Goal: Task Accomplishment & Management: Use online tool/utility

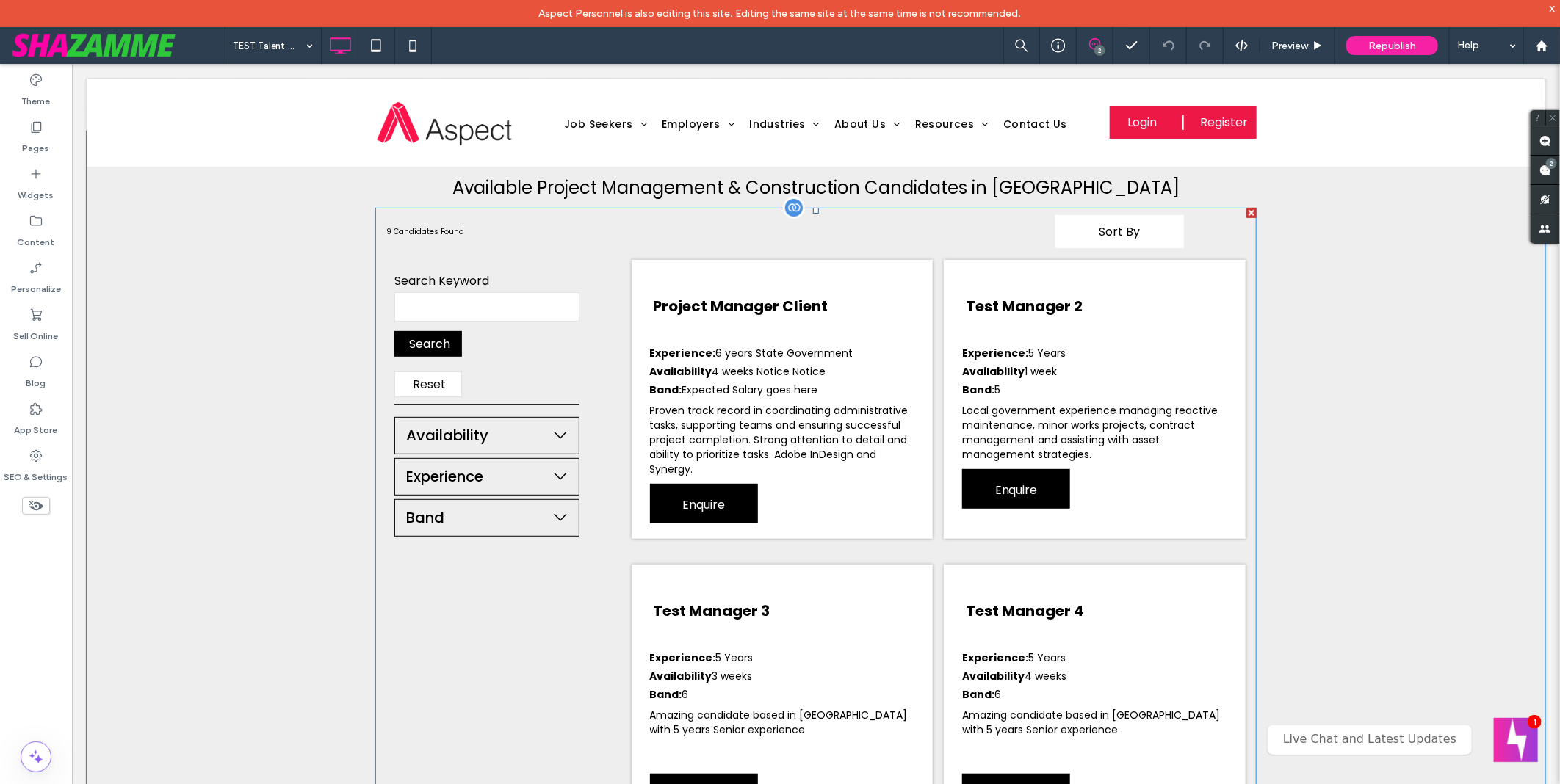
scroll to position [149, 0]
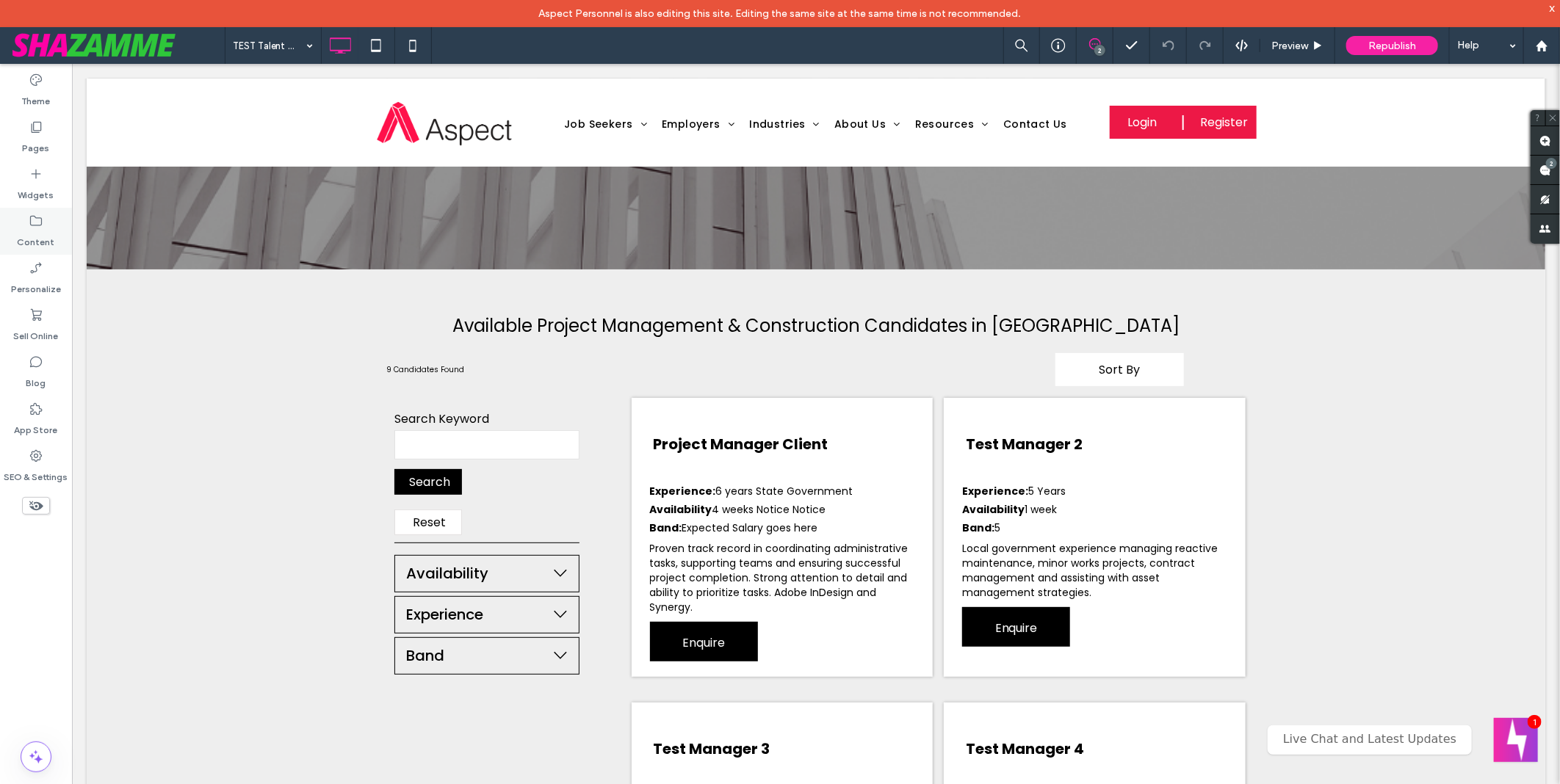
click at [43, 226] on icon at bounding box center [36, 221] width 15 height 15
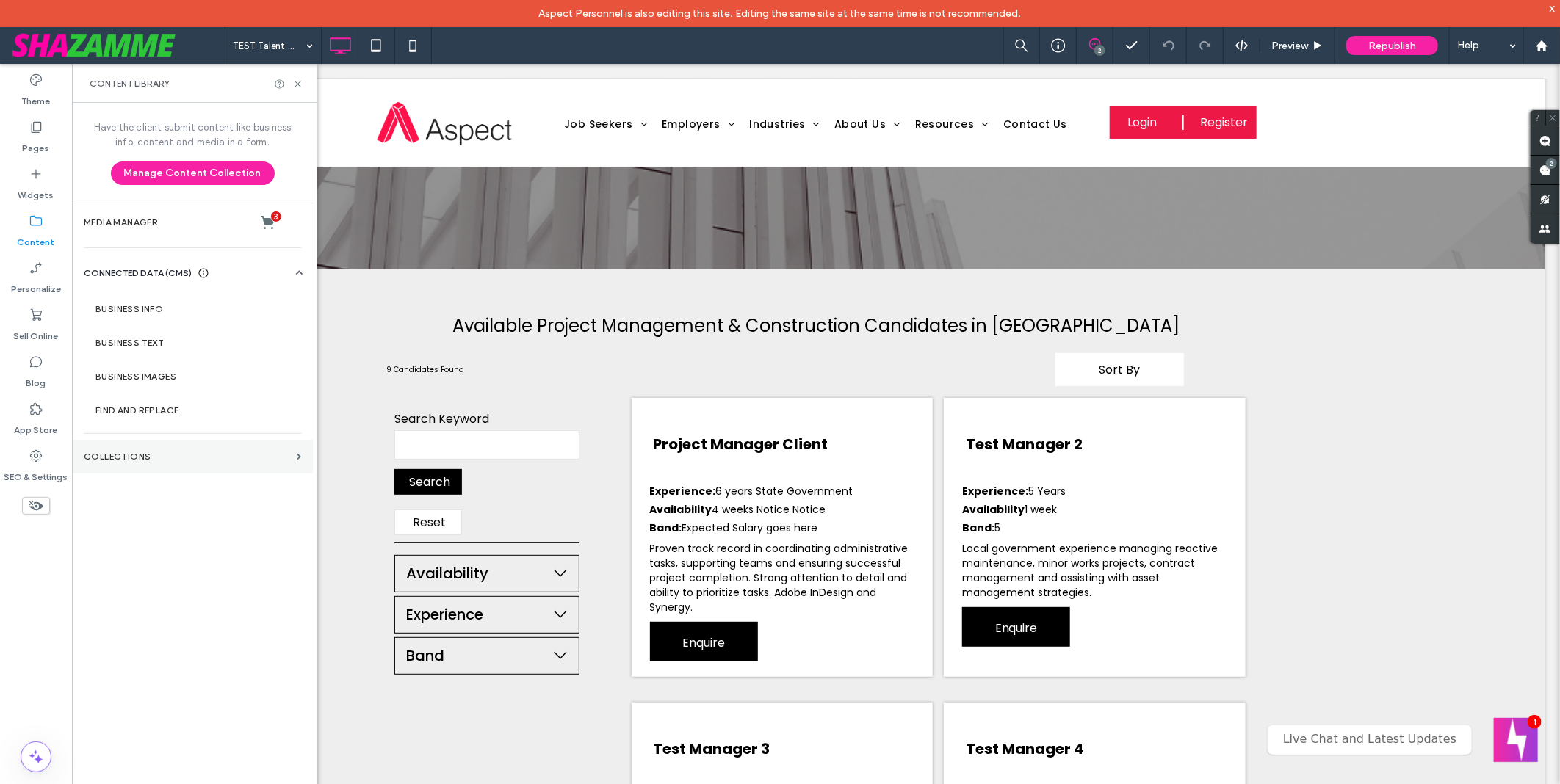
click at [193, 460] on label "Collections" at bounding box center [188, 457] width 208 height 10
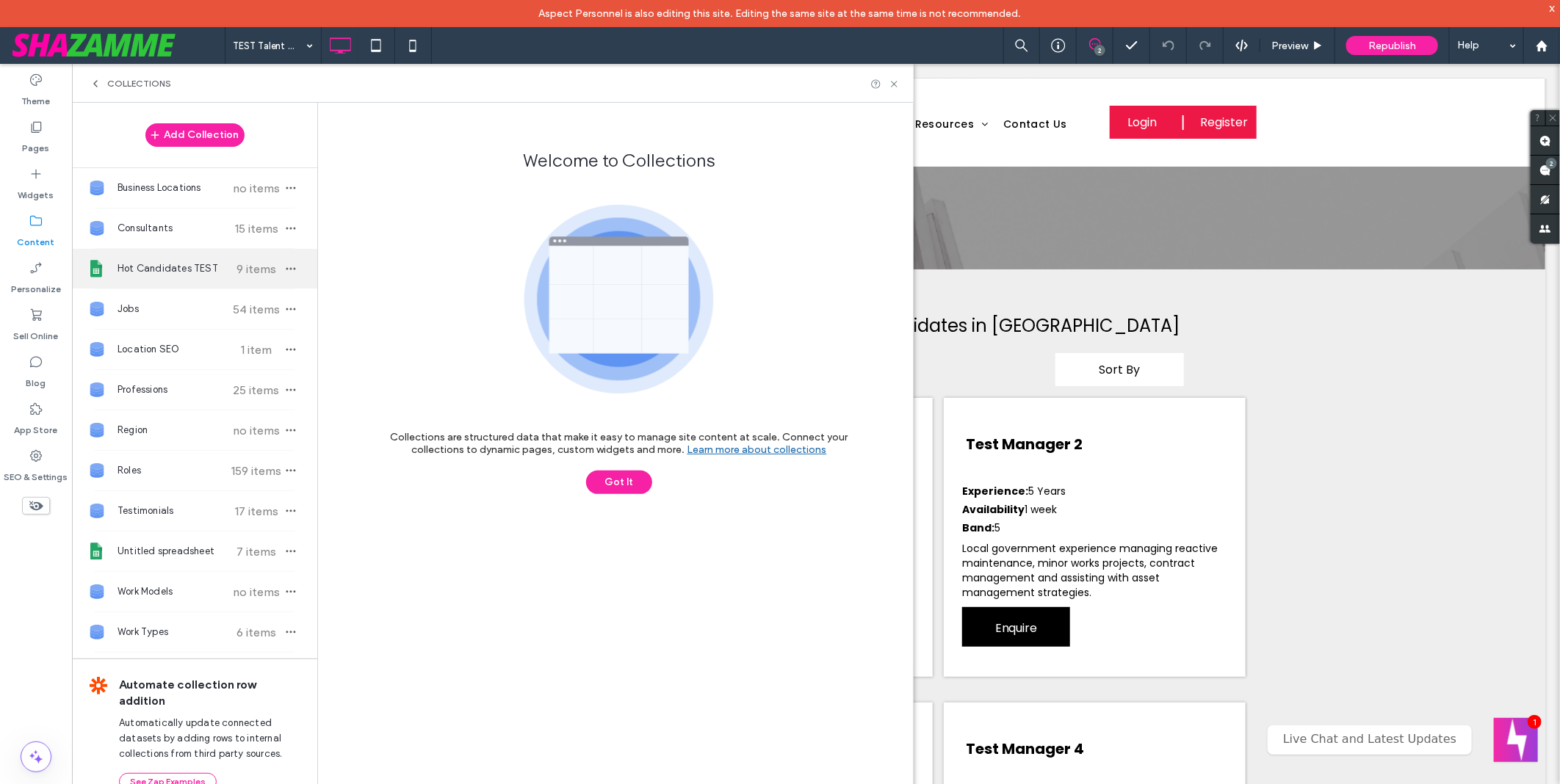
click at [186, 270] on span "Hot Candidates TEST" at bounding box center [172, 268] width 110 height 15
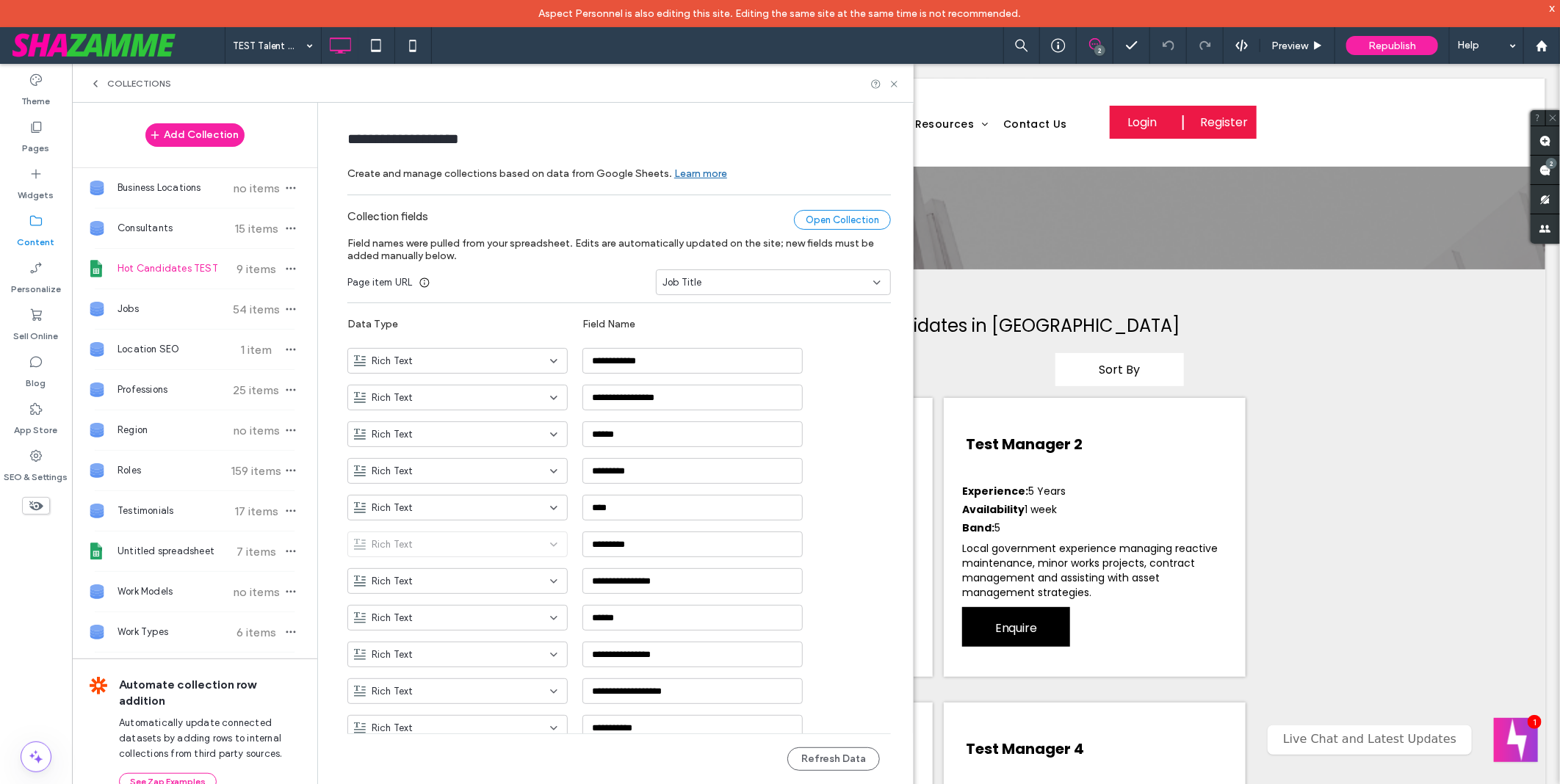
click at [855, 213] on div "Open Collection" at bounding box center [843, 220] width 97 height 20
drag, startPoint x: 893, startPoint y: 85, endPoint x: 844, endPoint y: 21, distance: 80.6
click at [893, 85] on icon at bounding box center [894, 84] width 11 height 11
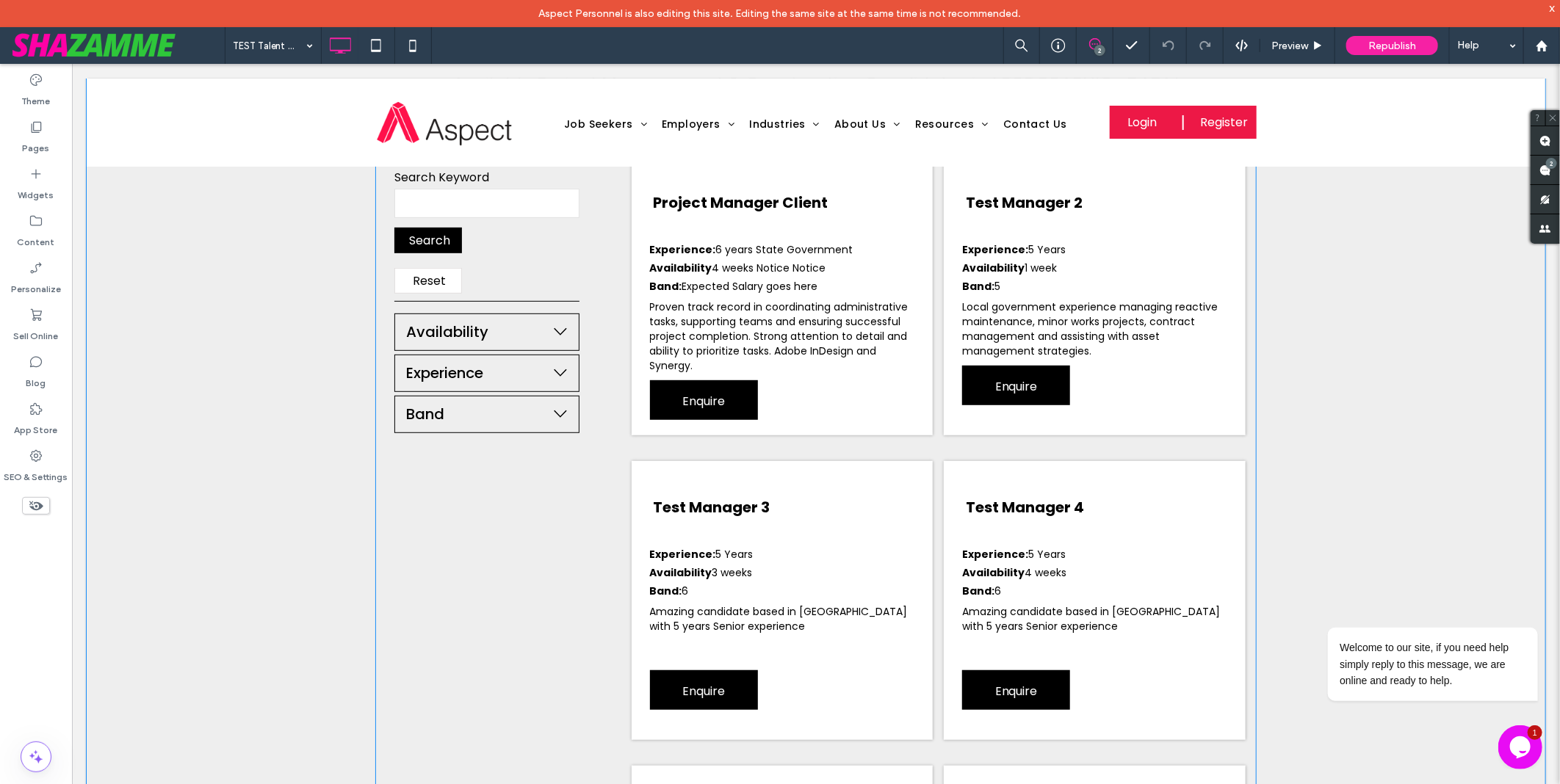
scroll to position [311, 0]
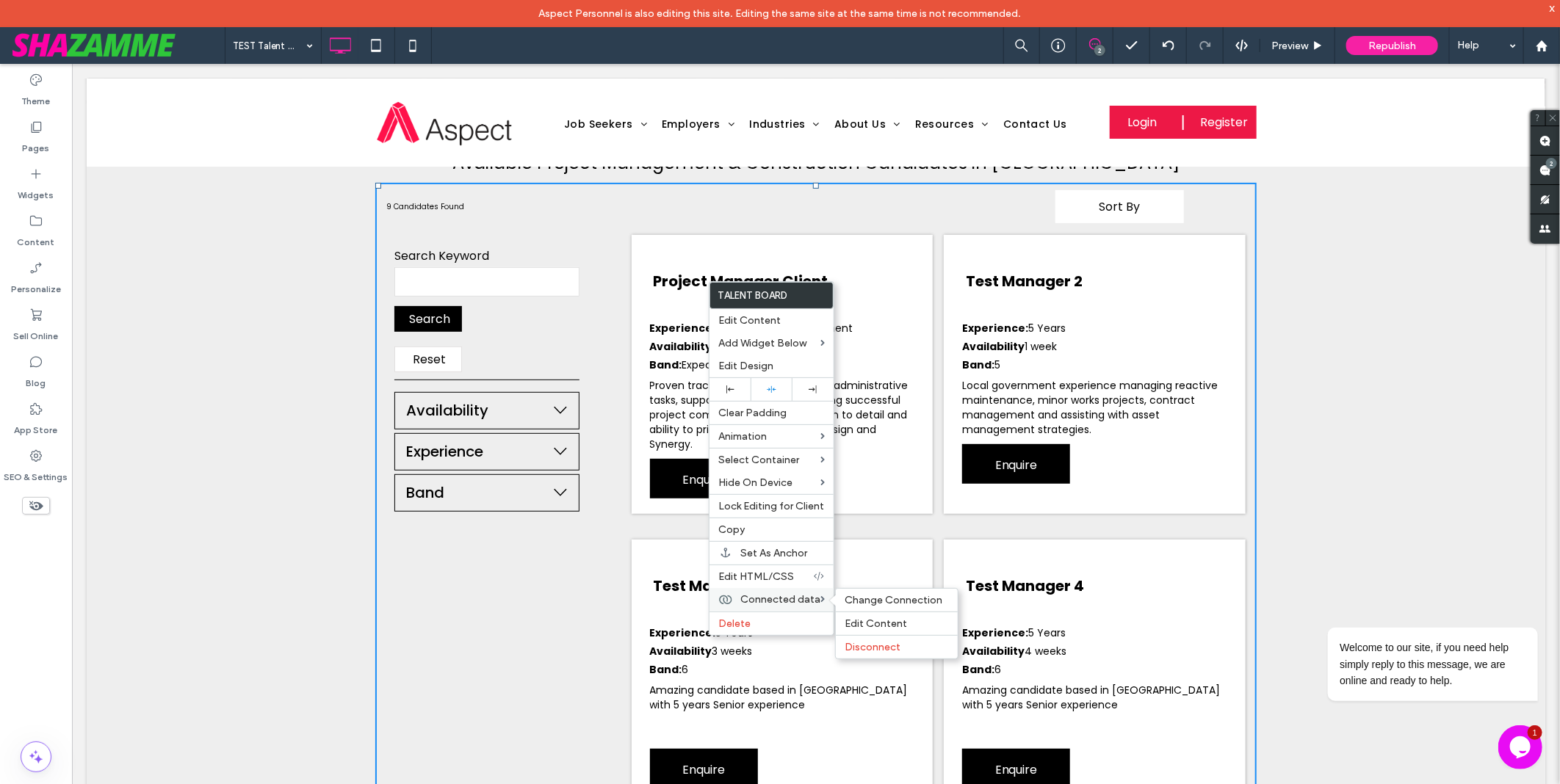
click at [788, 596] on span "Connected data" at bounding box center [780, 599] width 80 height 13
click at [876, 596] on span "Change Connection" at bounding box center [893, 600] width 98 height 13
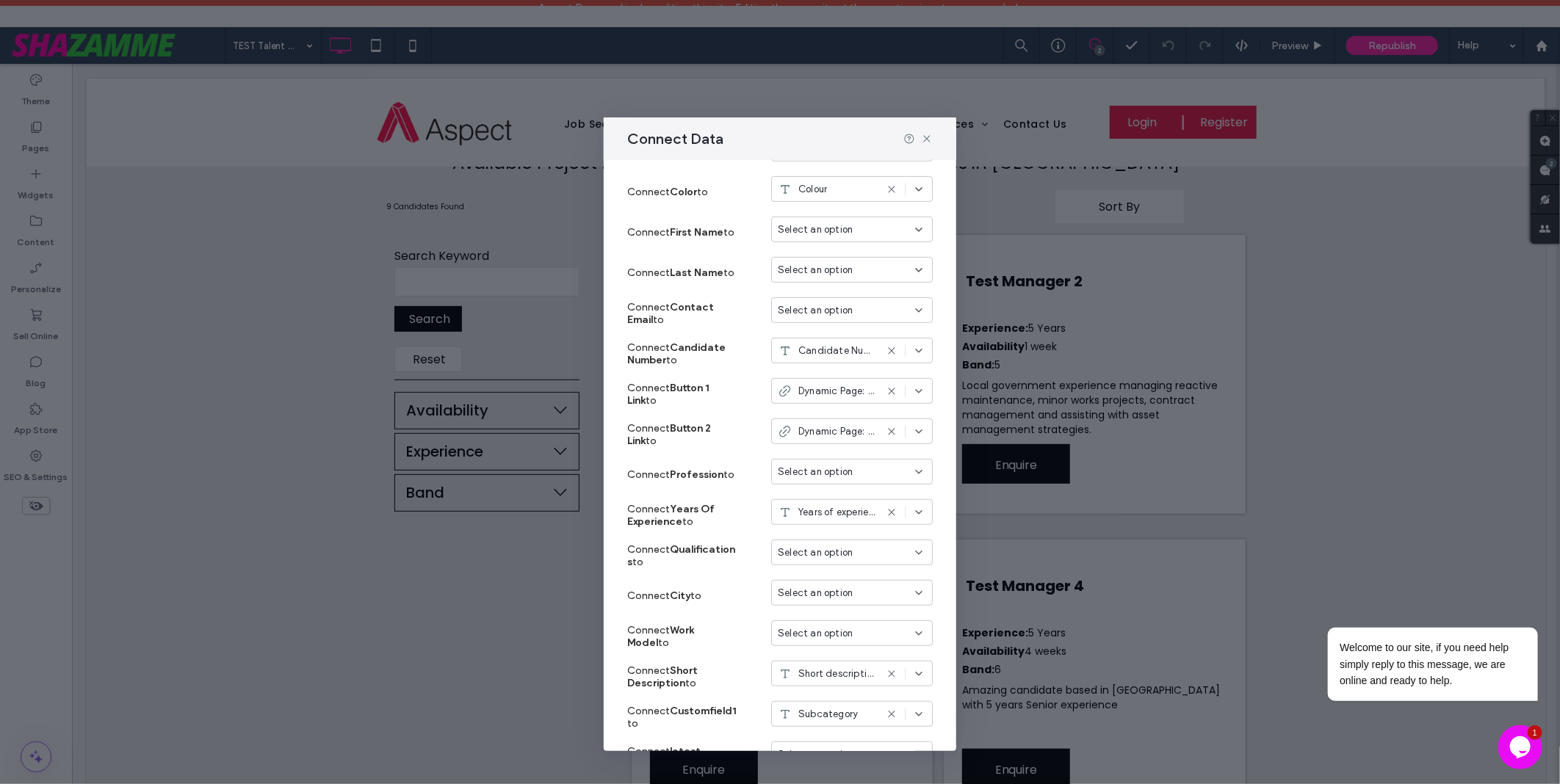
scroll to position [655, 0]
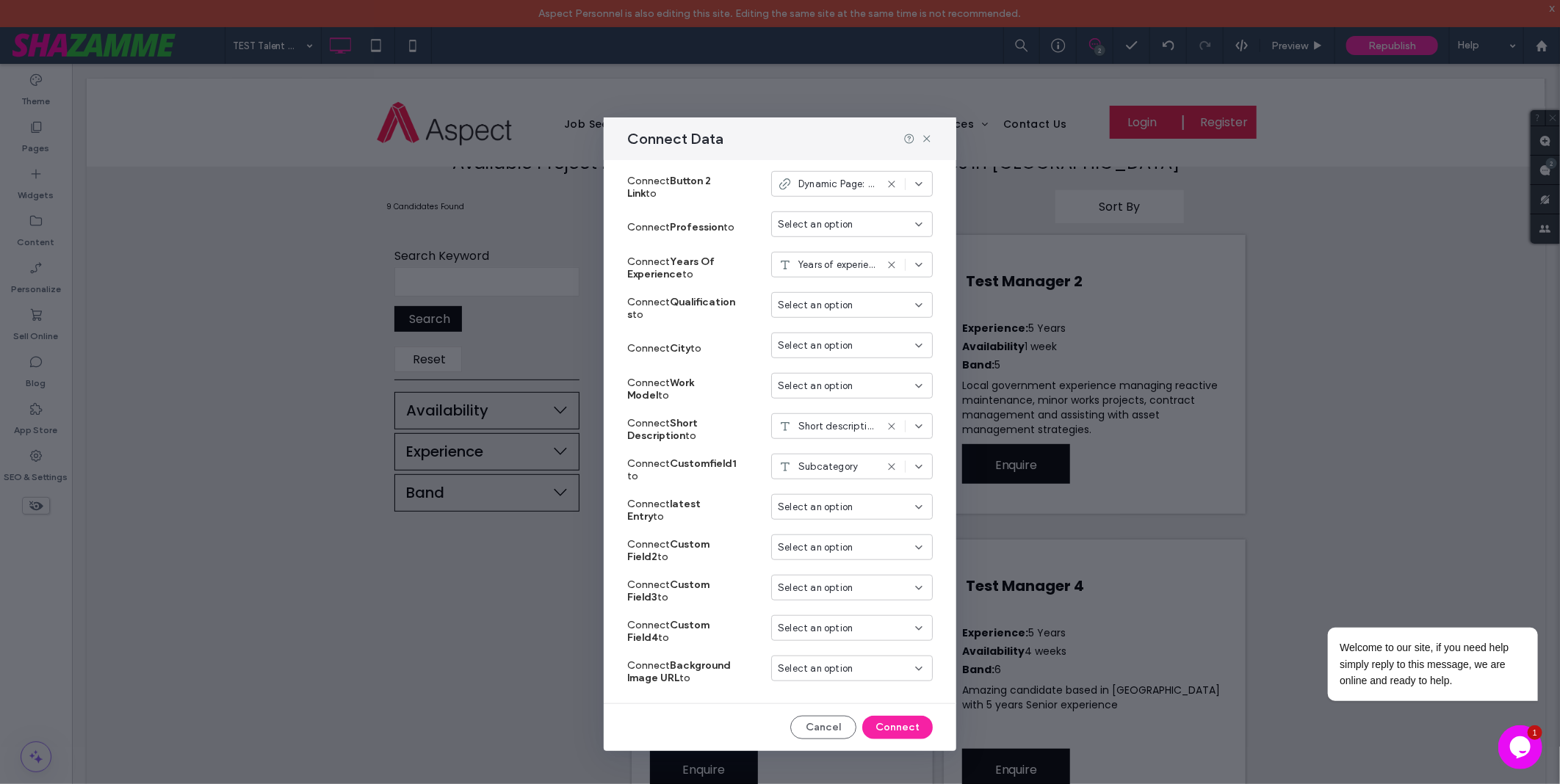
click at [930, 129] on div "Connect Data" at bounding box center [780, 139] width 352 height 43
click at [929, 136] on use at bounding box center [926, 139] width 7 height 7
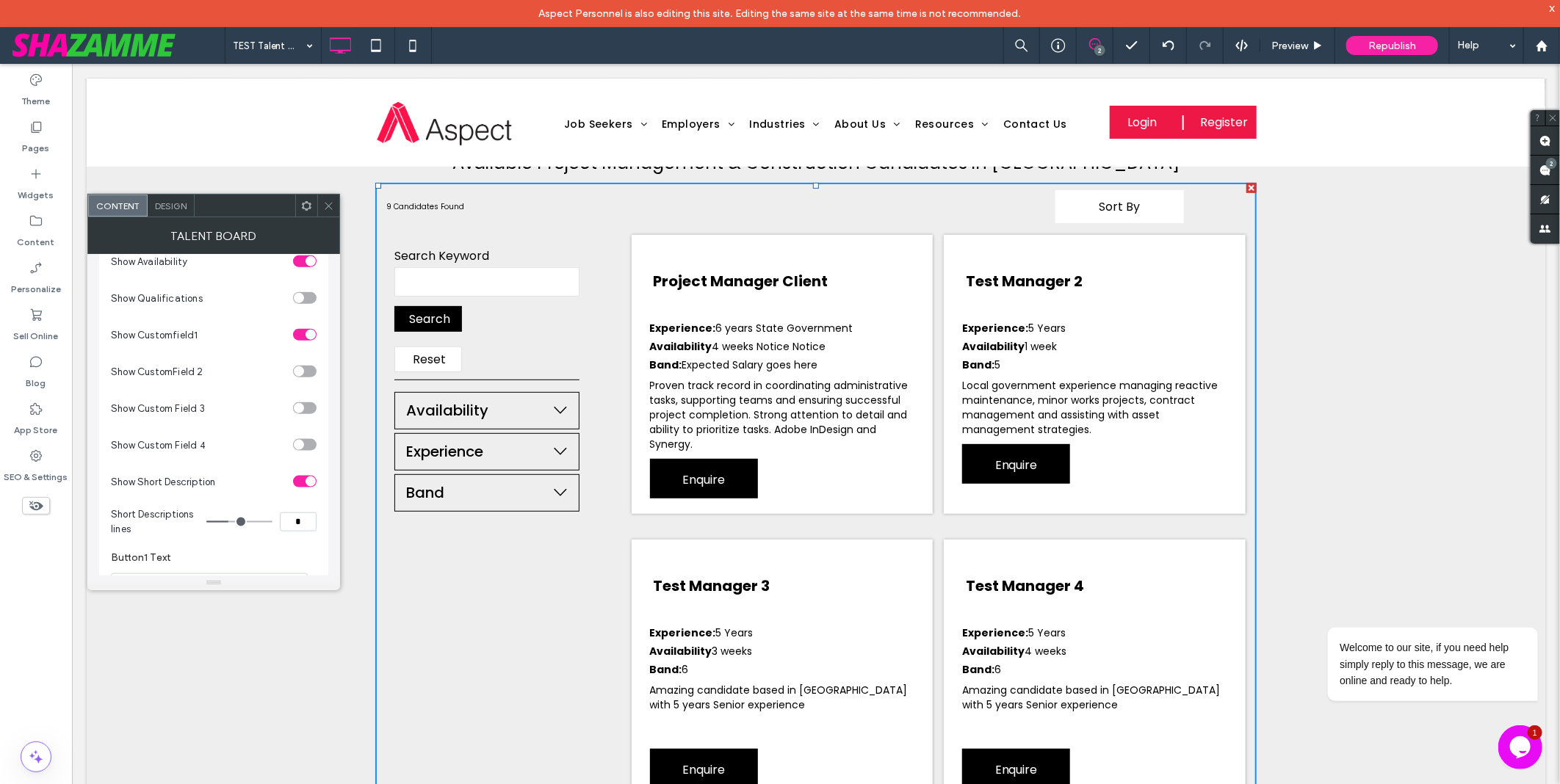
scroll to position [1141, 0]
click at [307, 339] on div "toggle" at bounding box center [311, 334] width 10 height 10
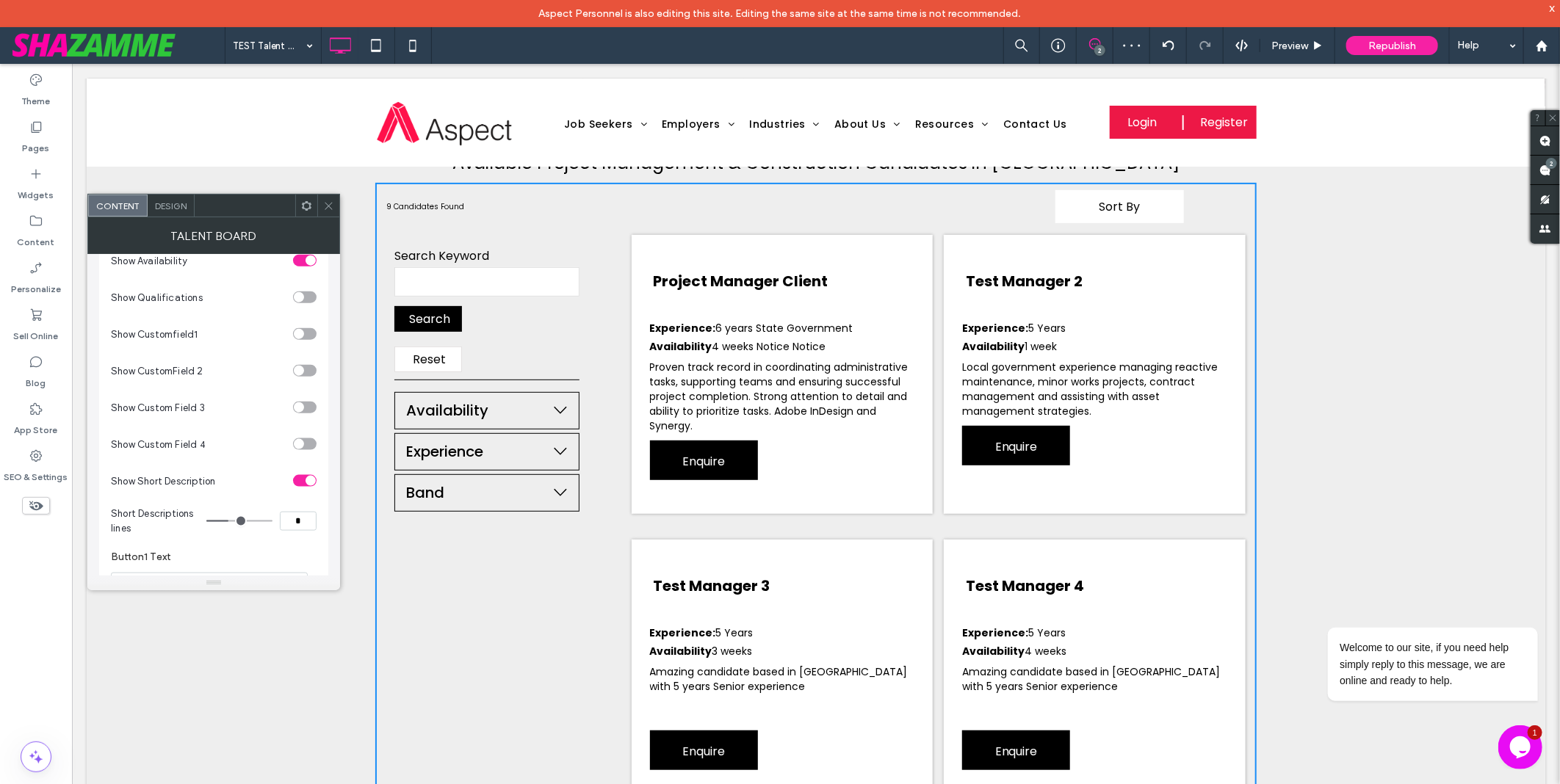
click at [307, 340] on div "toggle" at bounding box center [305, 334] width 24 height 12
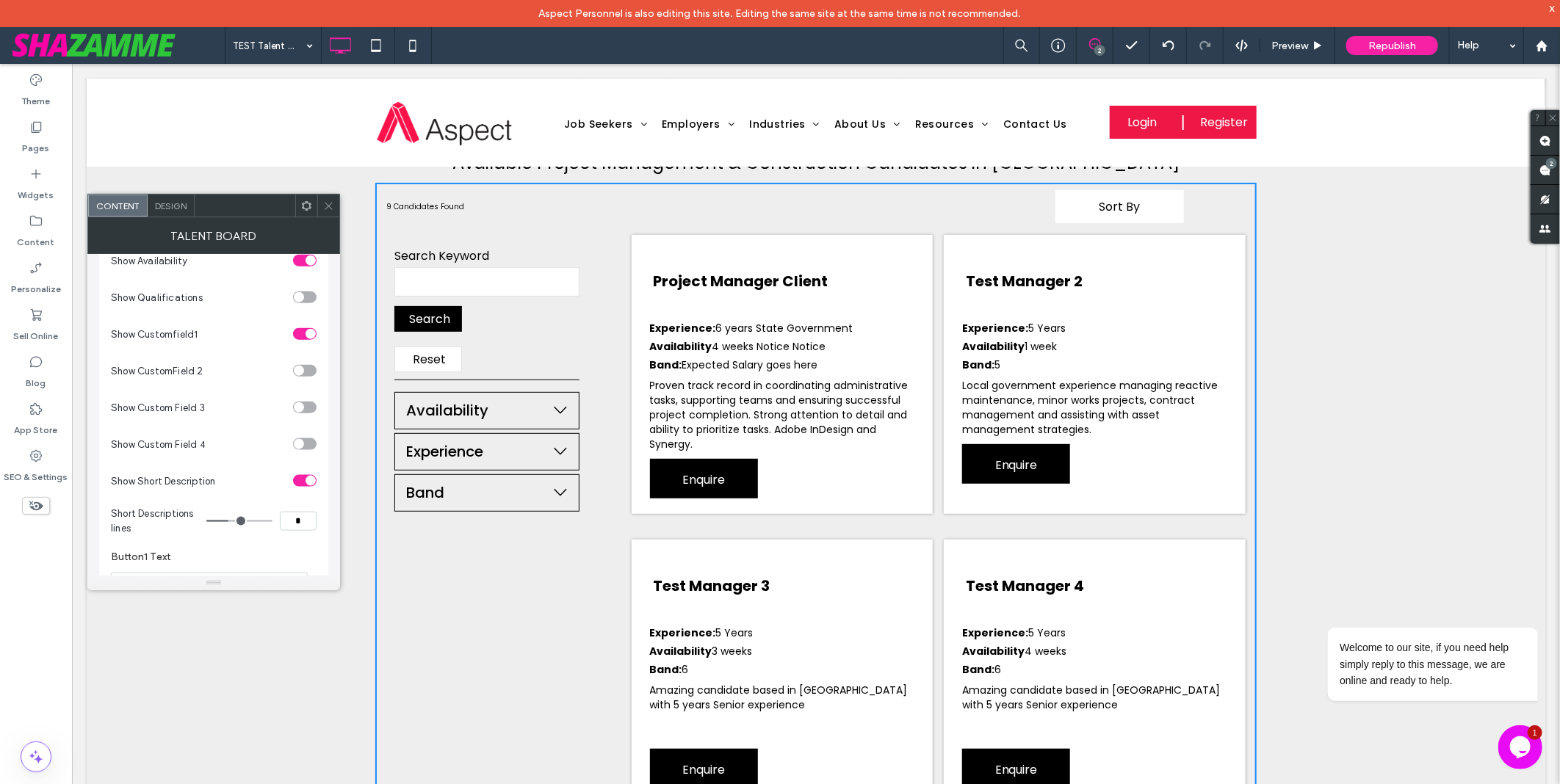
click at [309, 377] on div "toggle" at bounding box center [305, 371] width 24 height 12
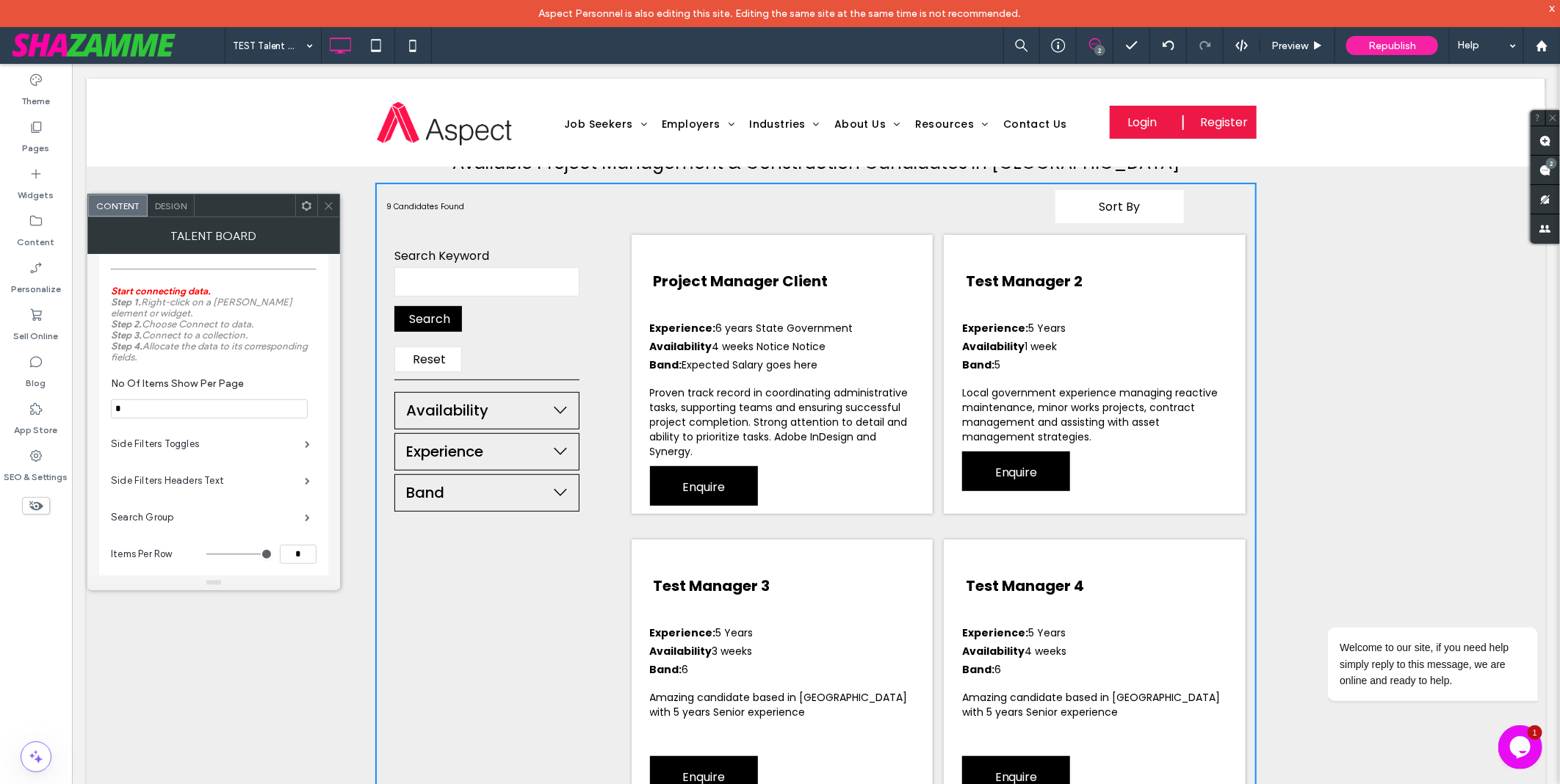
scroll to position [489, 0]
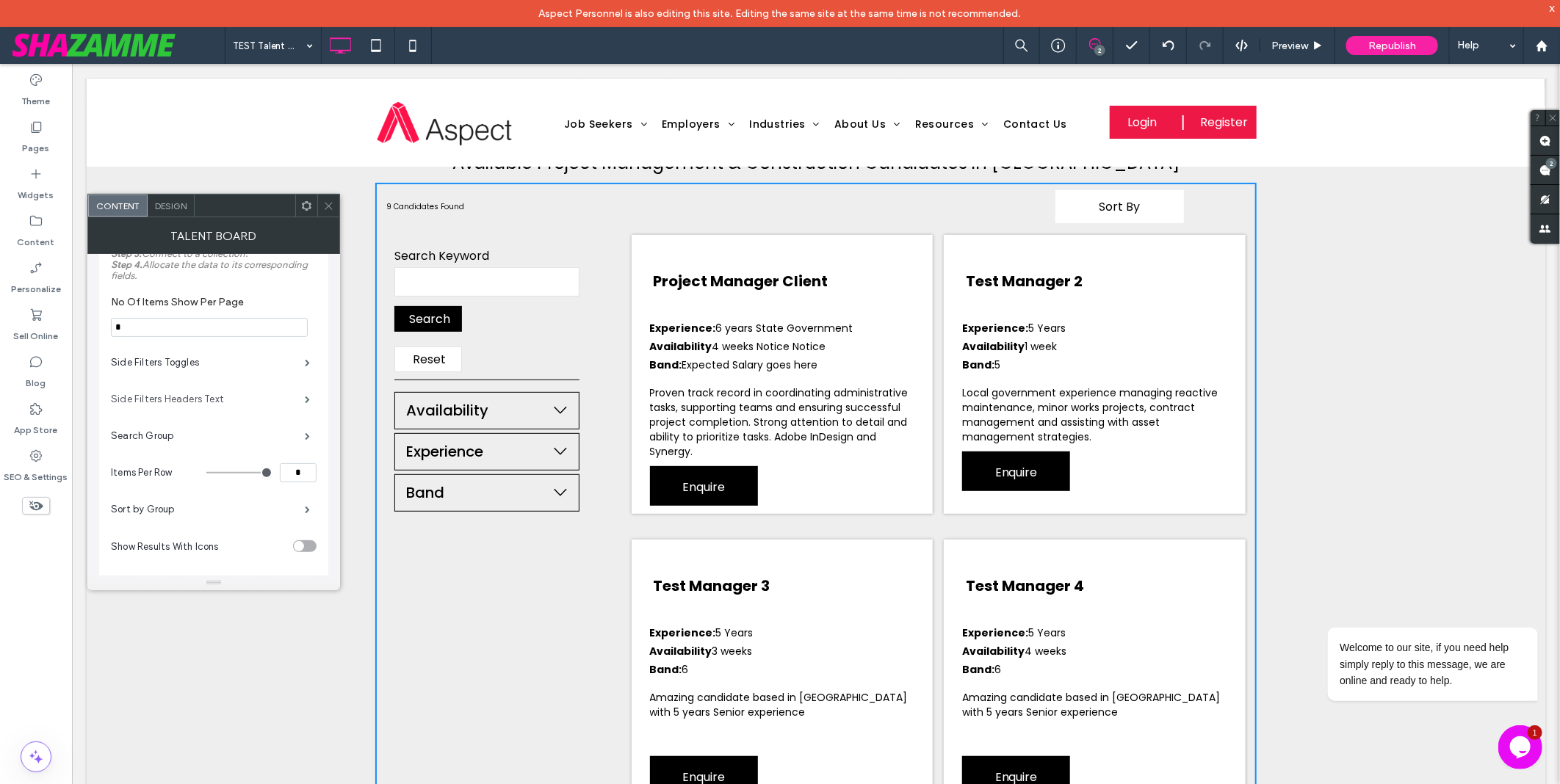
click at [218, 414] on label "Side Filters Headers Text" at bounding box center [208, 399] width 194 height 29
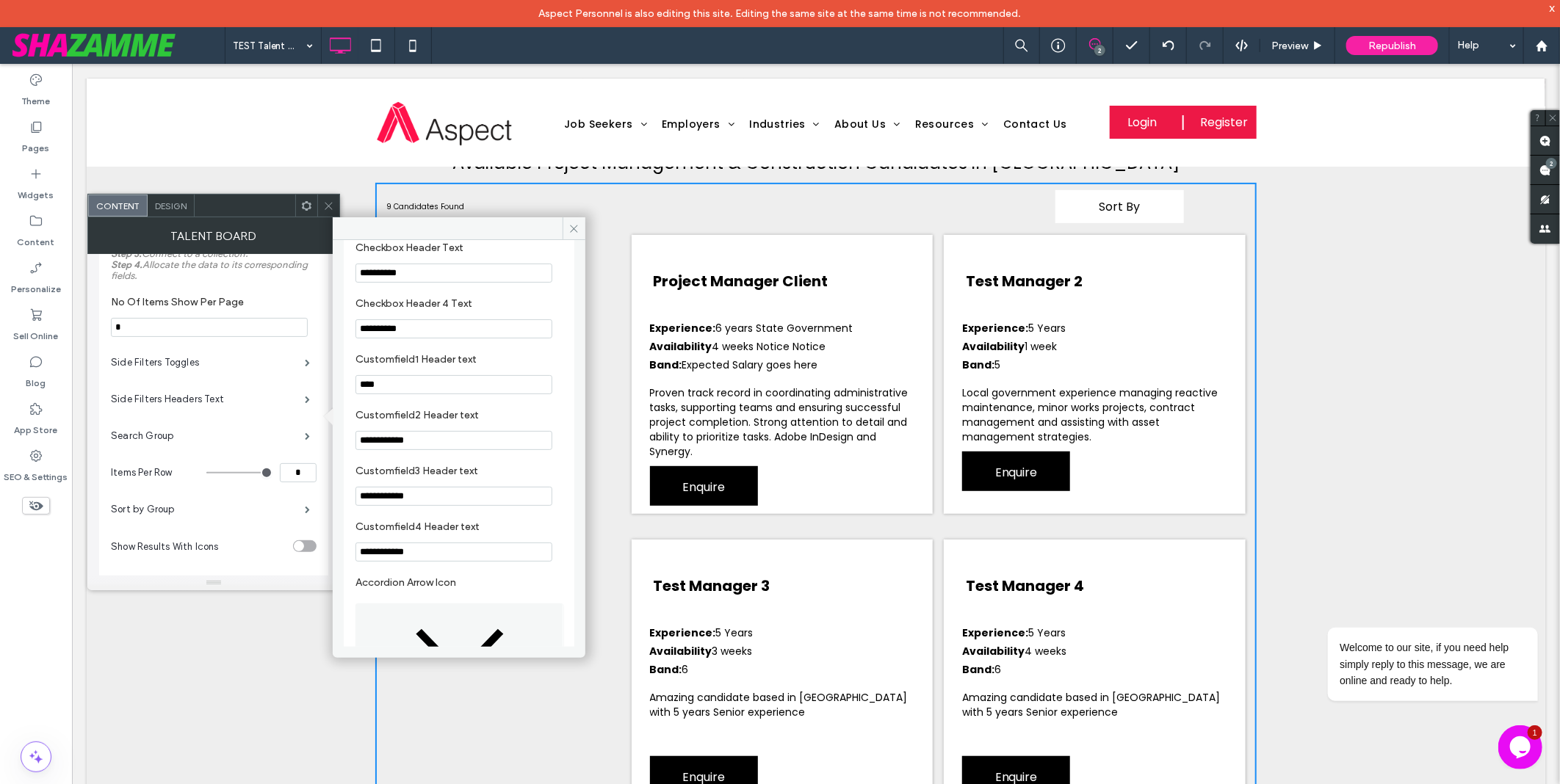
scroll to position [443, 0]
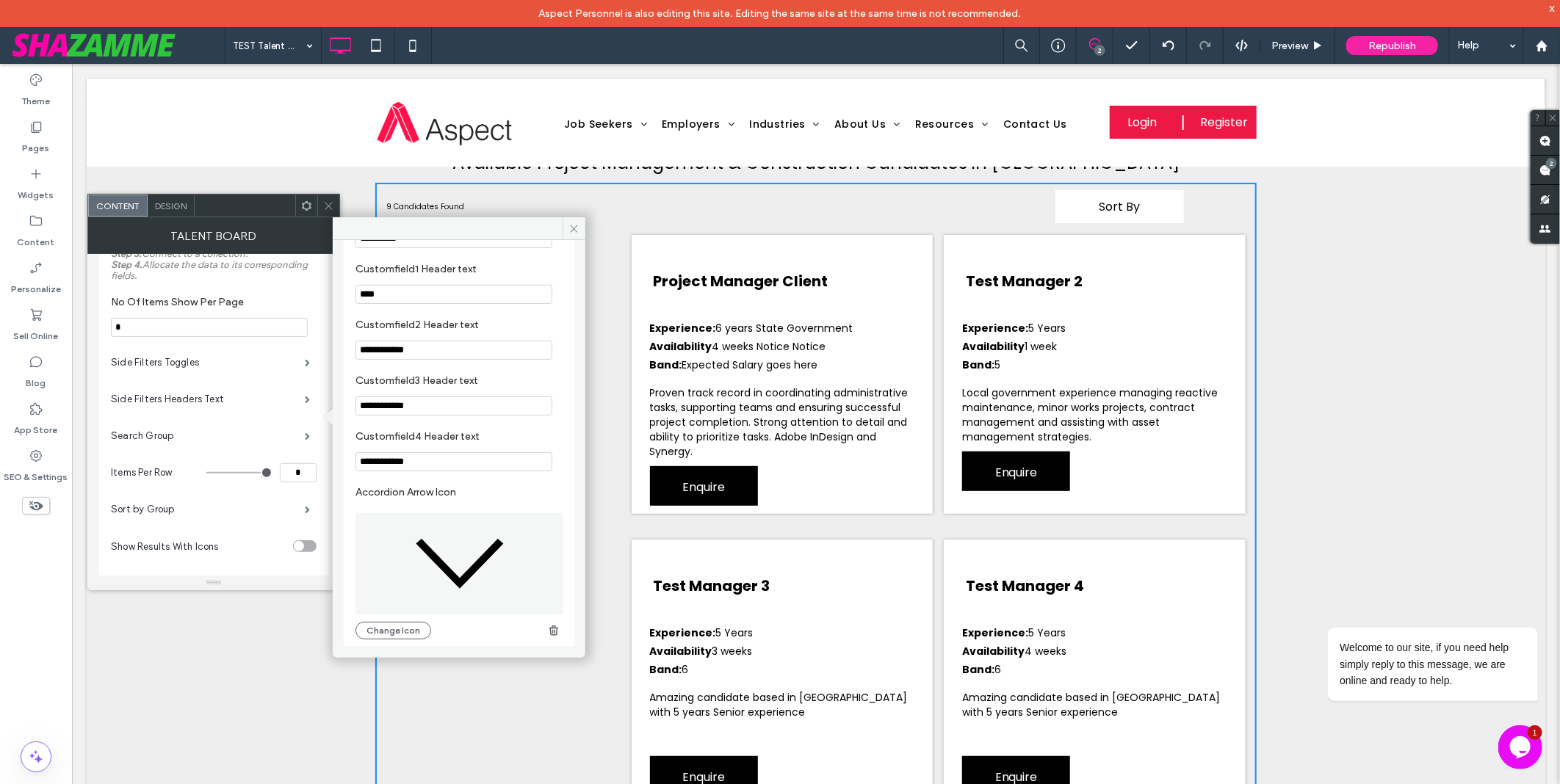
click at [428, 346] on input "**********" at bounding box center [454, 350] width 197 height 19
type input "******"
click at [288, 310] on section "No Of Items Show Per Page *" at bounding box center [214, 316] width 206 height 56
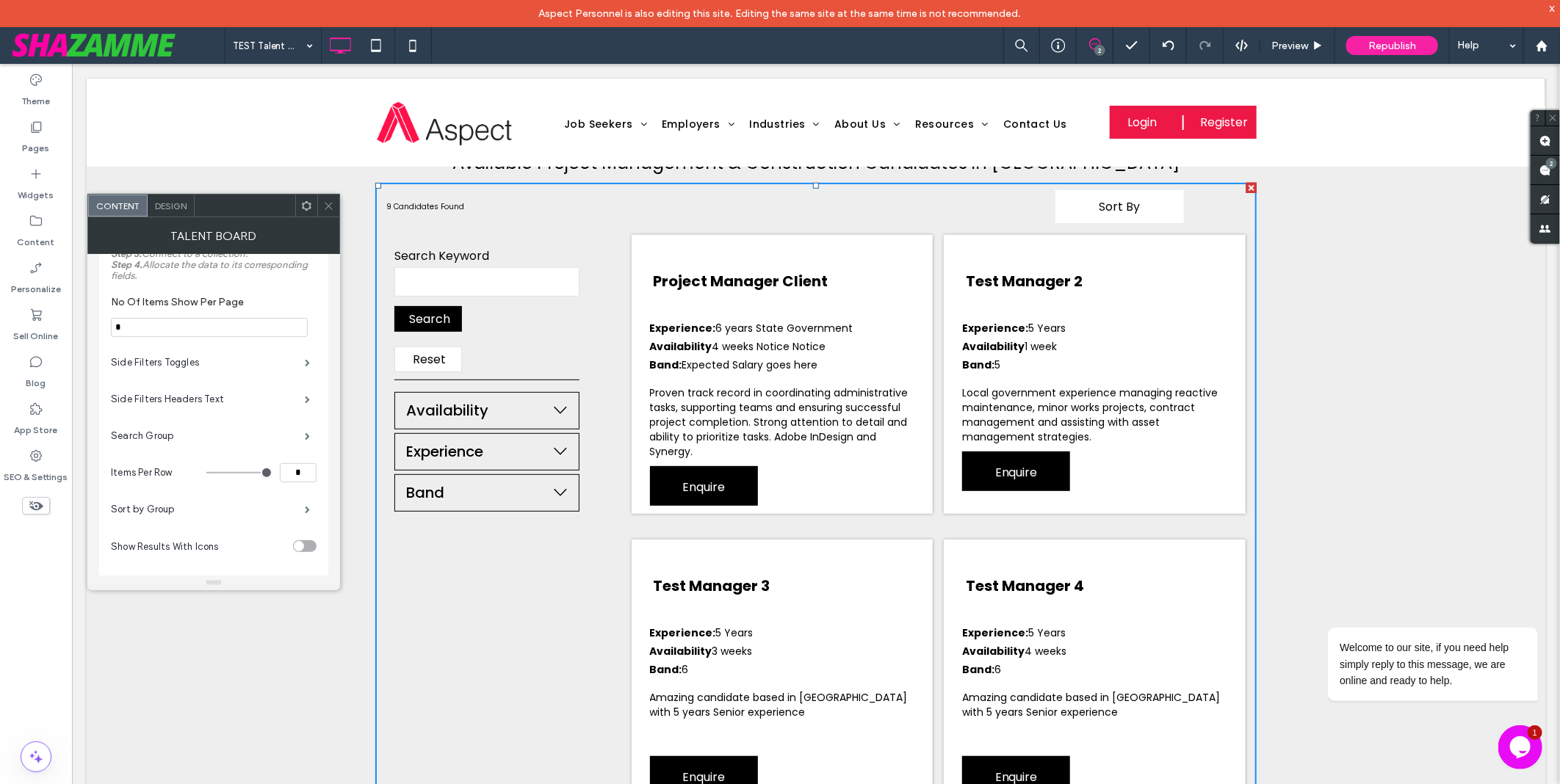
click at [171, 213] on div "Design" at bounding box center [171, 206] width 47 height 22
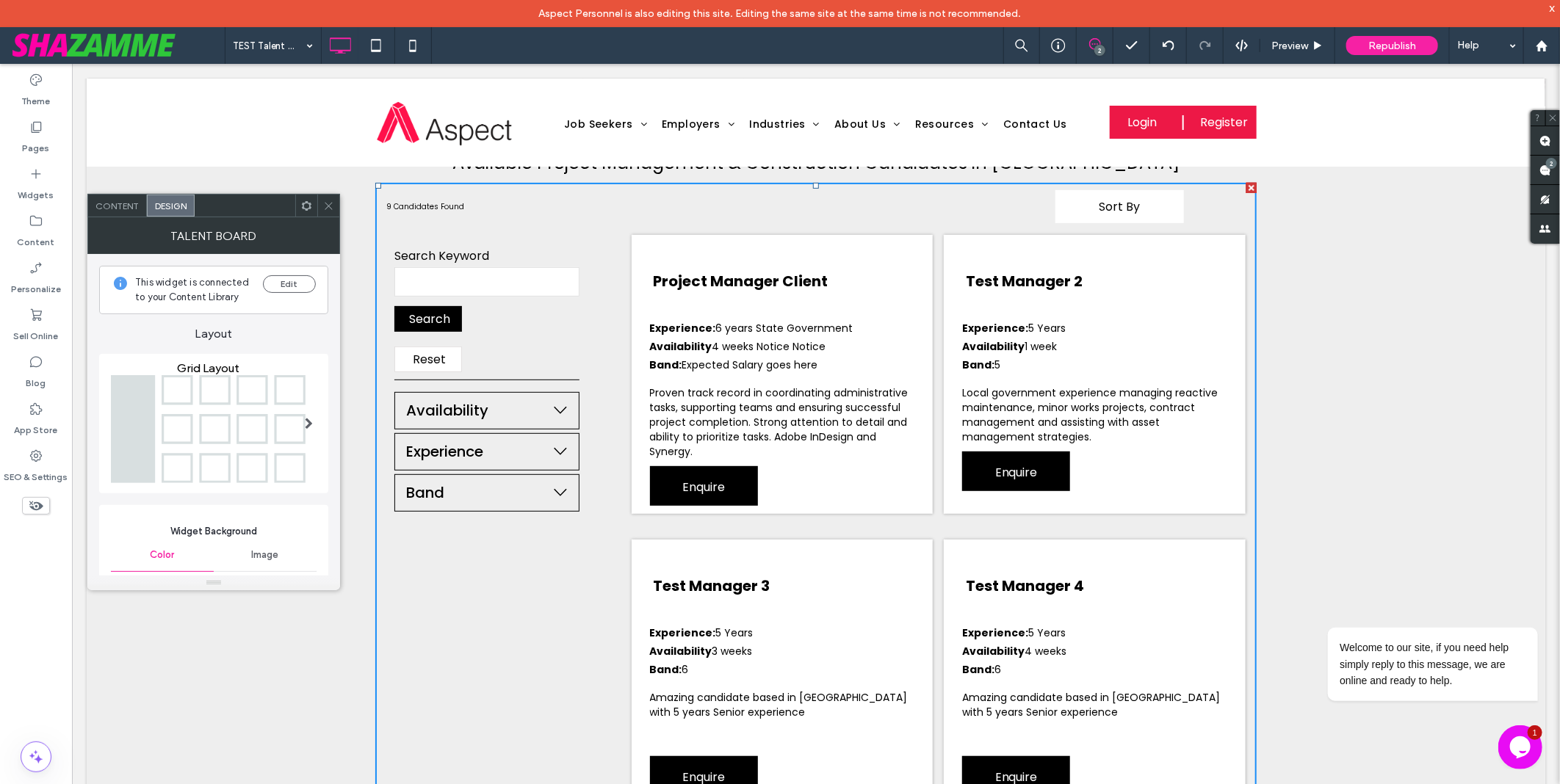
click at [127, 206] on span "Content" at bounding box center [117, 206] width 43 height 11
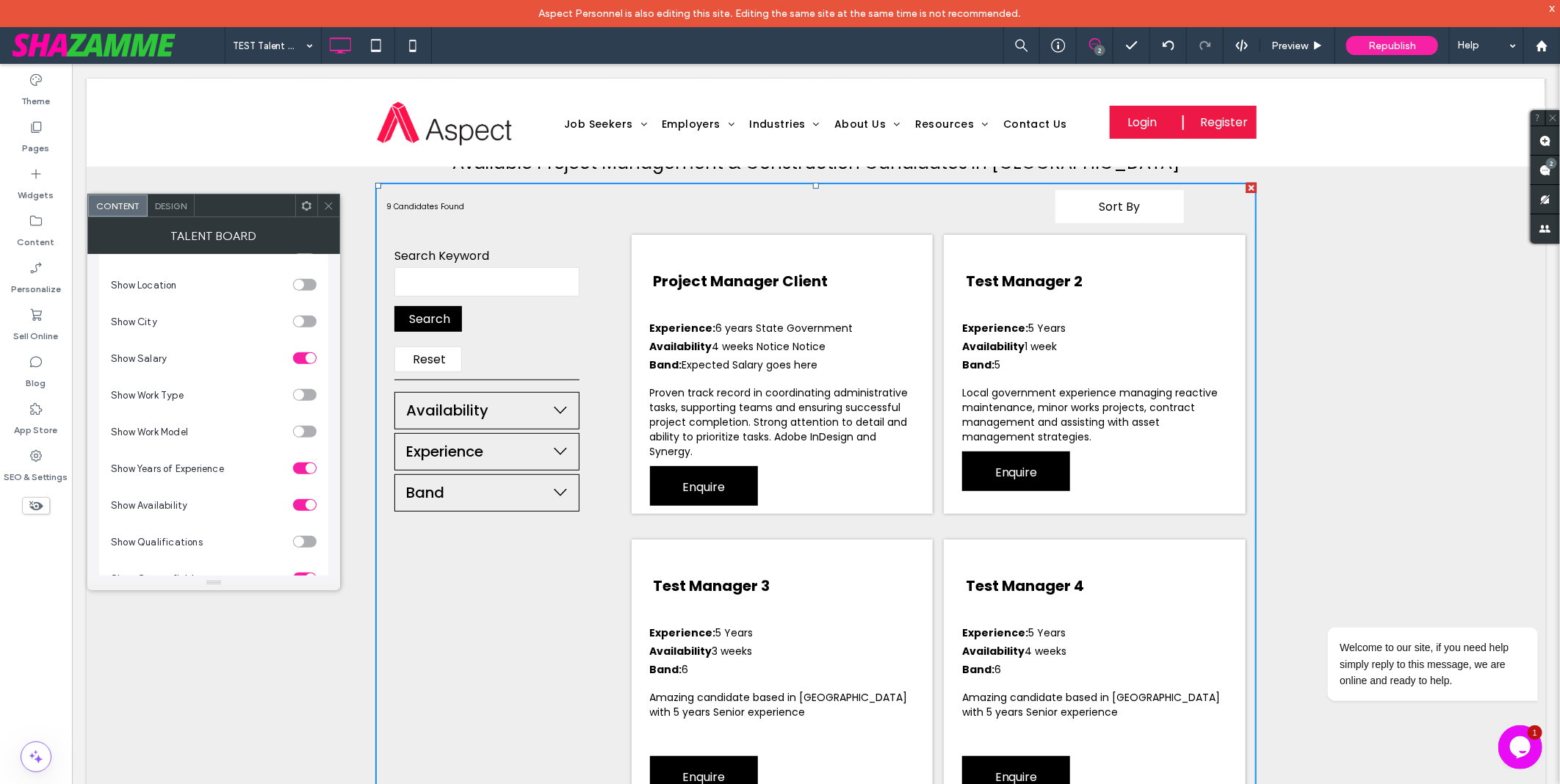
scroll to position [1141, 0]
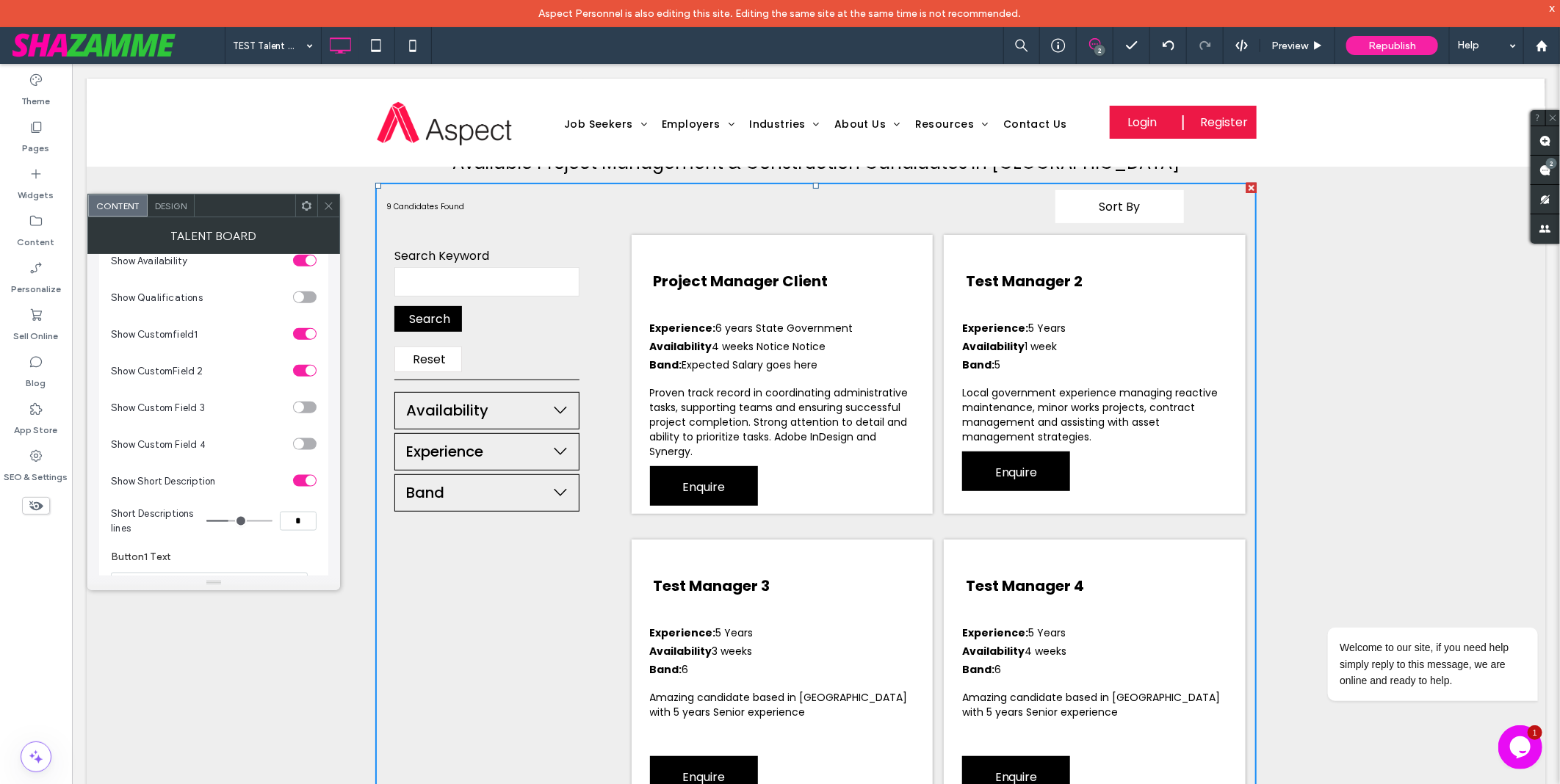
click at [164, 204] on span "Design" at bounding box center [171, 206] width 32 height 11
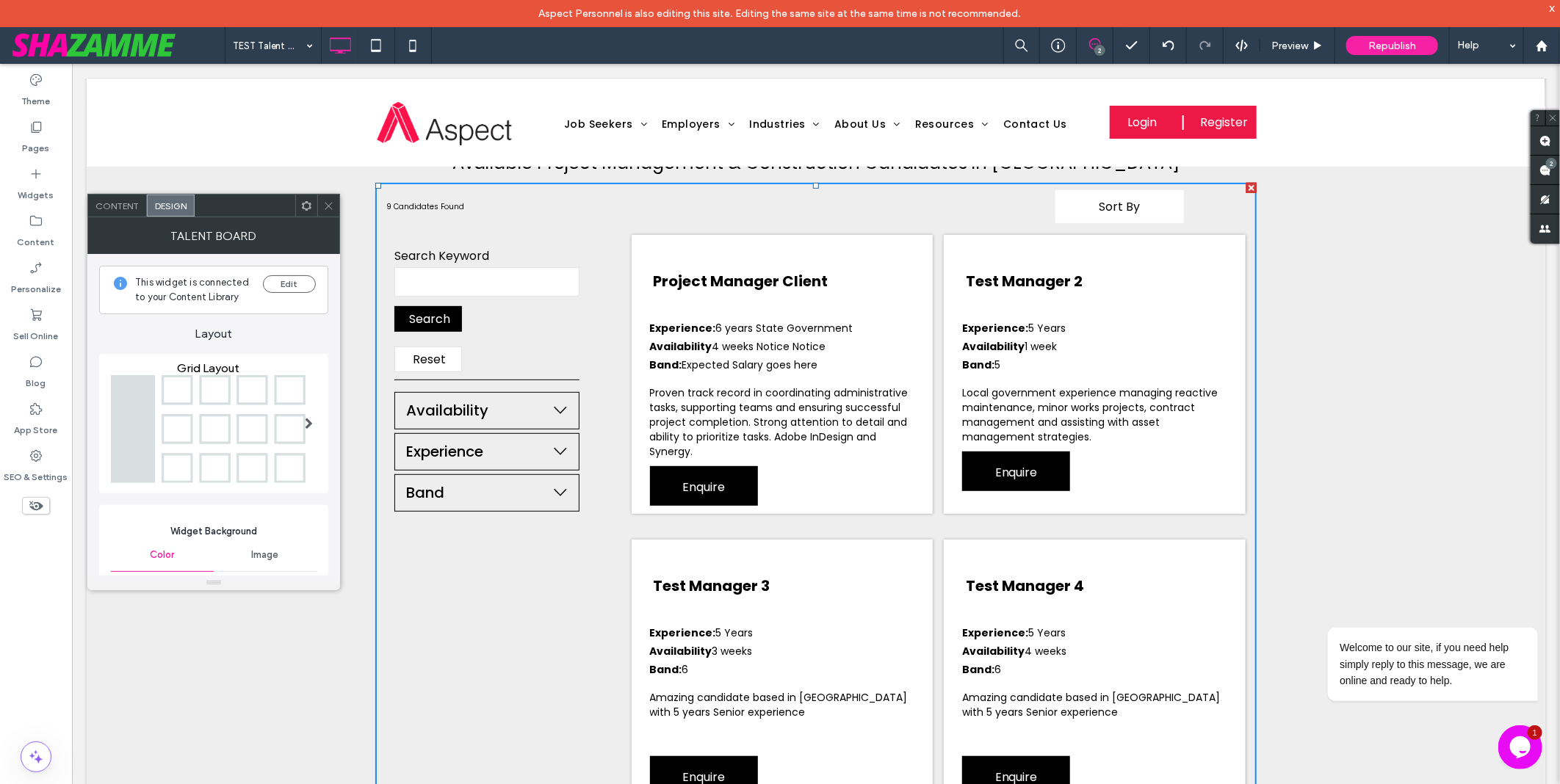
click at [114, 206] on span "Content" at bounding box center [117, 206] width 43 height 11
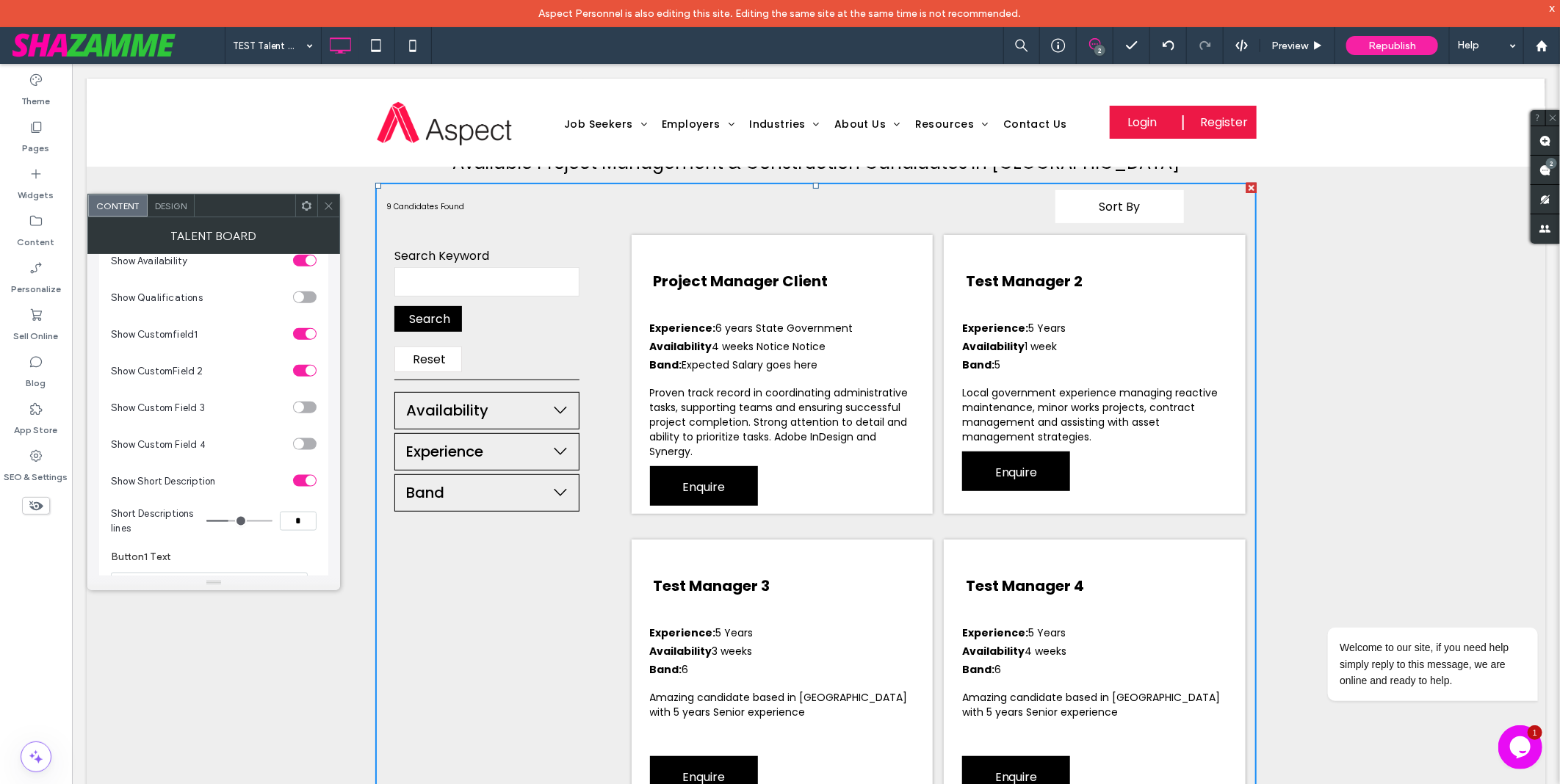
click at [310, 376] on div "toggle" at bounding box center [311, 371] width 10 height 10
click at [215, 374] on section "Show CustomField 2" at bounding box center [214, 371] width 206 height 37
click at [304, 377] on div "toggle" at bounding box center [305, 371] width 24 height 12
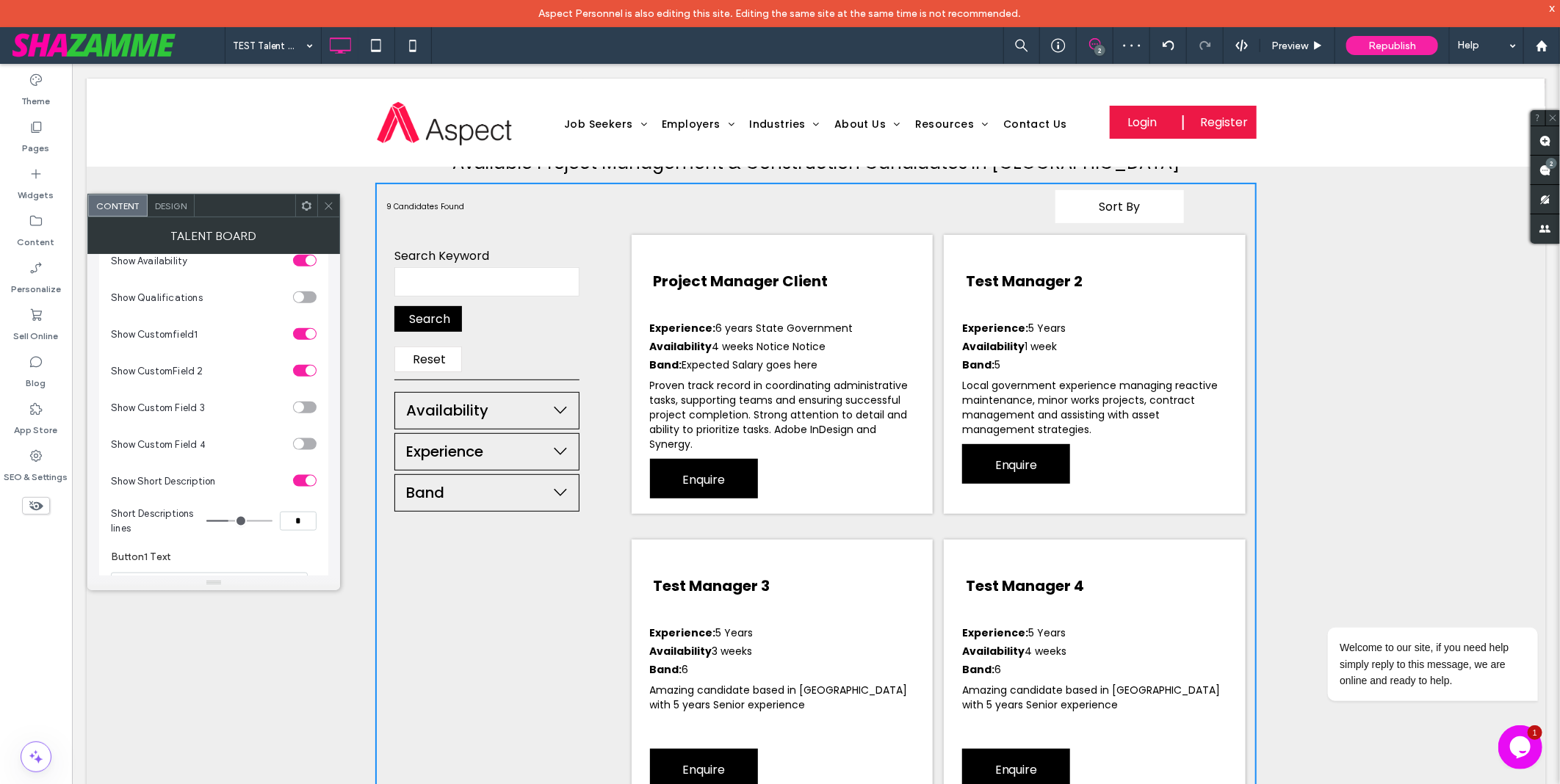
click at [299, 340] on div "toggle" at bounding box center [305, 334] width 24 height 12
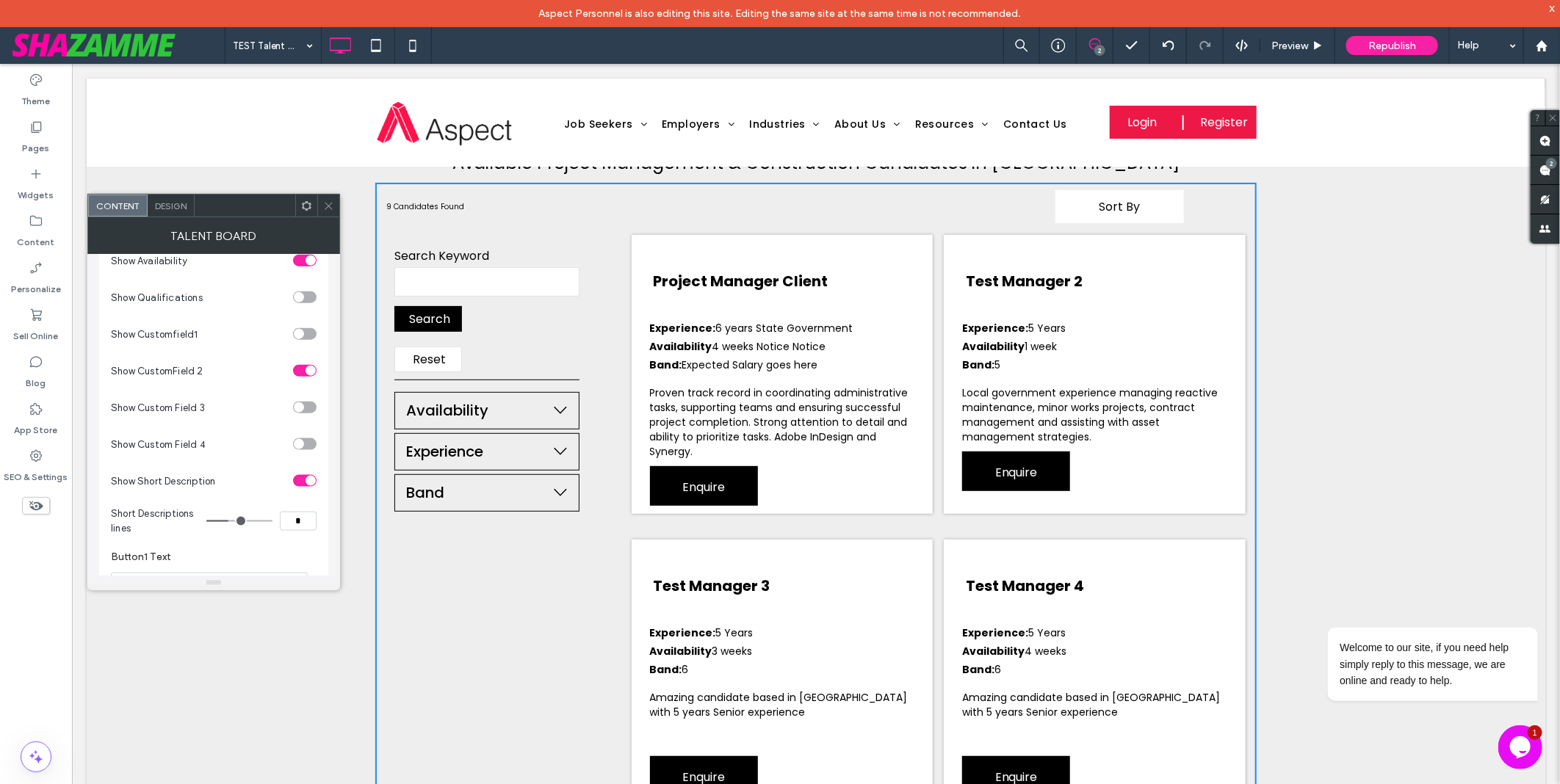
click at [221, 352] on section "Show Customfield1" at bounding box center [214, 334] width 206 height 37
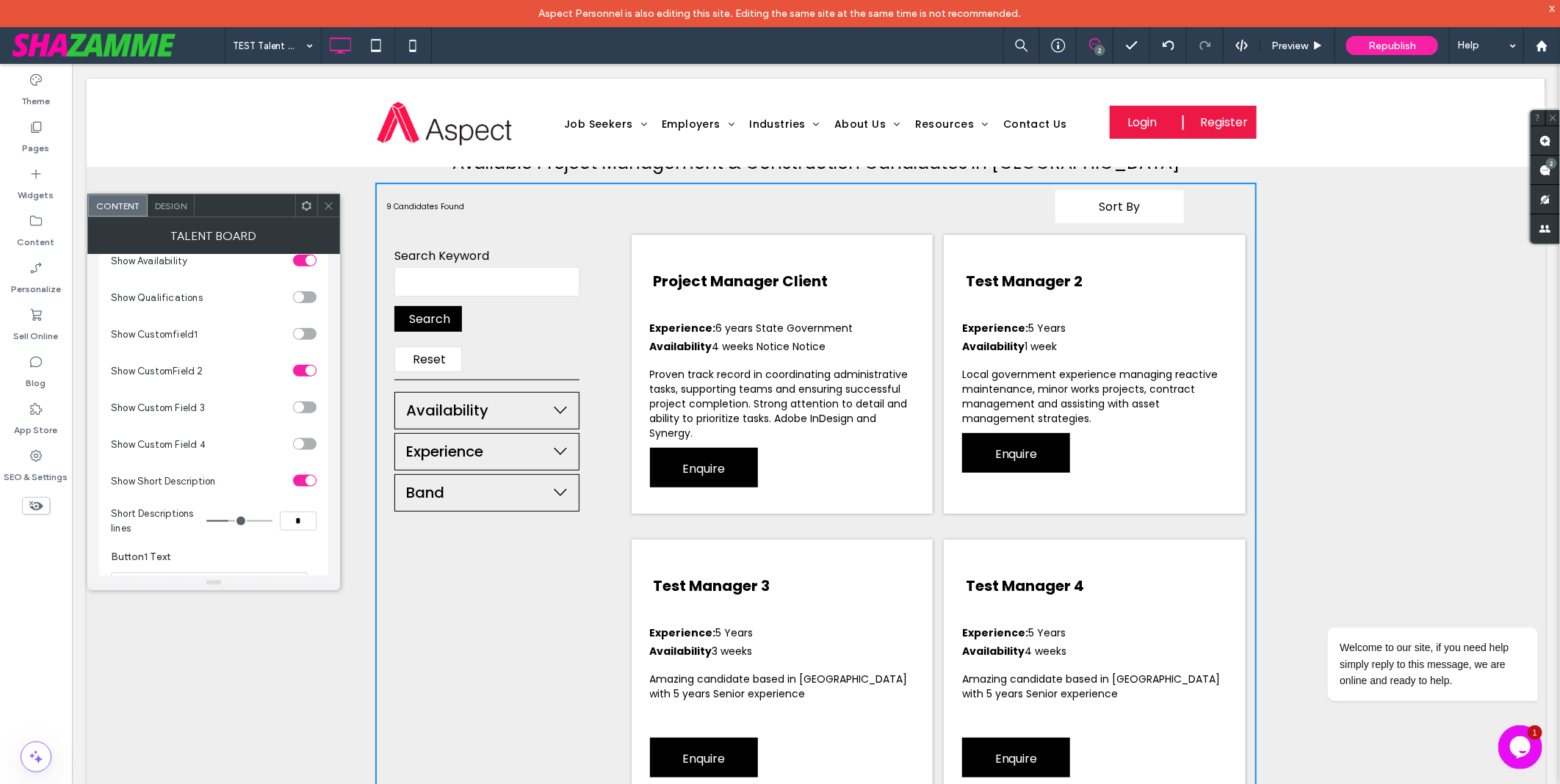
click at [301, 339] on div "toggle" at bounding box center [299, 334] width 10 height 10
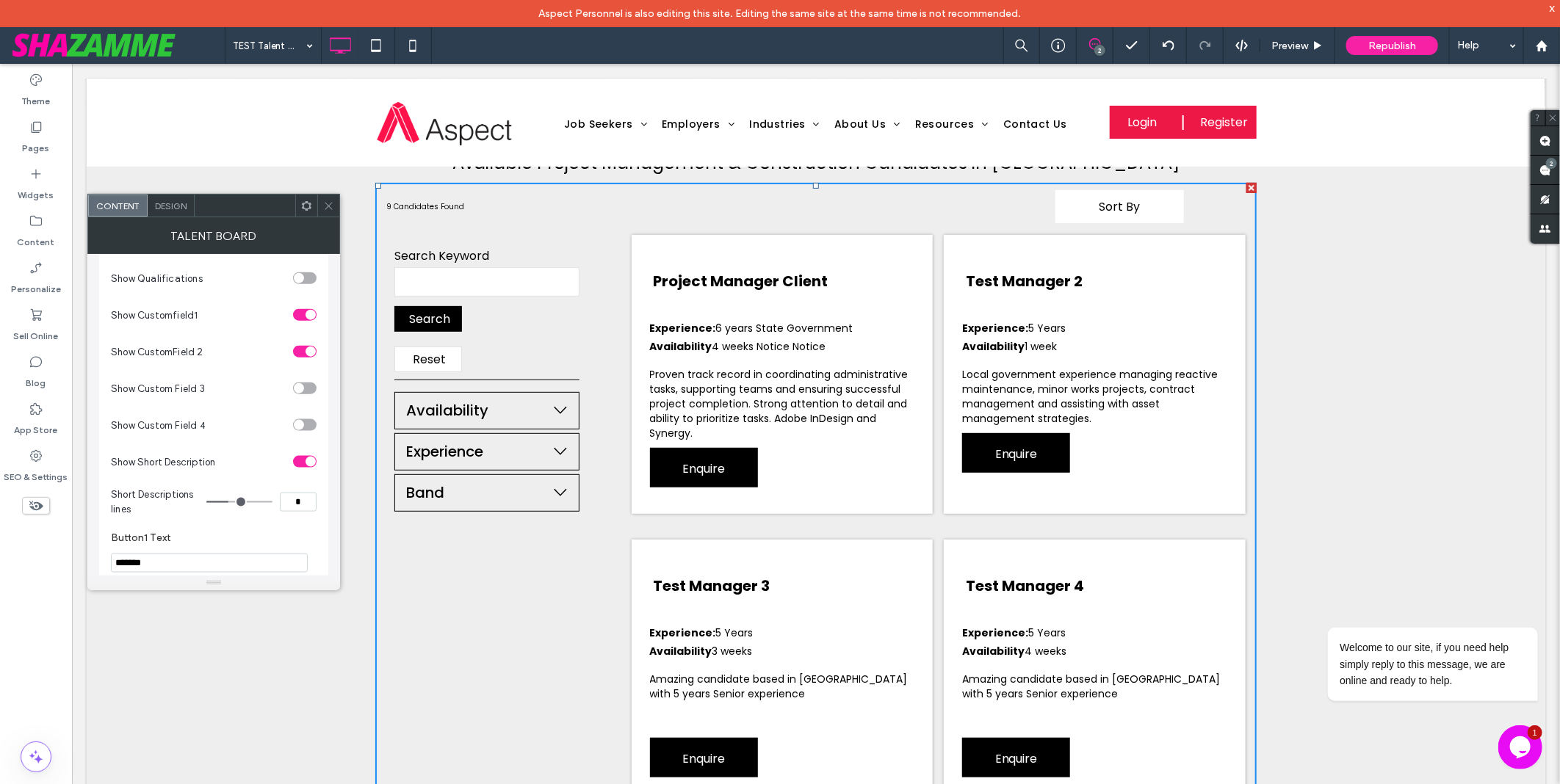
scroll to position [1060, 0]
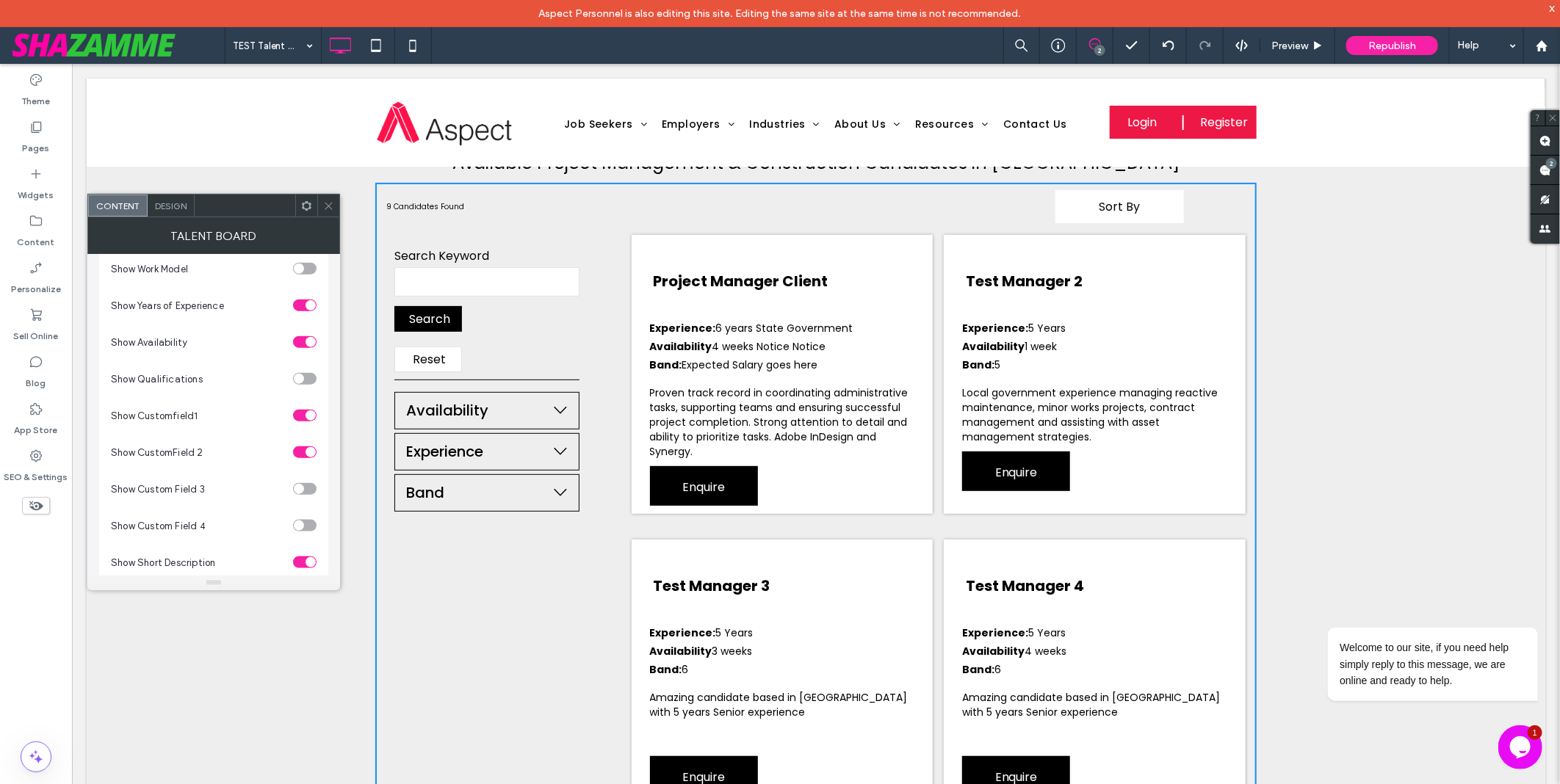
click at [157, 204] on span "Design" at bounding box center [171, 206] width 32 height 11
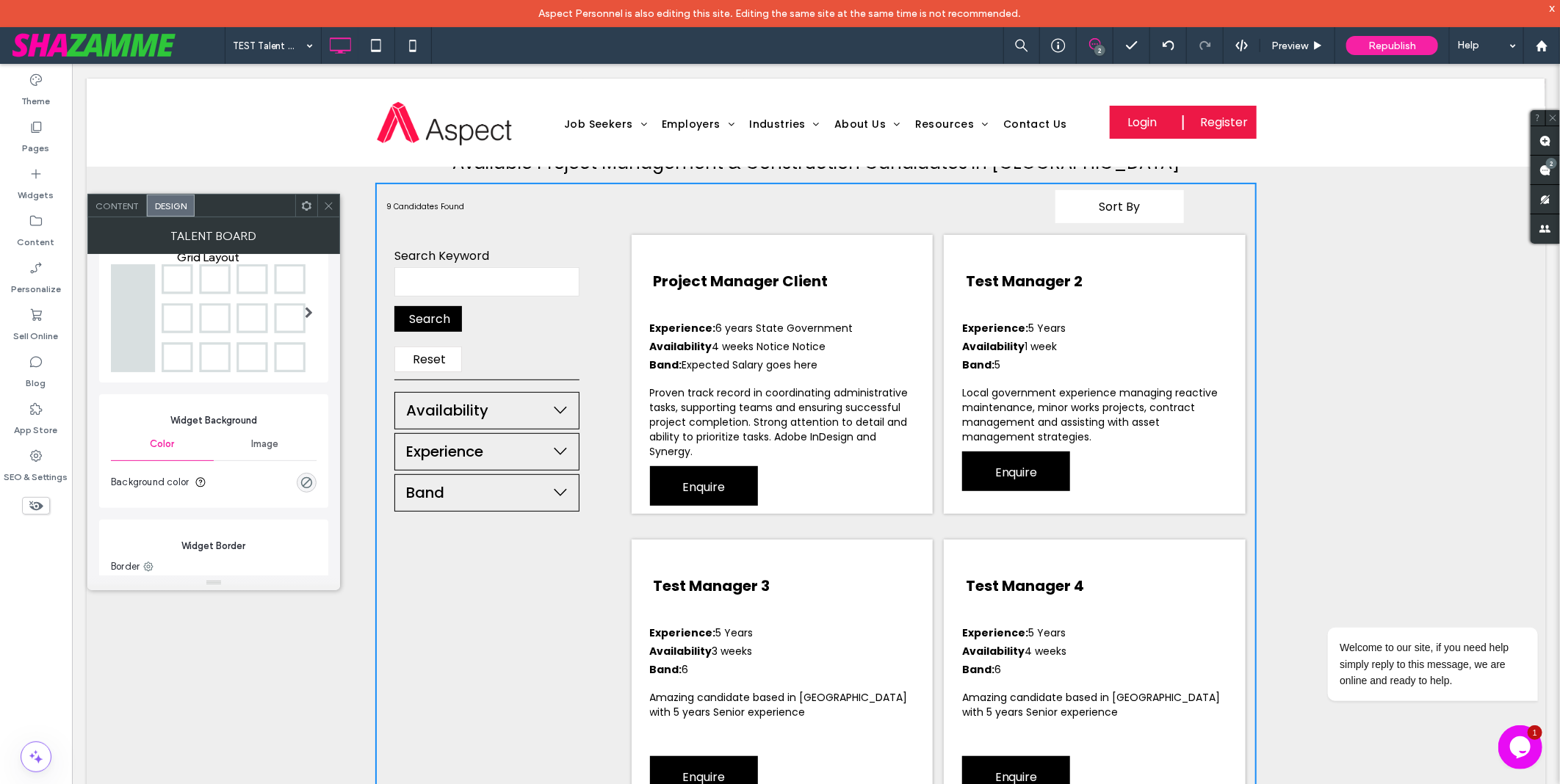
scroll to position [0, 0]
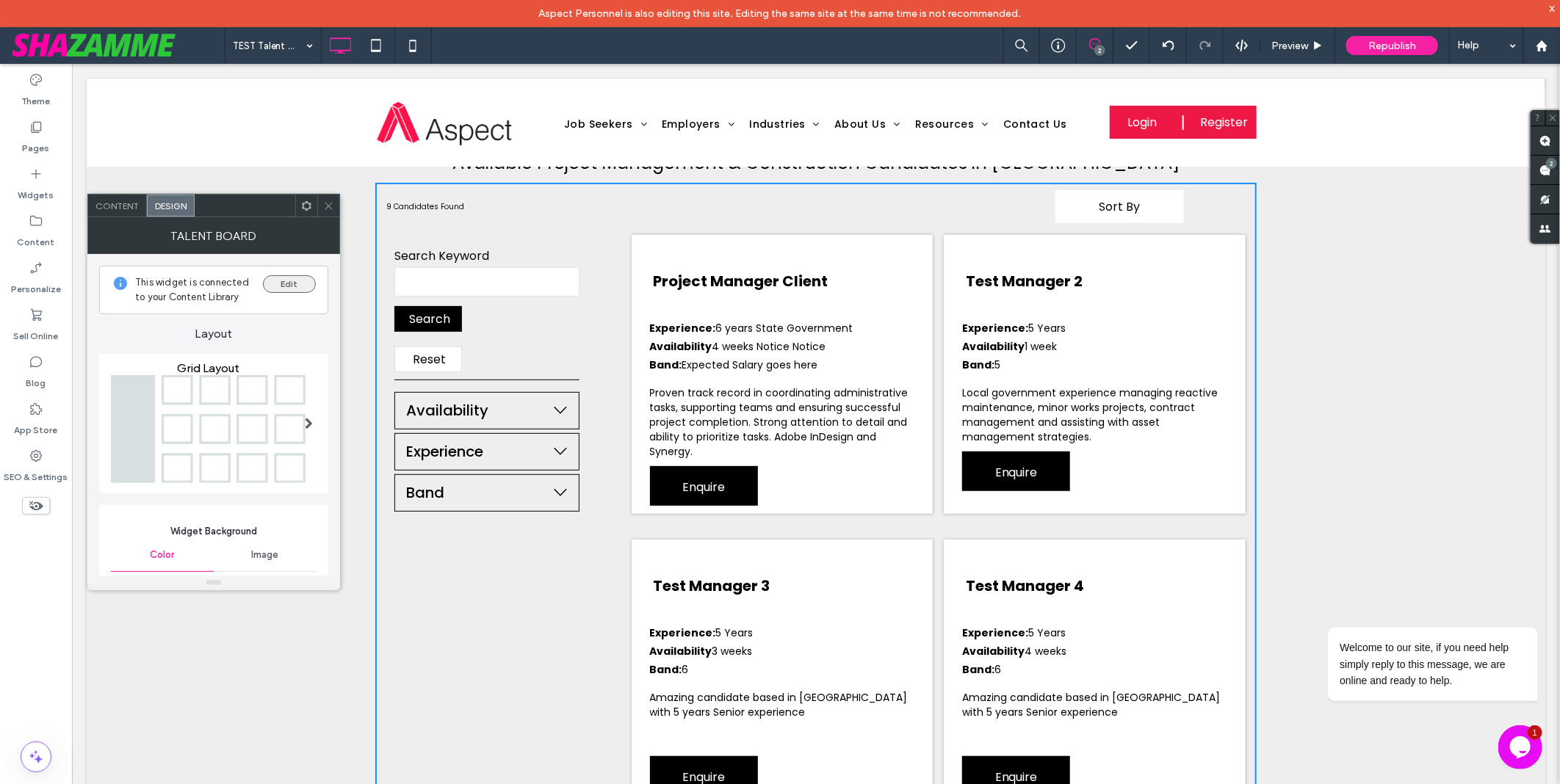
click at [289, 288] on button "Edit" at bounding box center [289, 284] width 53 height 18
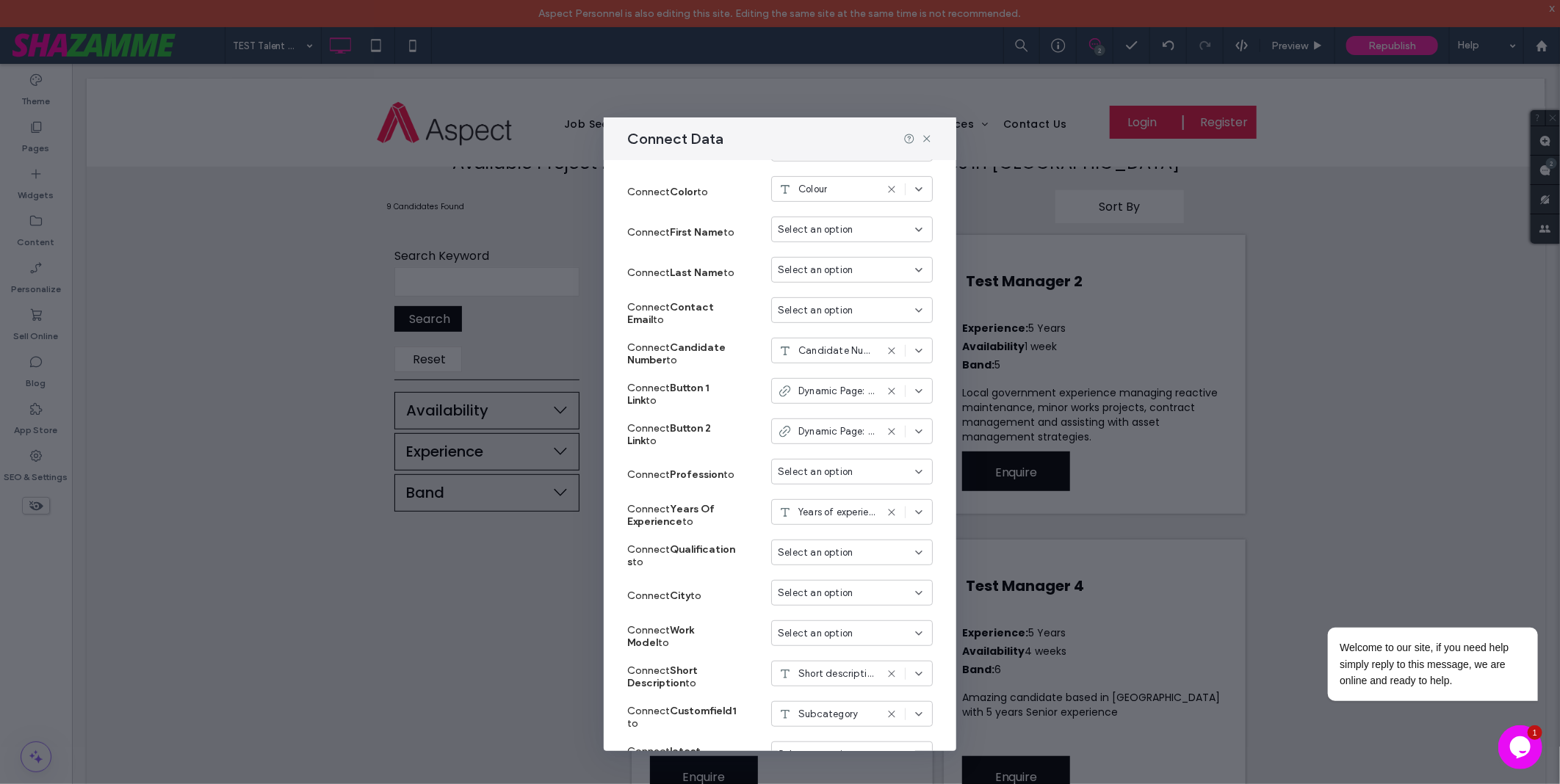
scroll to position [655, 0]
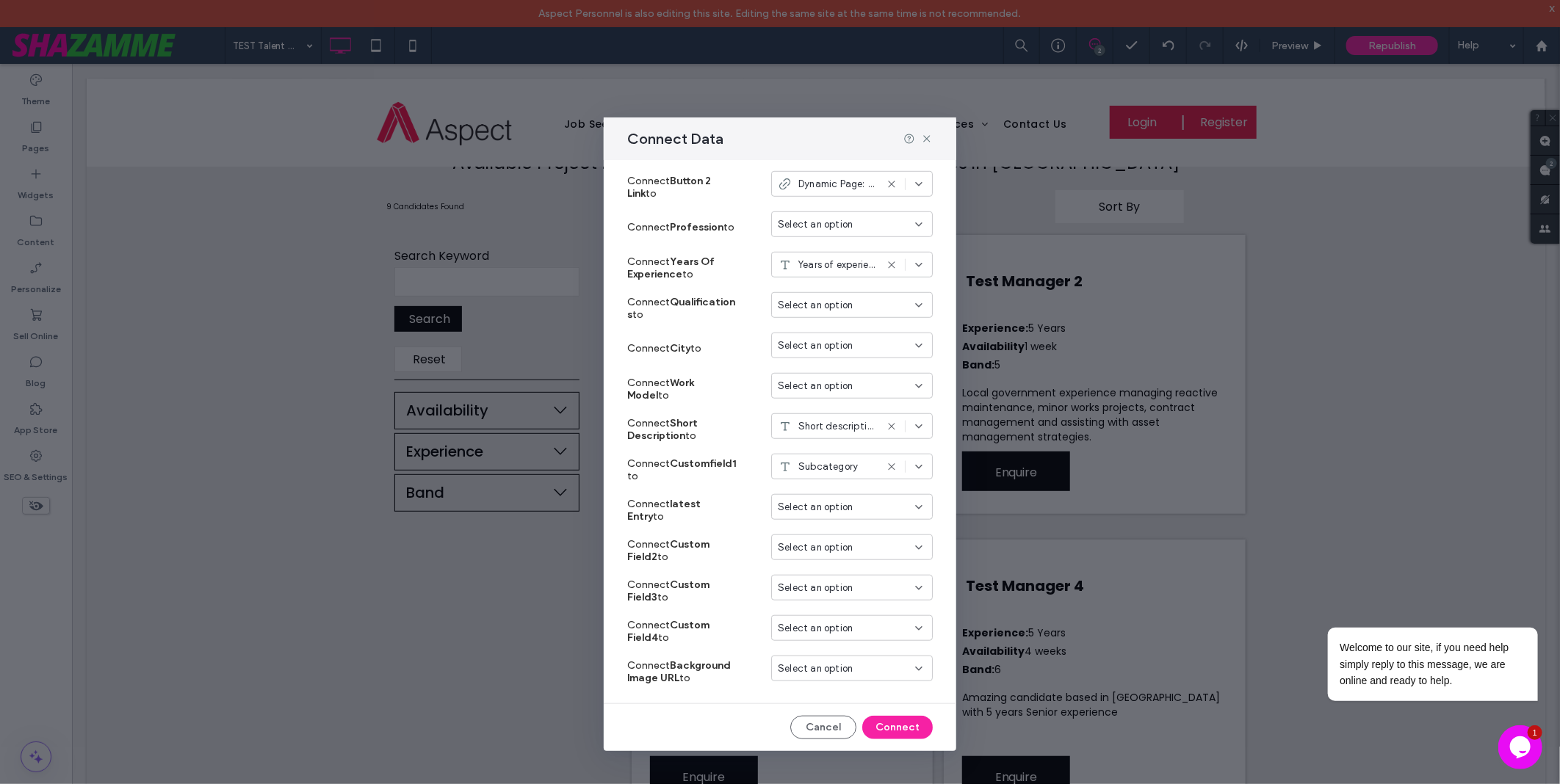
click at [876, 542] on div "Select an option" at bounding box center [843, 548] width 131 height 15
click at [820, 638] on div "Work Type" at bounding box center [840, 650] width 160 height 26
click at [845, 546] on div "Work Type" at bounding box center [826, 548] width 98 height 15
click at [832, 634] on div "Salary" at bounding box center [840, 625] width 160 height 26
click at [810, 537] on div "Salary" at bounding box center [852, 547] width 162 height 26
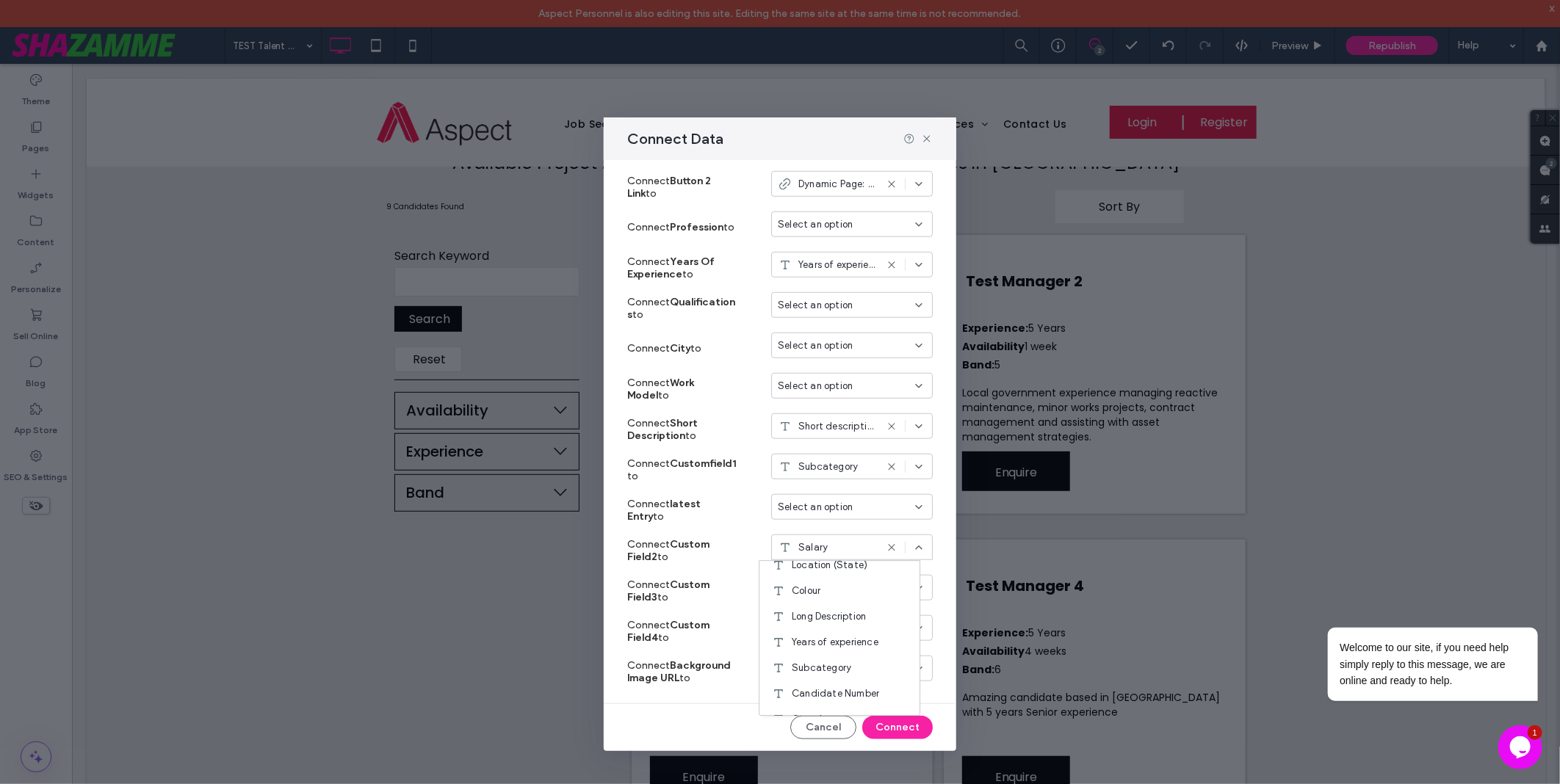
scroll to position [257, 0]
click at [900, 727] on button "Connect" at bounding box center [898, 727] width 71 height 24
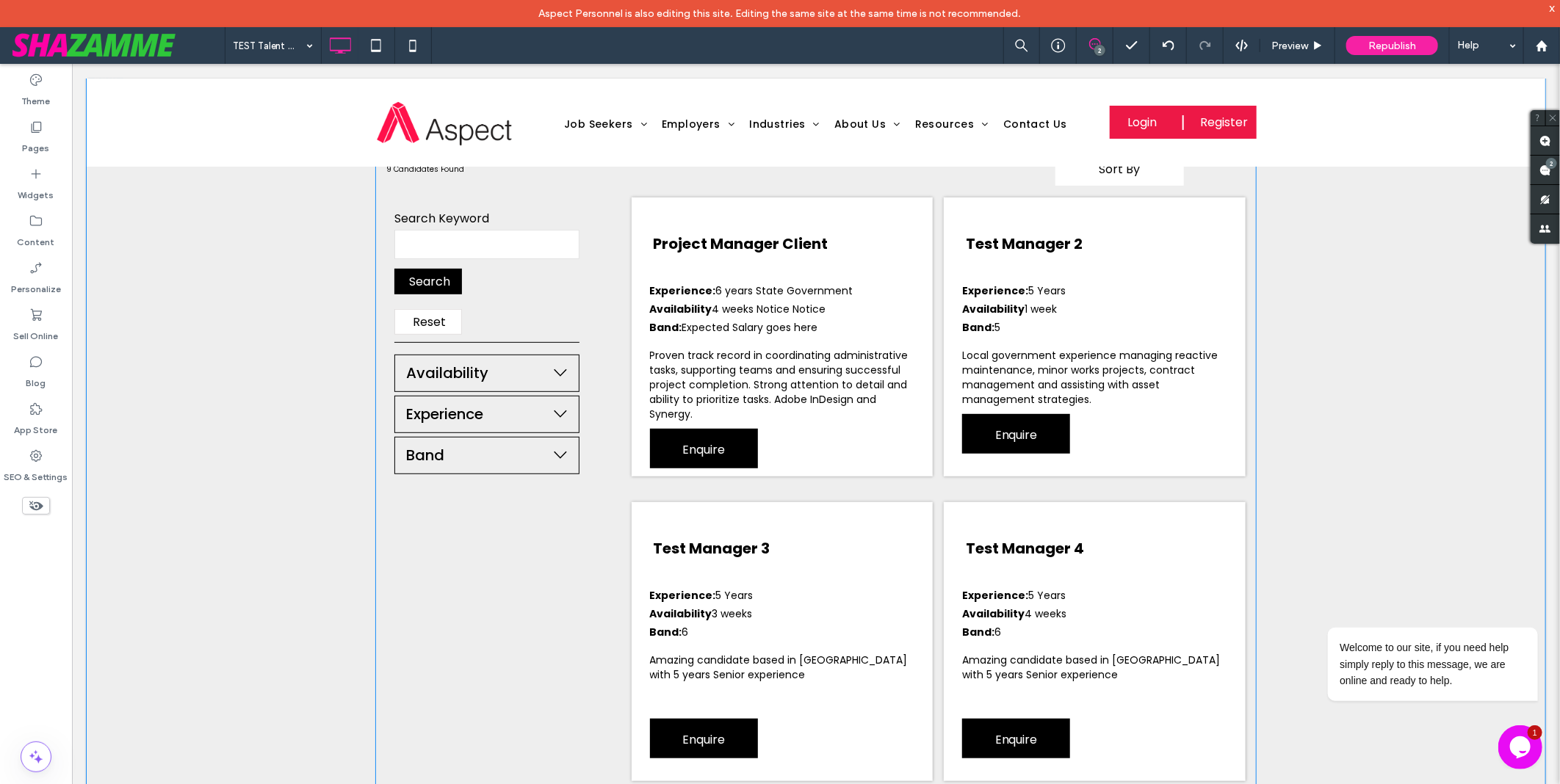
scroll to position [311, 0]
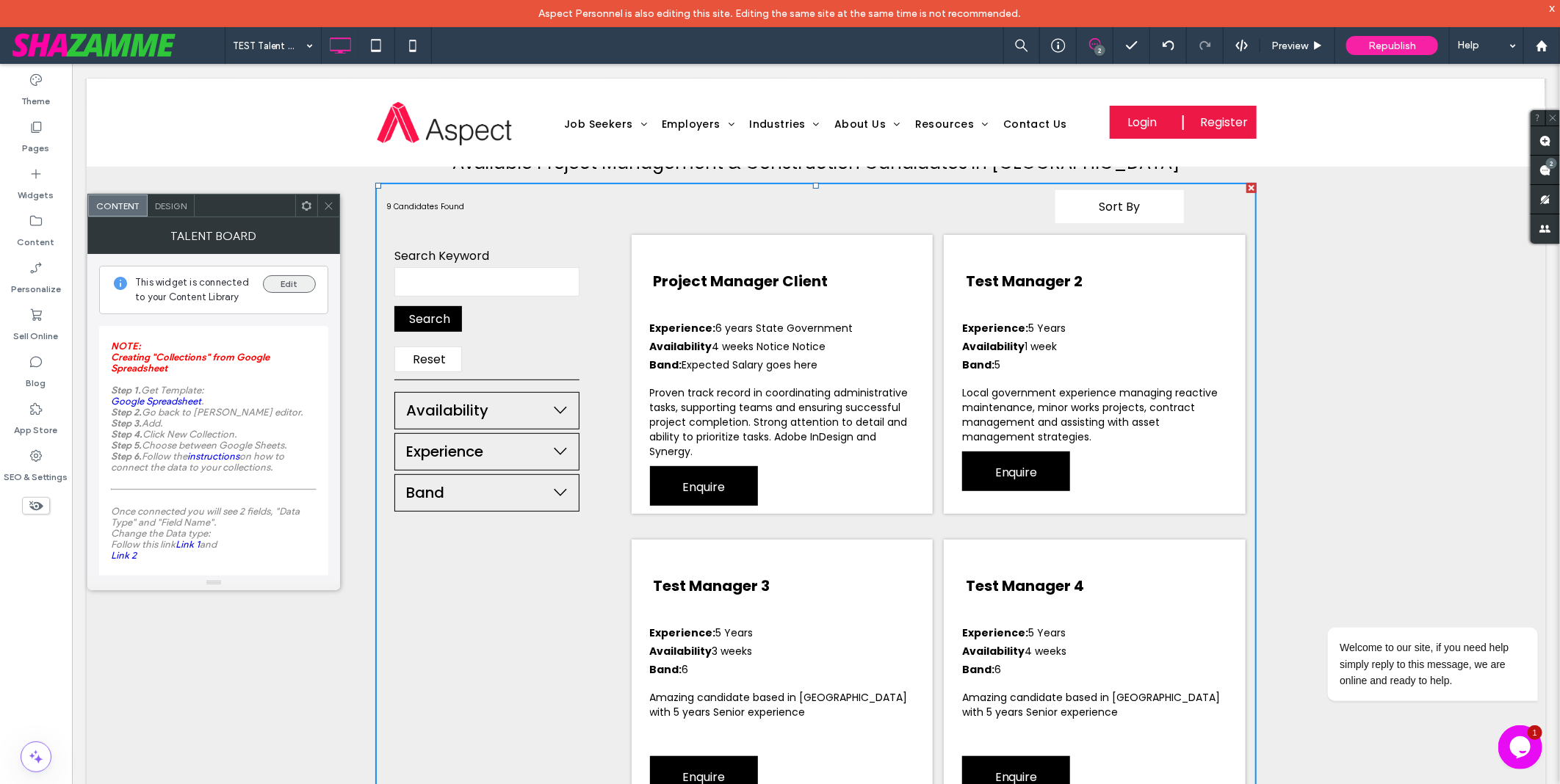
click at [270, 279] on button "Edit" at bounding box center [289, 284] width 53 height 18
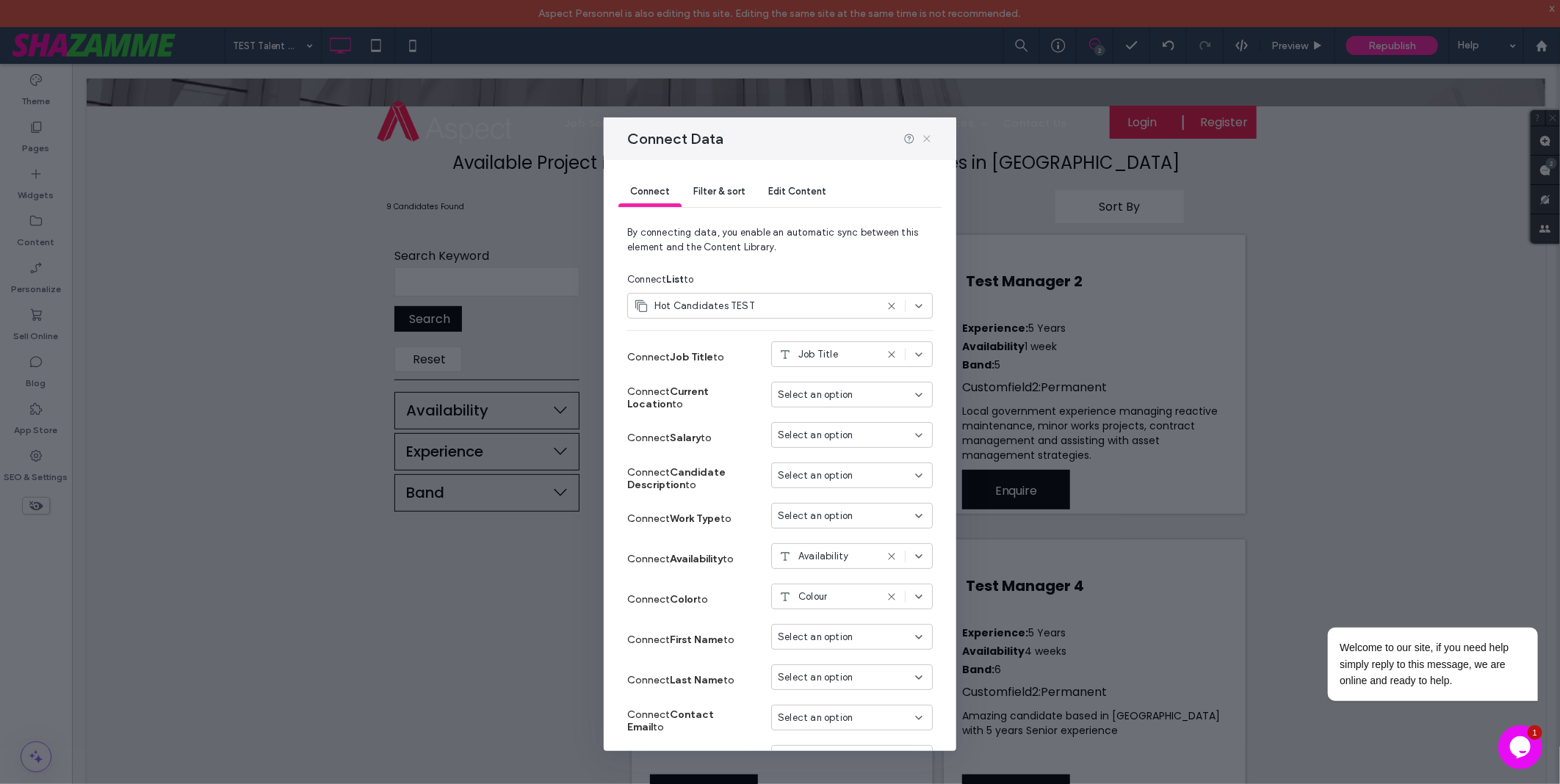
drag, startPoint x: 923, startPoint y: 140, endPoint x: 784, endPoint y: 176, distance: 143.6
click at [923, 140] on icon at bounding box center [927, 139] width 12 height 12
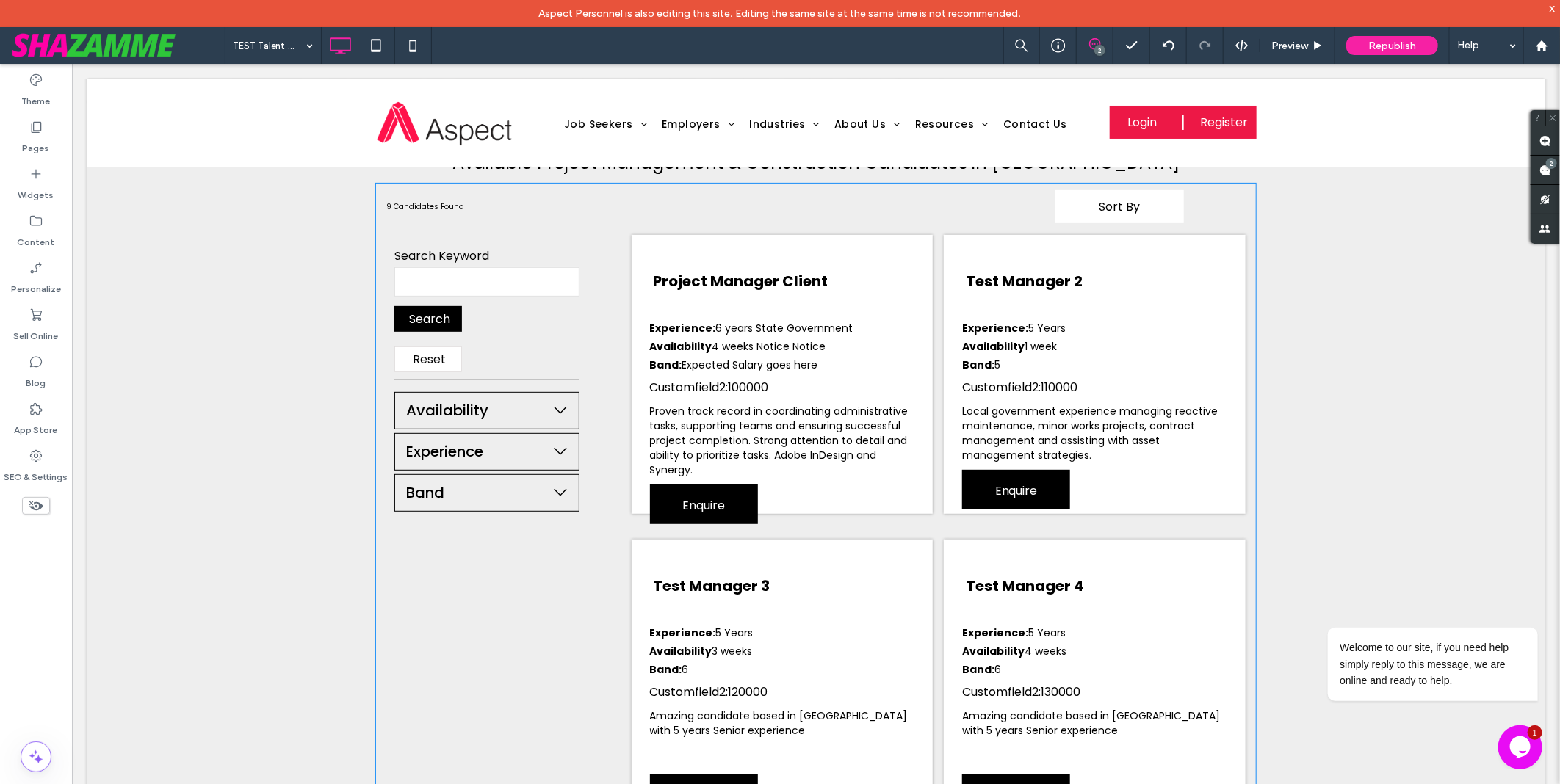
scroll to position [149, 0]
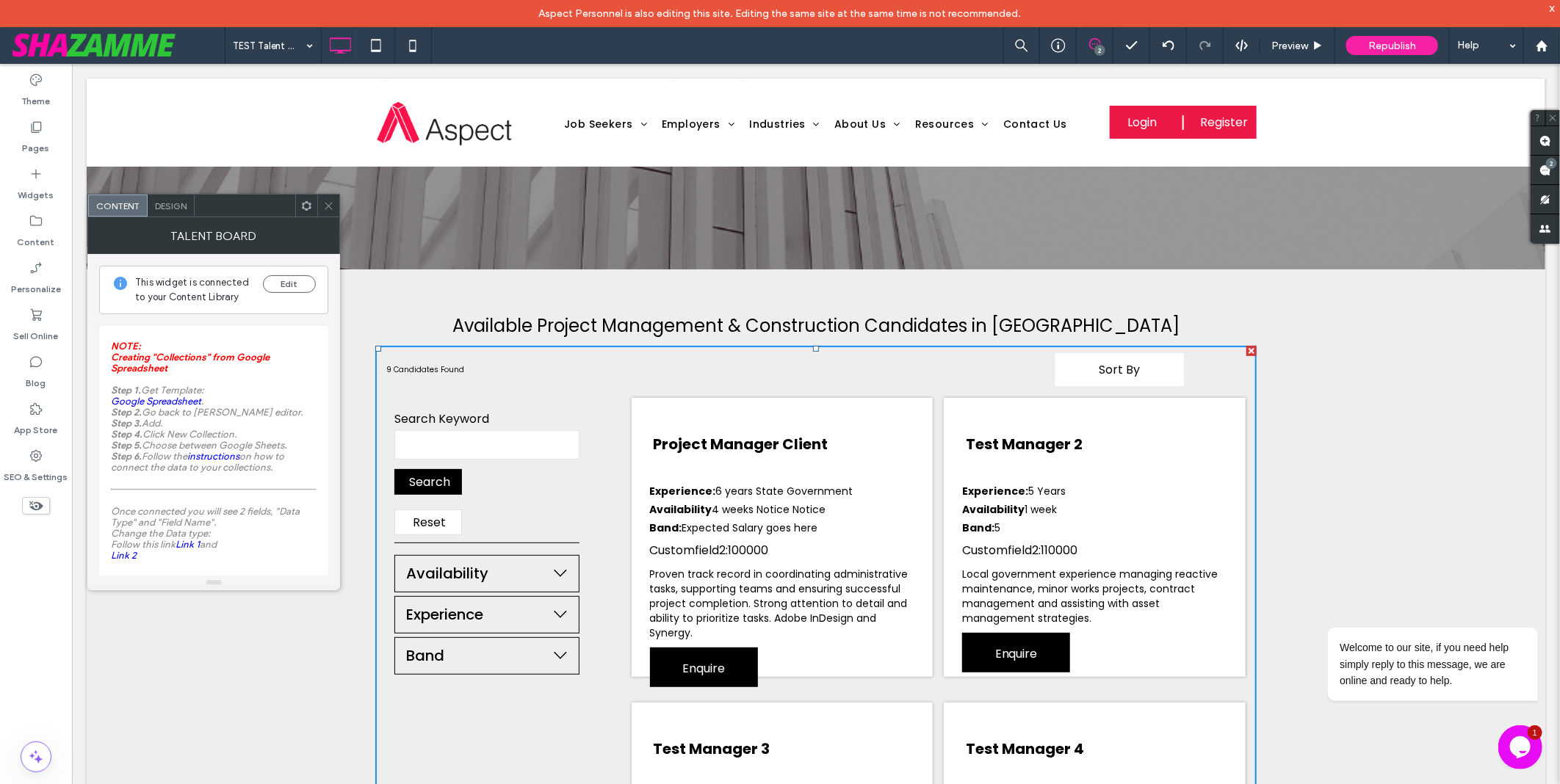
click at [174, 209] on span "Design" at bounding box center [171, 206] width 32 height 11
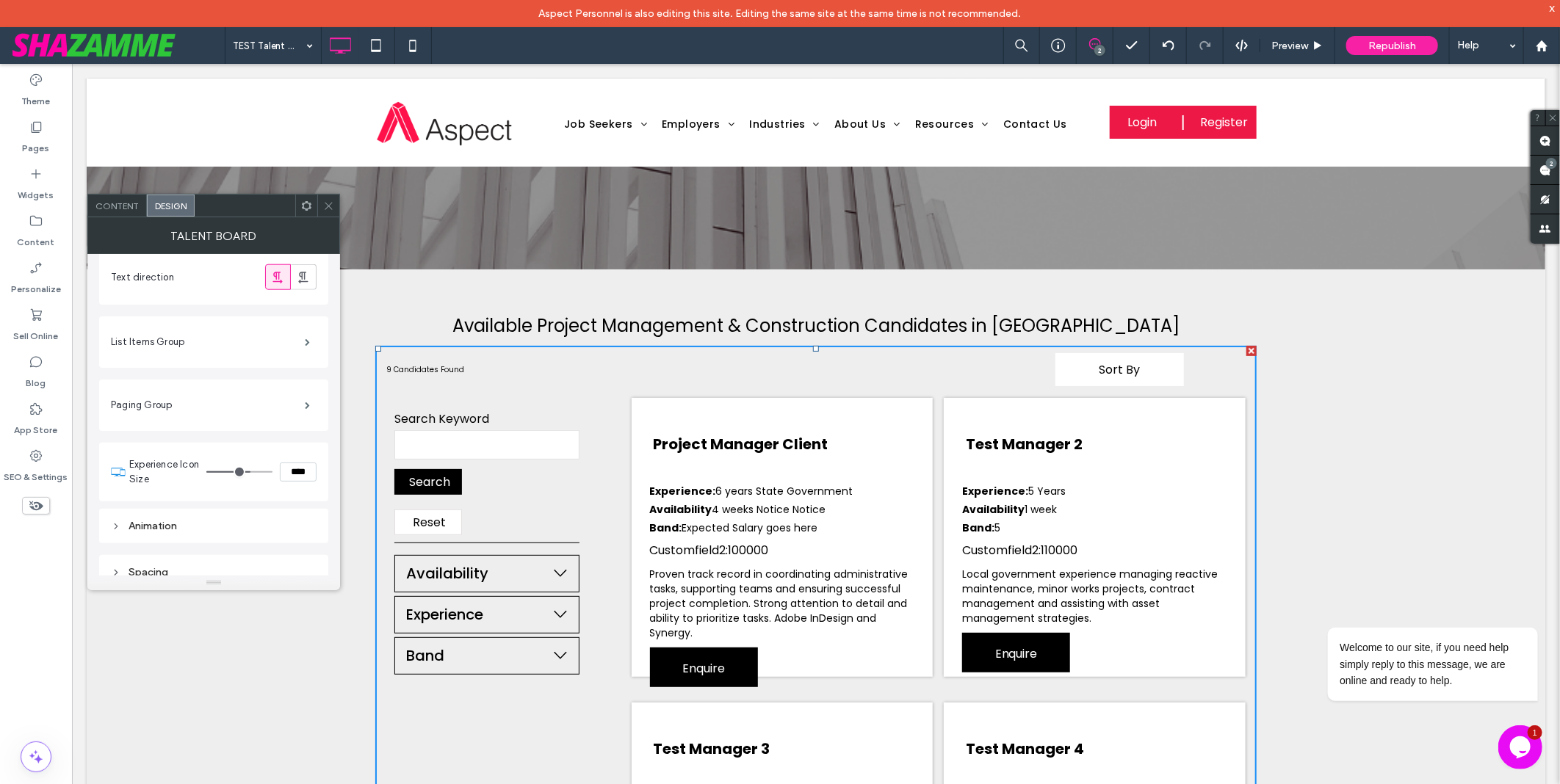
scroll to position [994, 0]
drag, startPoint x: 160, startPoint y: 331, endPoint x: 643, endPoint y: 304, distance: 483.8
click at [160, 331] on label "List Items Group" at bounding box center [208, 328] width 194 height 29
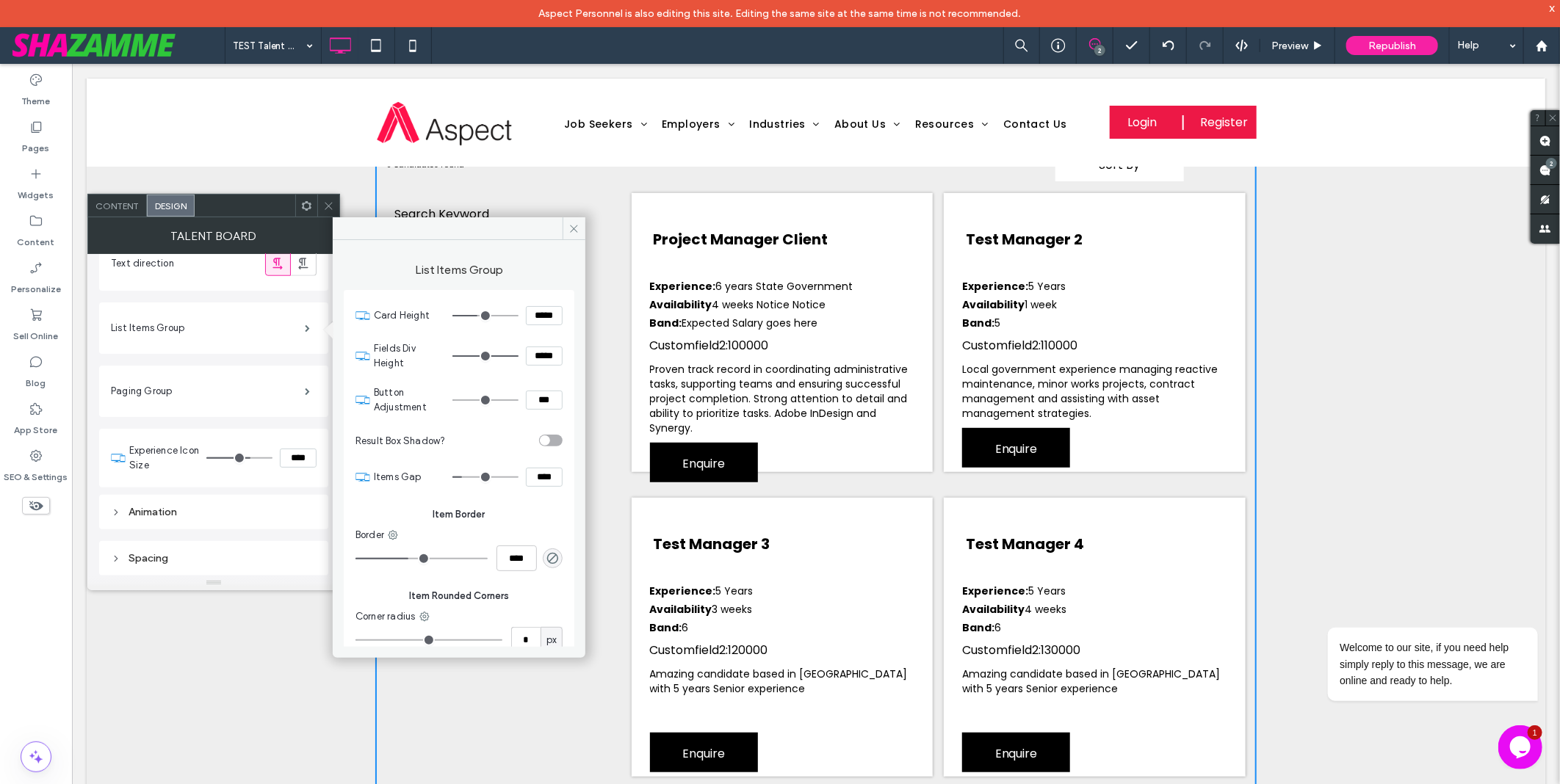
scroll to position [393, 0]
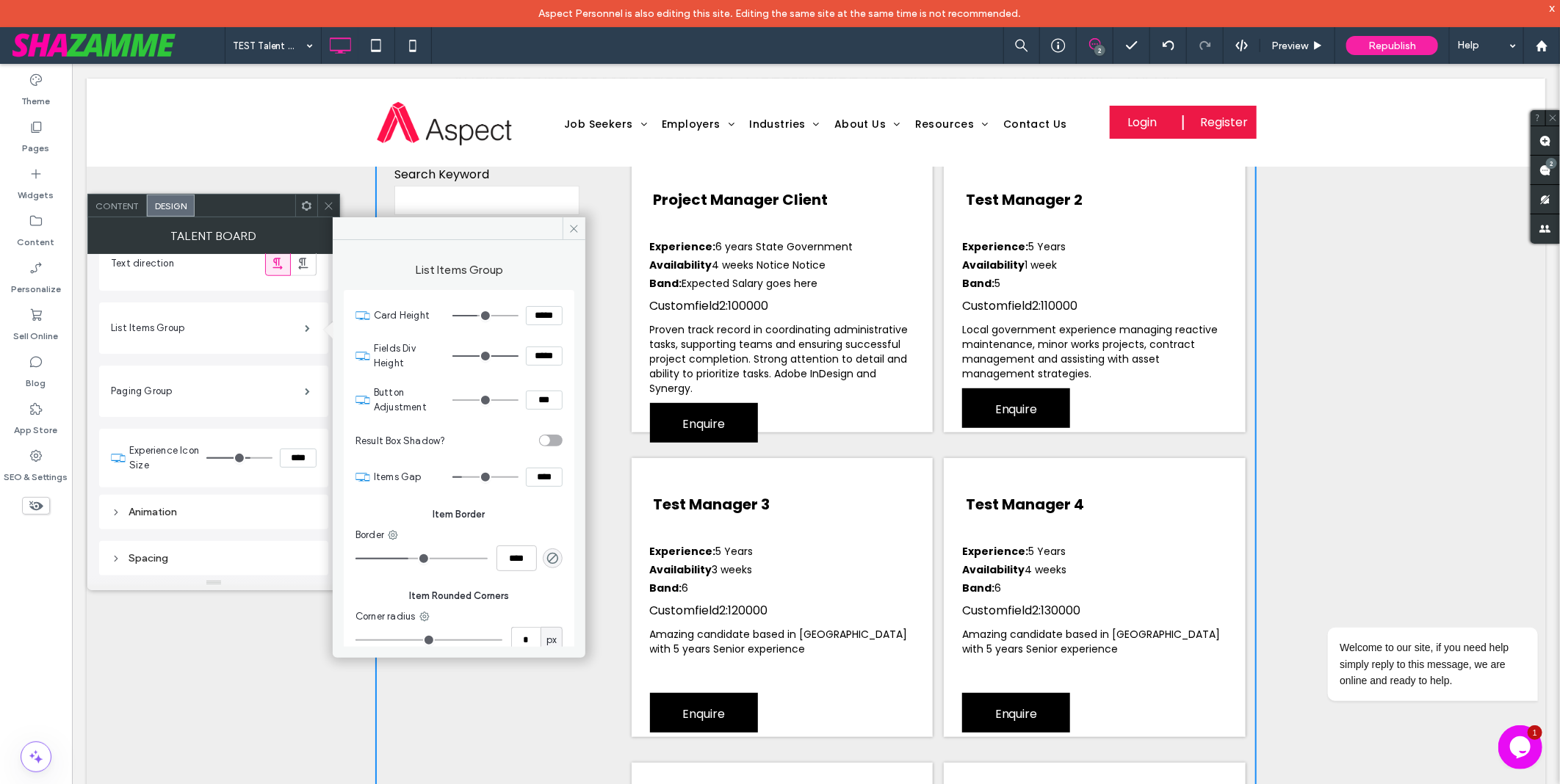
click at [114, 201] on span "Content" at bounding box center [117, 206] width 43 height 11
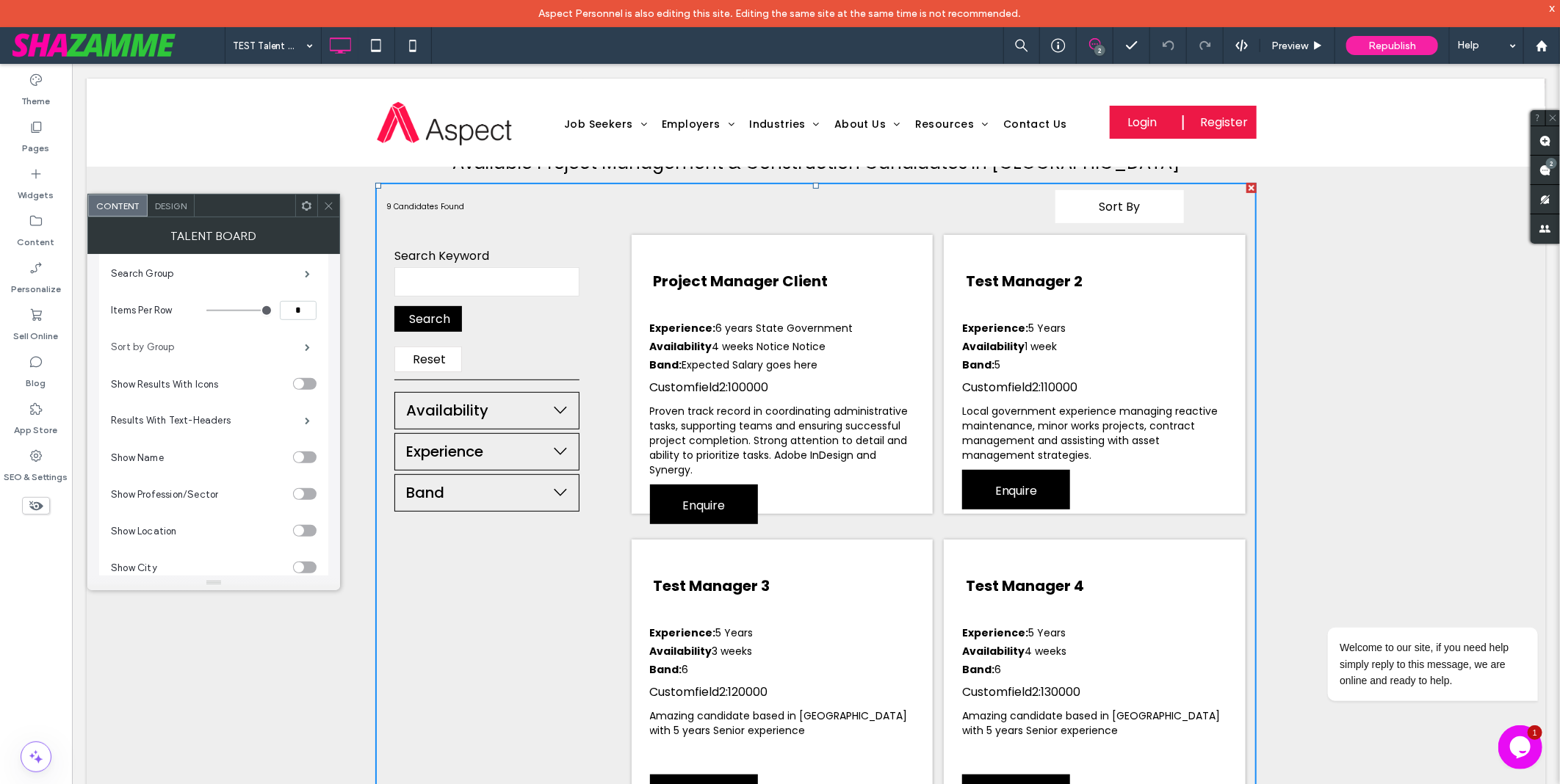
scroll to position [652, 0]
click at [181, 361] on label "Sort by Group" at bounding box center [208, 346] width 194 height 29
click at [181, 369] on label "Search Group" at bounding box center [208, 354] width 194 height 29
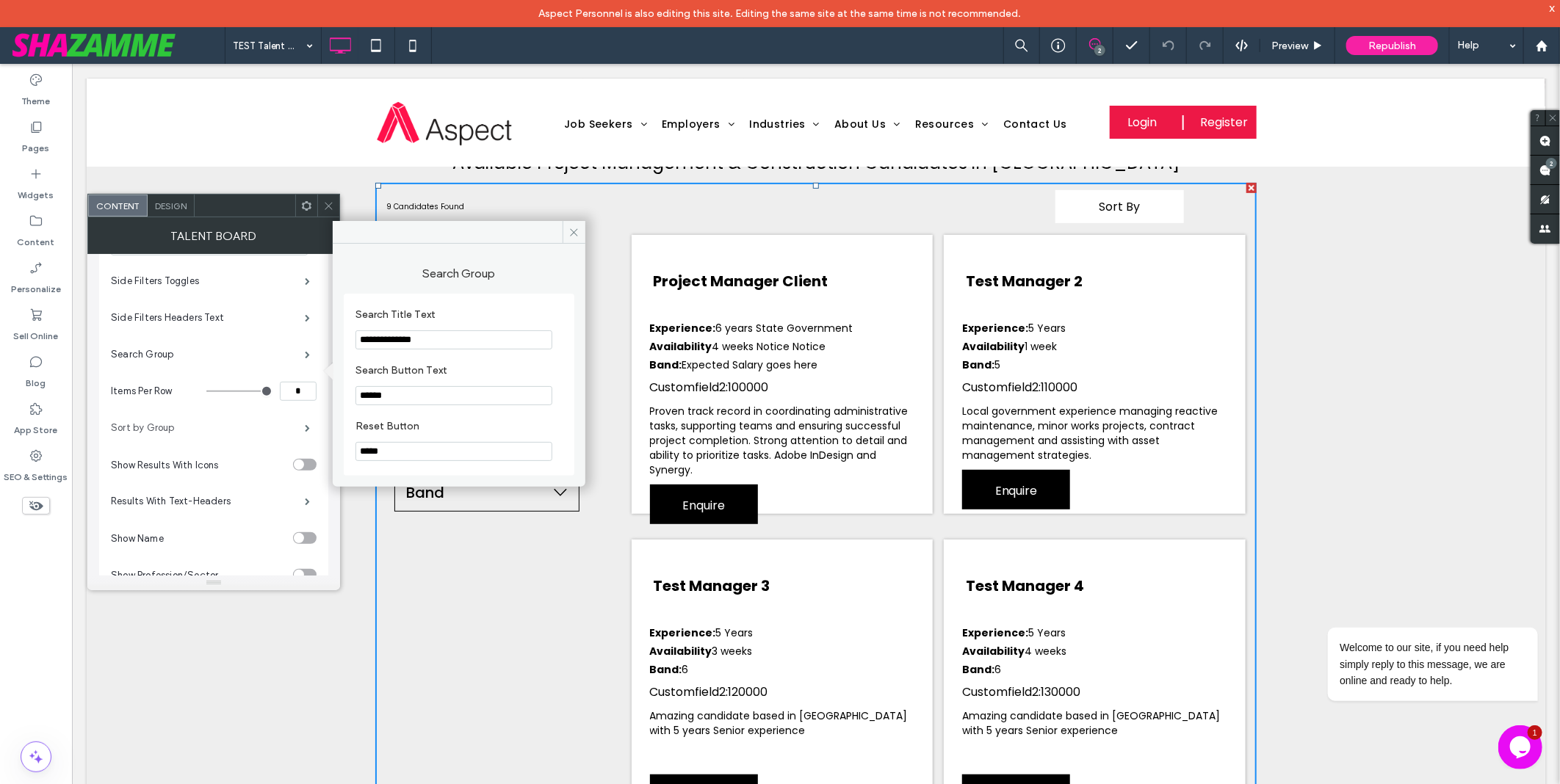
scroll to position [489, 0]
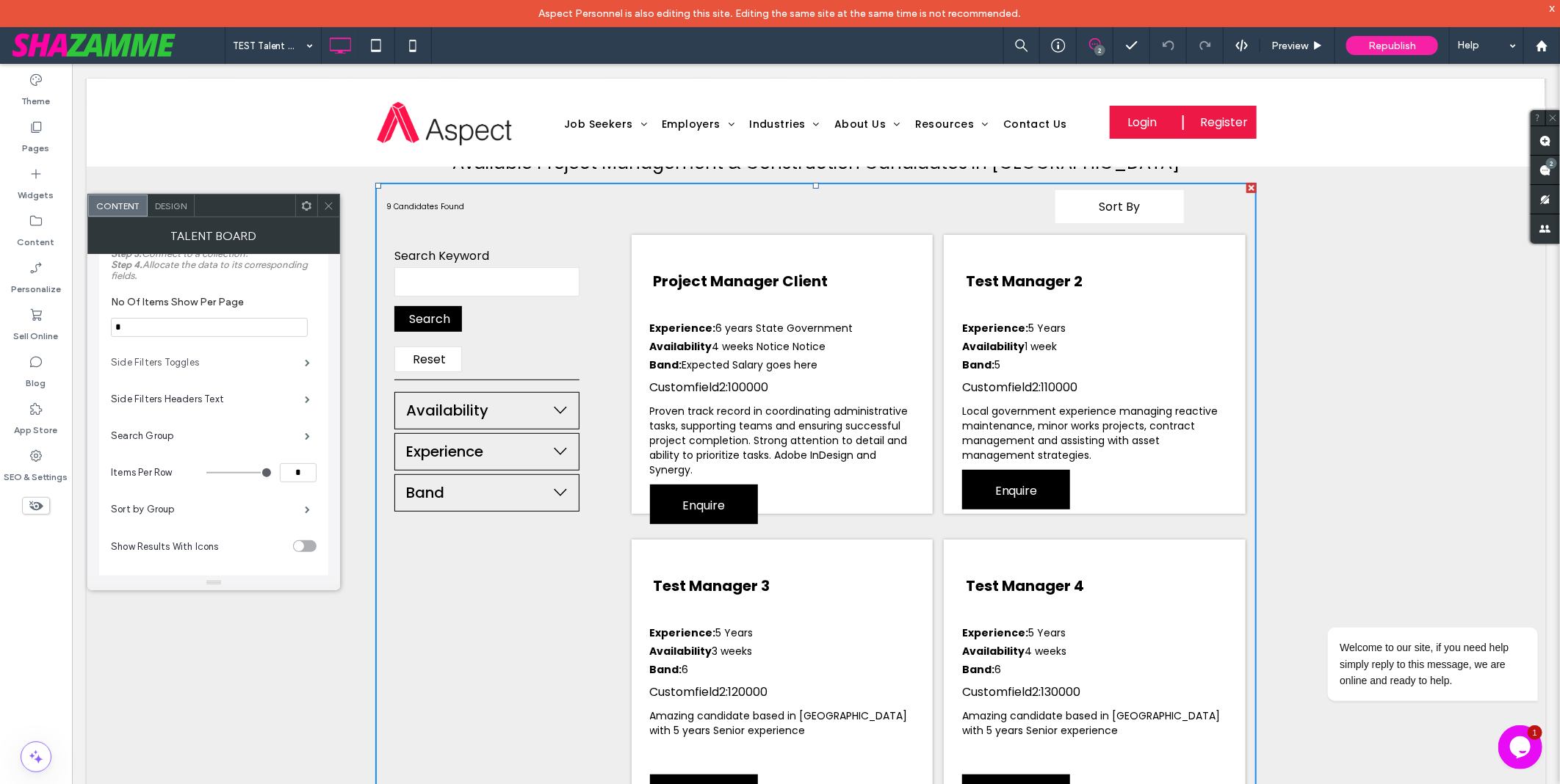
click at [213, 377] on label "Side Filters Toggles" at bounding box center [208, 363] width 194 height 29
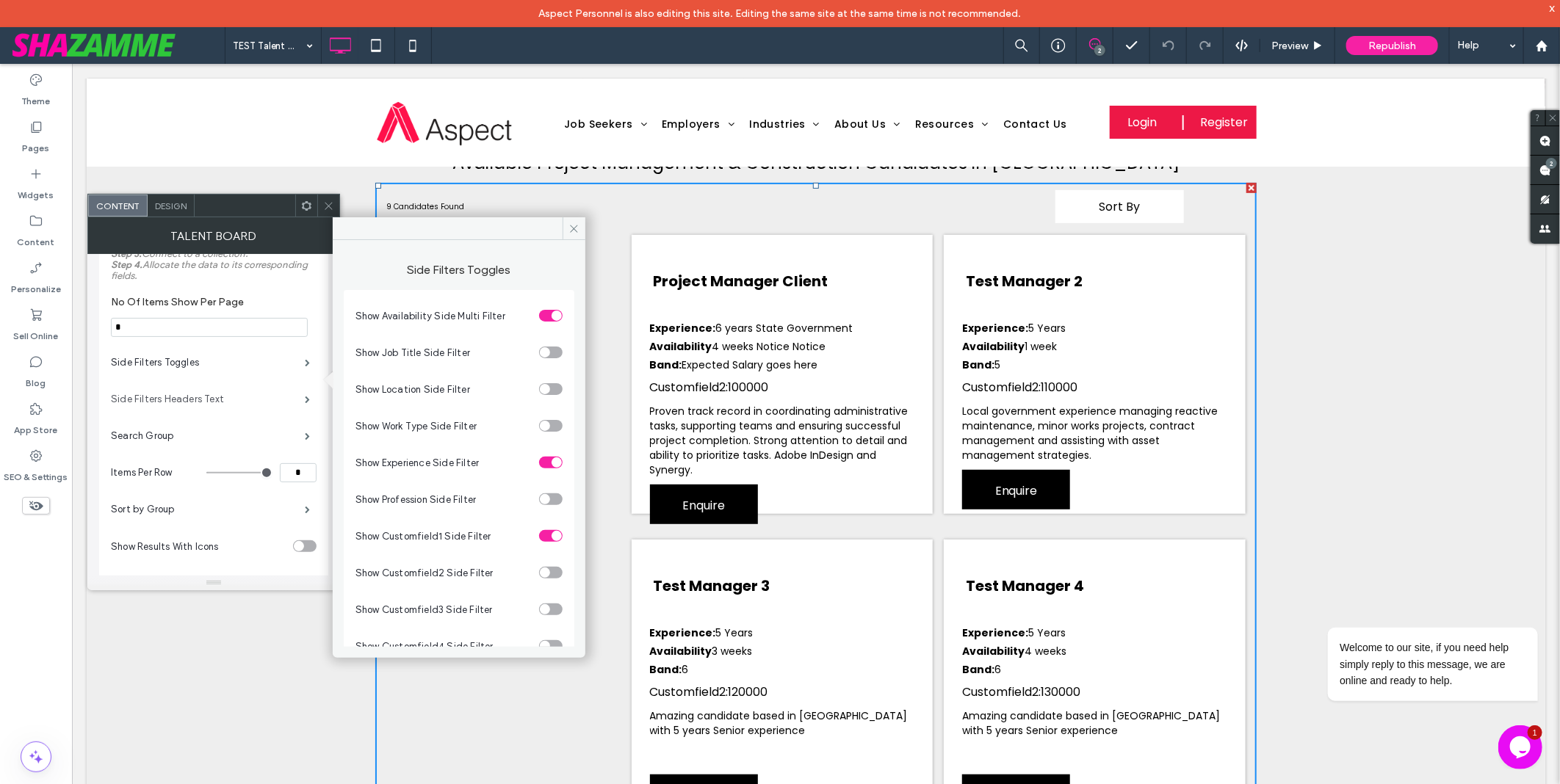
click at [205, 404] on label "Side Filters Headers Text" at bounding box center [208, 399] width 194 height 29
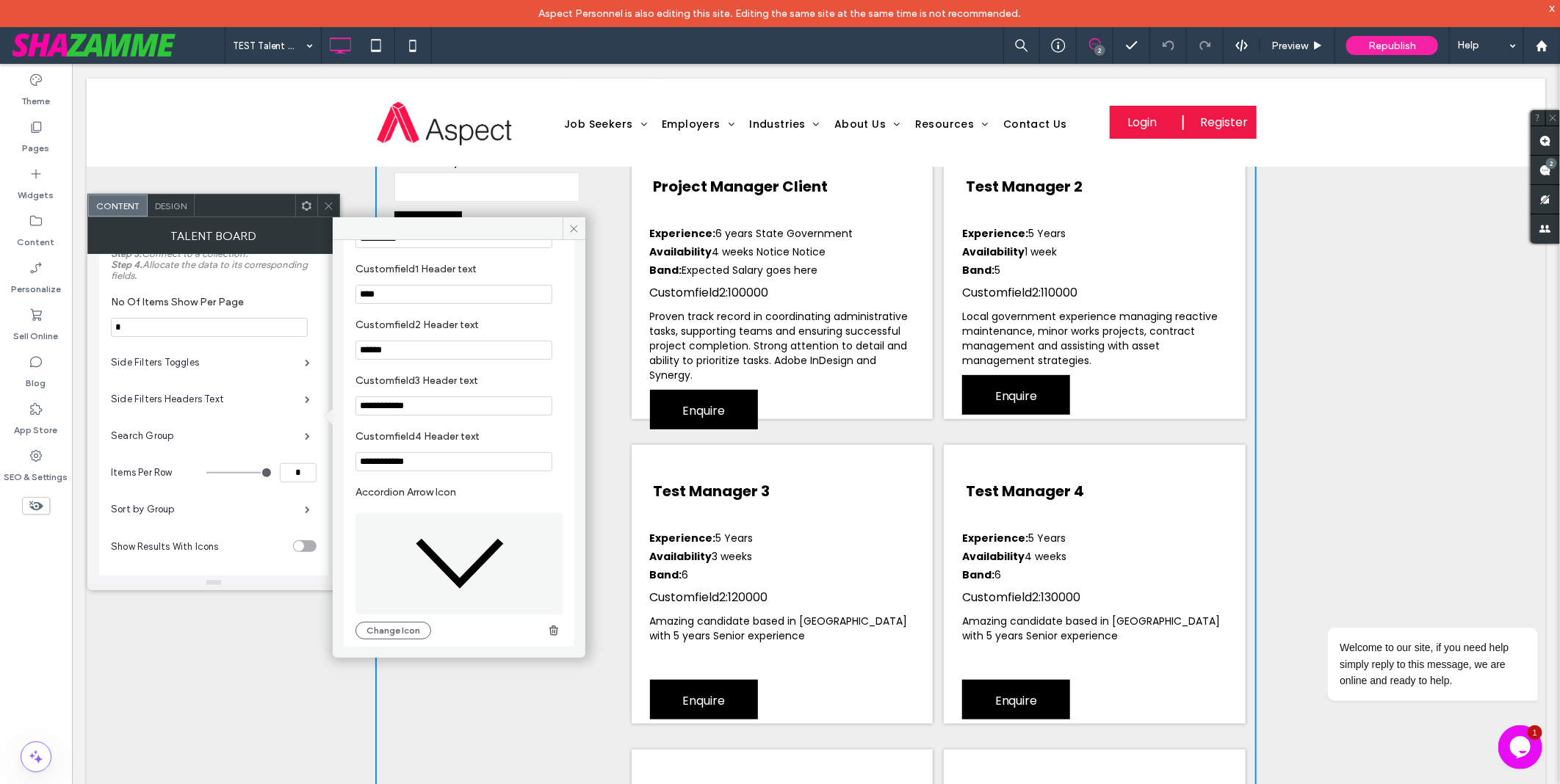
scroll to position [393, 0]
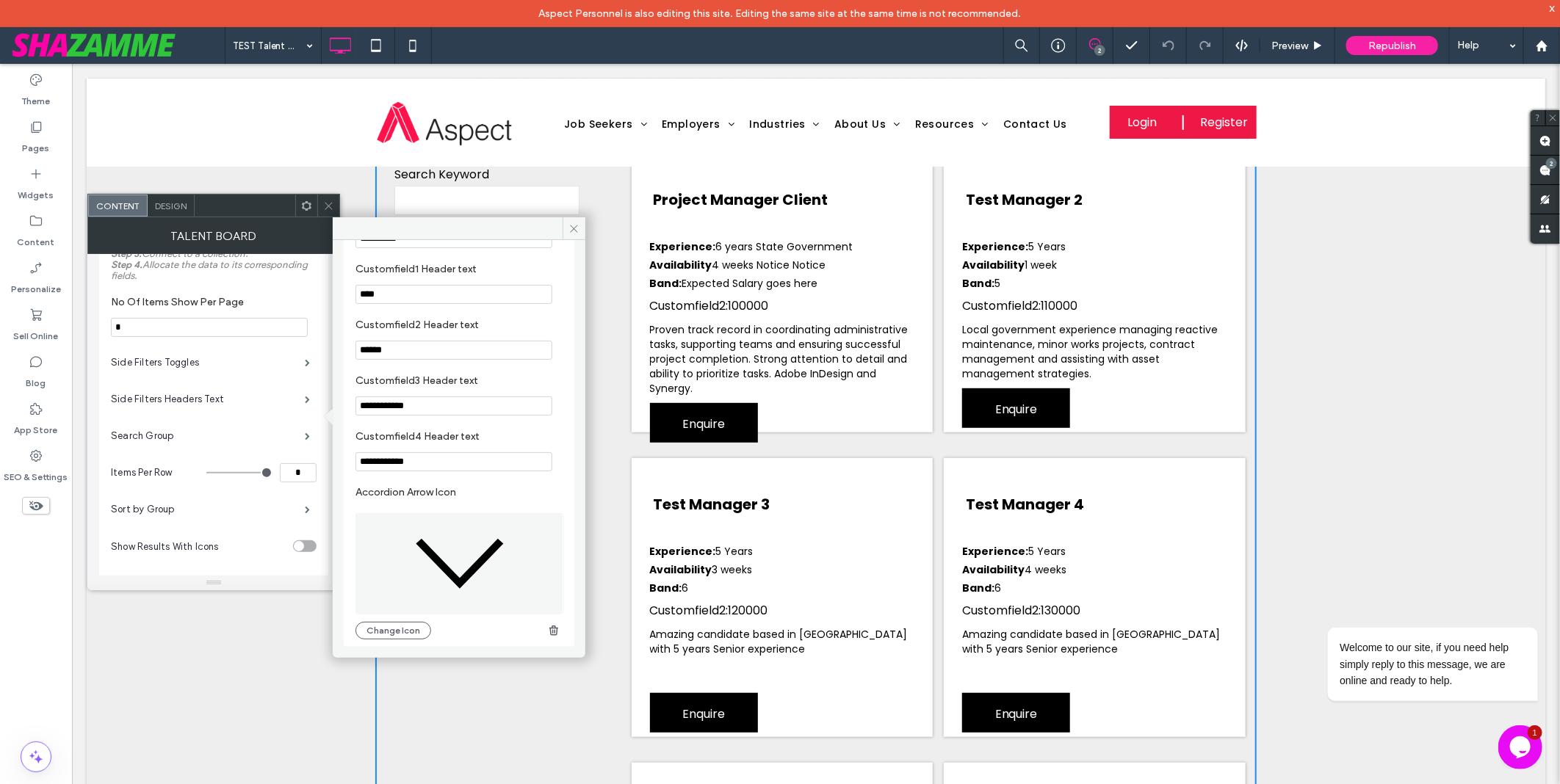
click at [450, 354] on input "******" at bounding box center [454, 350] width 197 height 19
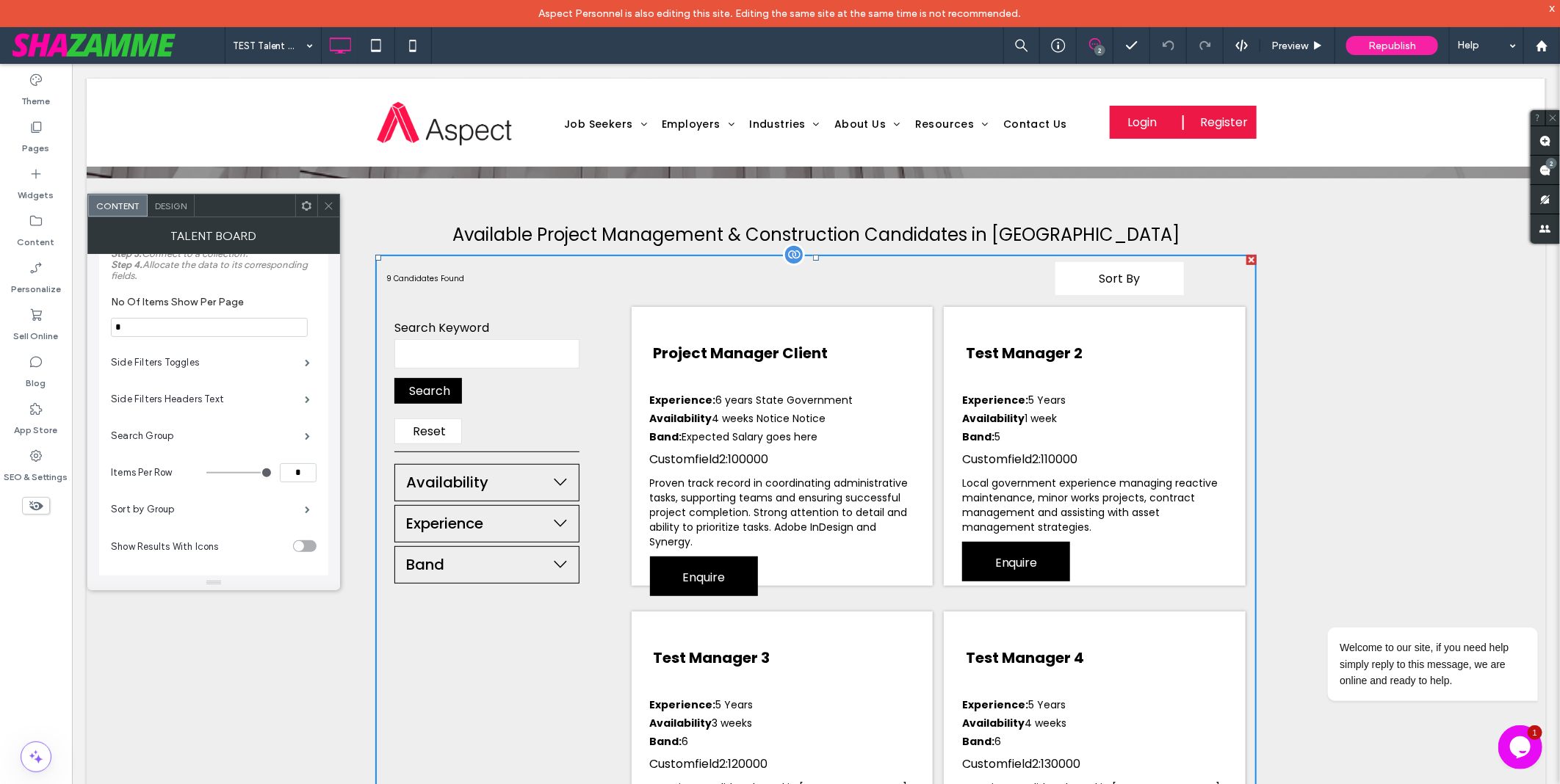
scroll to position [229, 0]
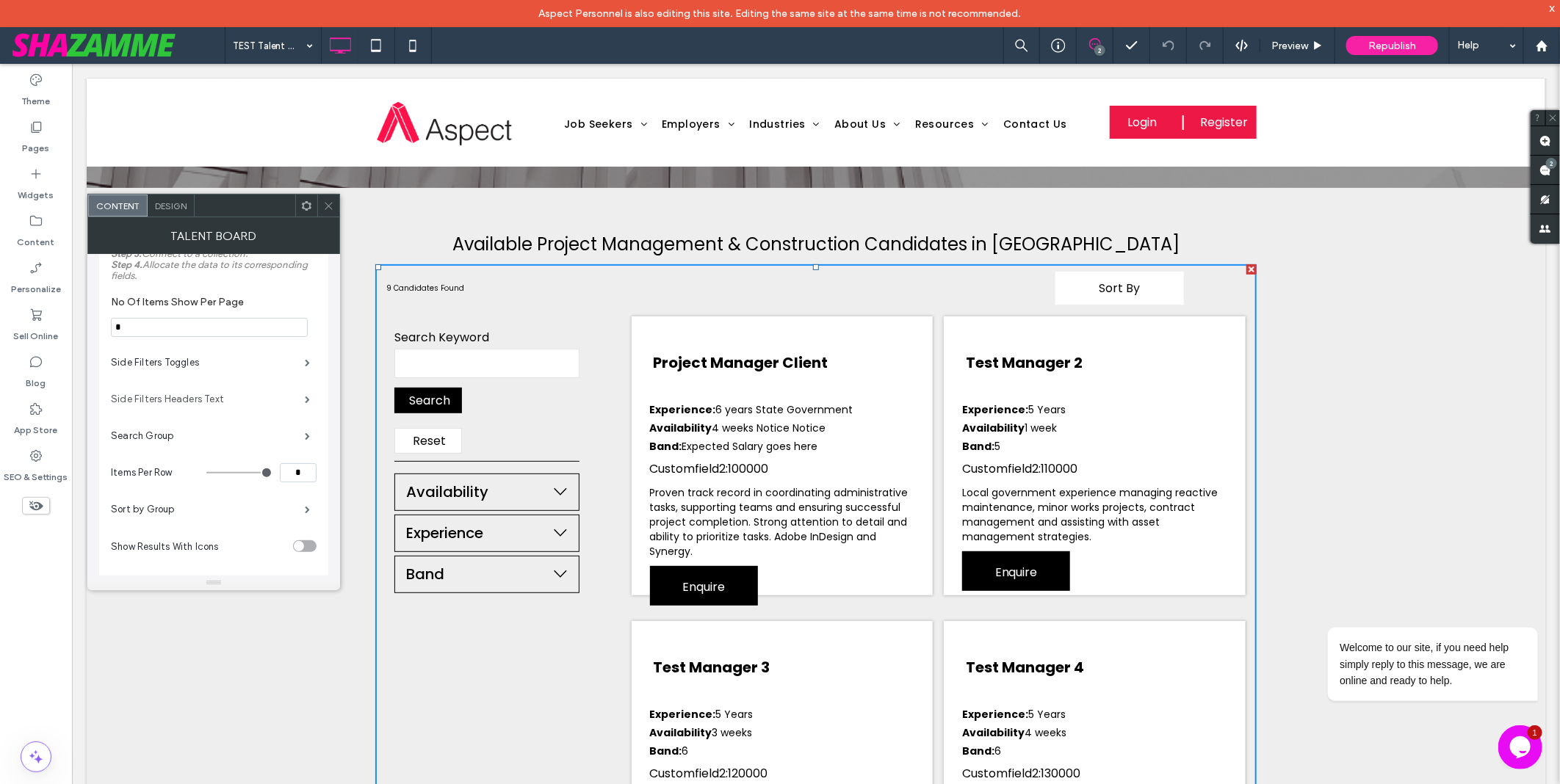
click at [194, 409] on label "Side Filters Headers Text" at bounding box center [208, 399] width 194 height 29
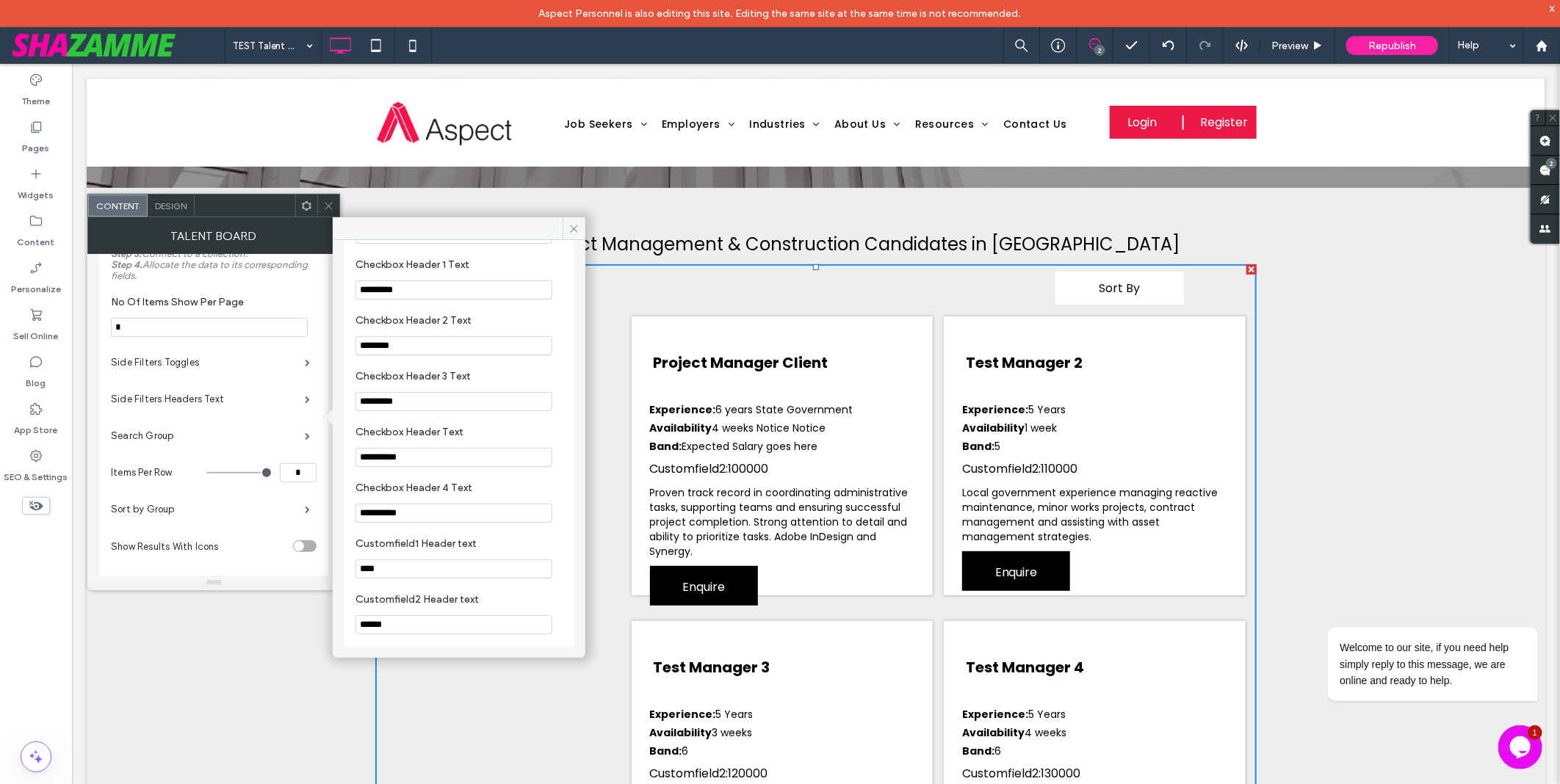
scroll to position [326, 0]
click at [456, 459] on input "******" at bounding box center [454, 457] width 197 height 19
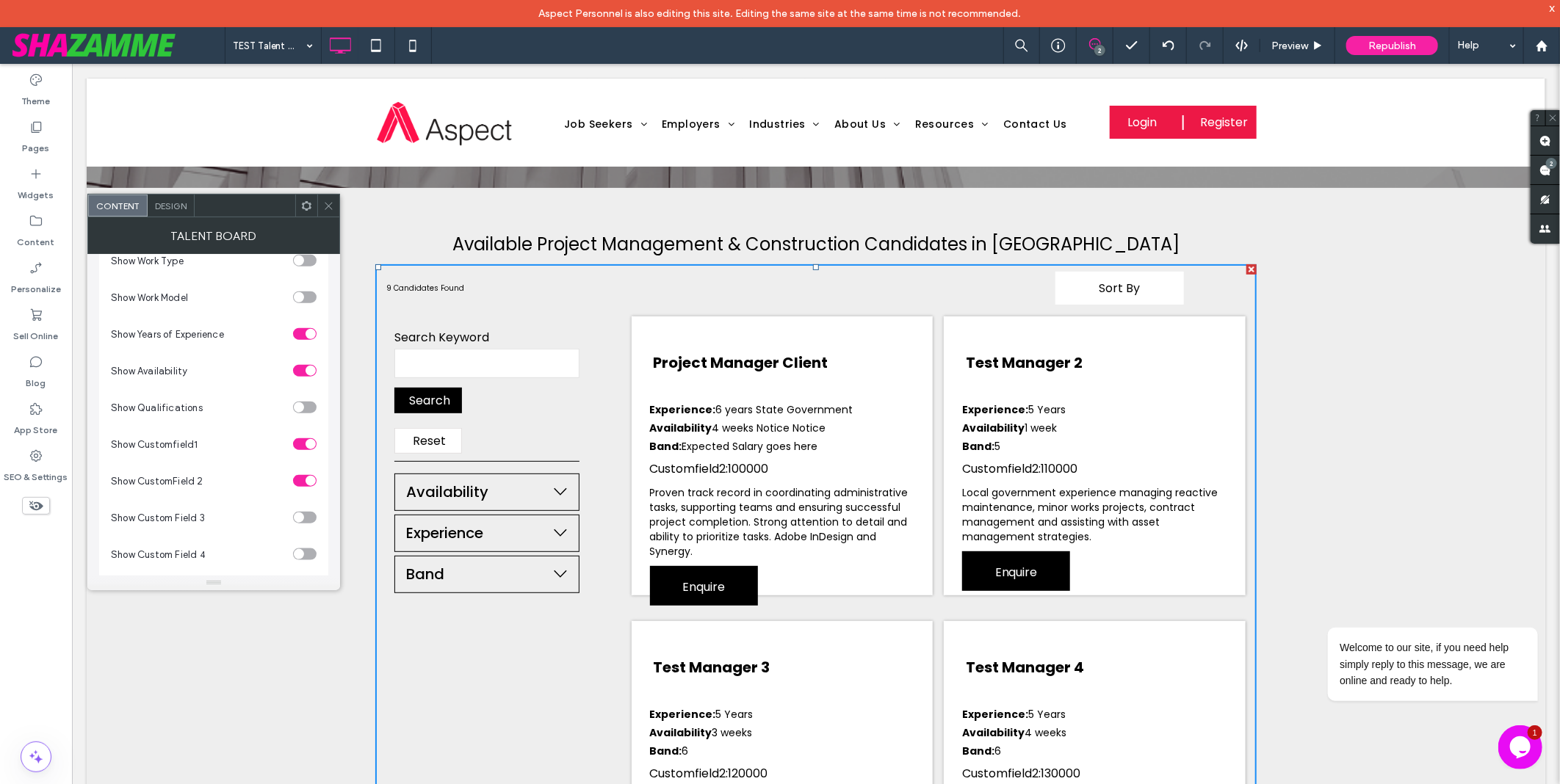
scroll to position [1060, 0]
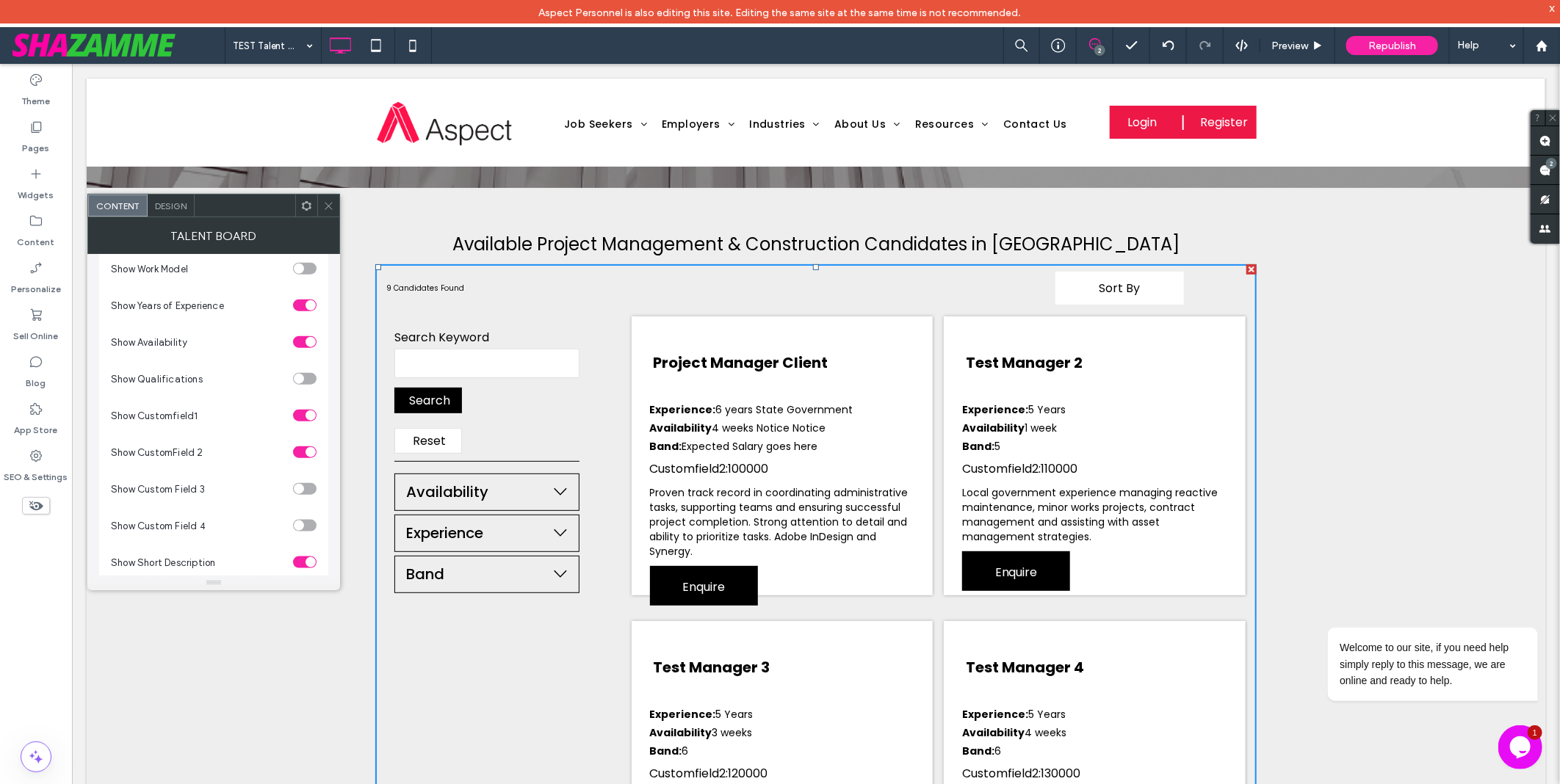
click at [316, 459] on section "Show CustomField 2" at bounding box center [214, 452] width 206 height 37
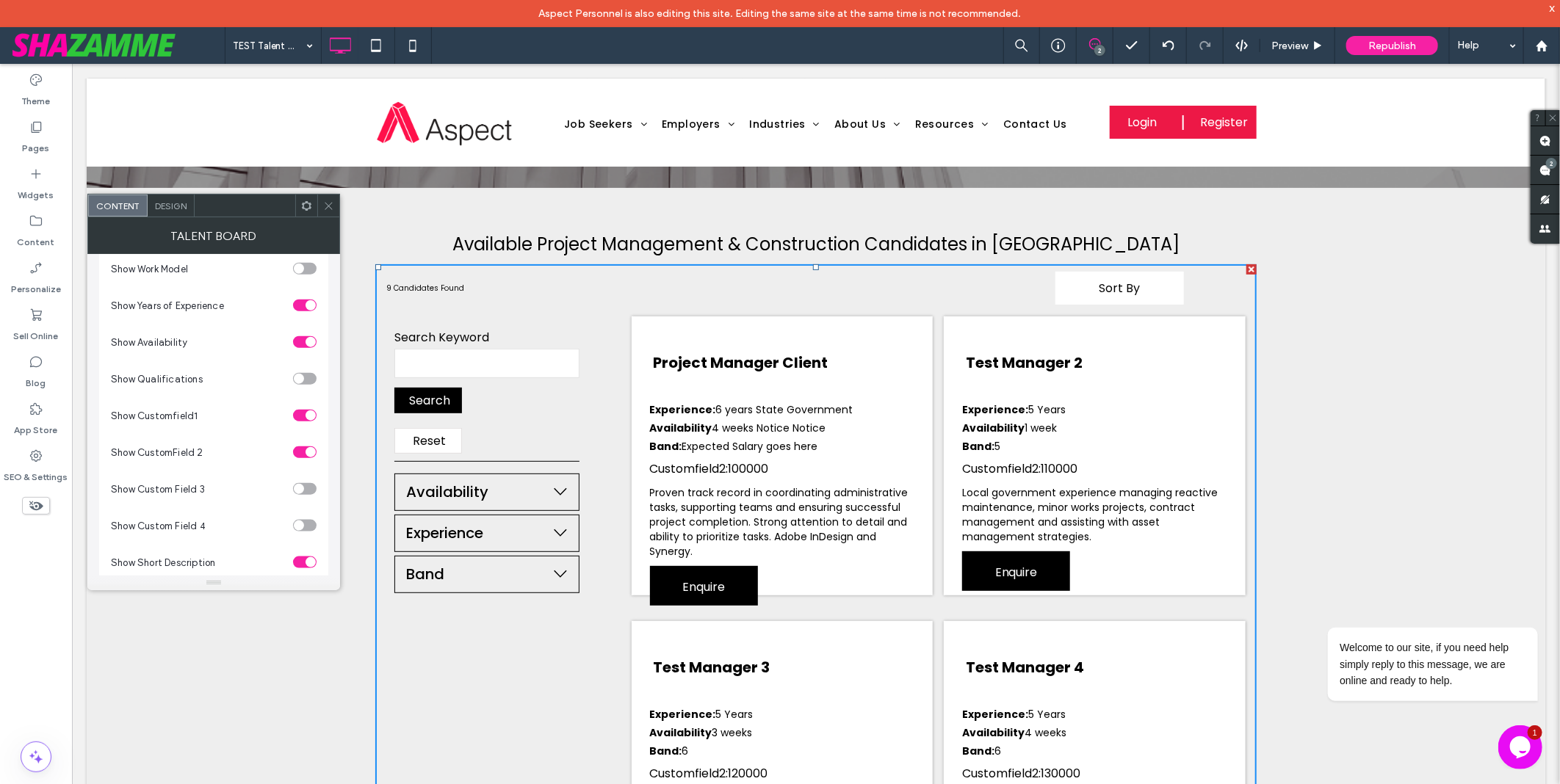
click at [311, 457] on div "toggle" at bounding box center [311, 452] width 10 height 10
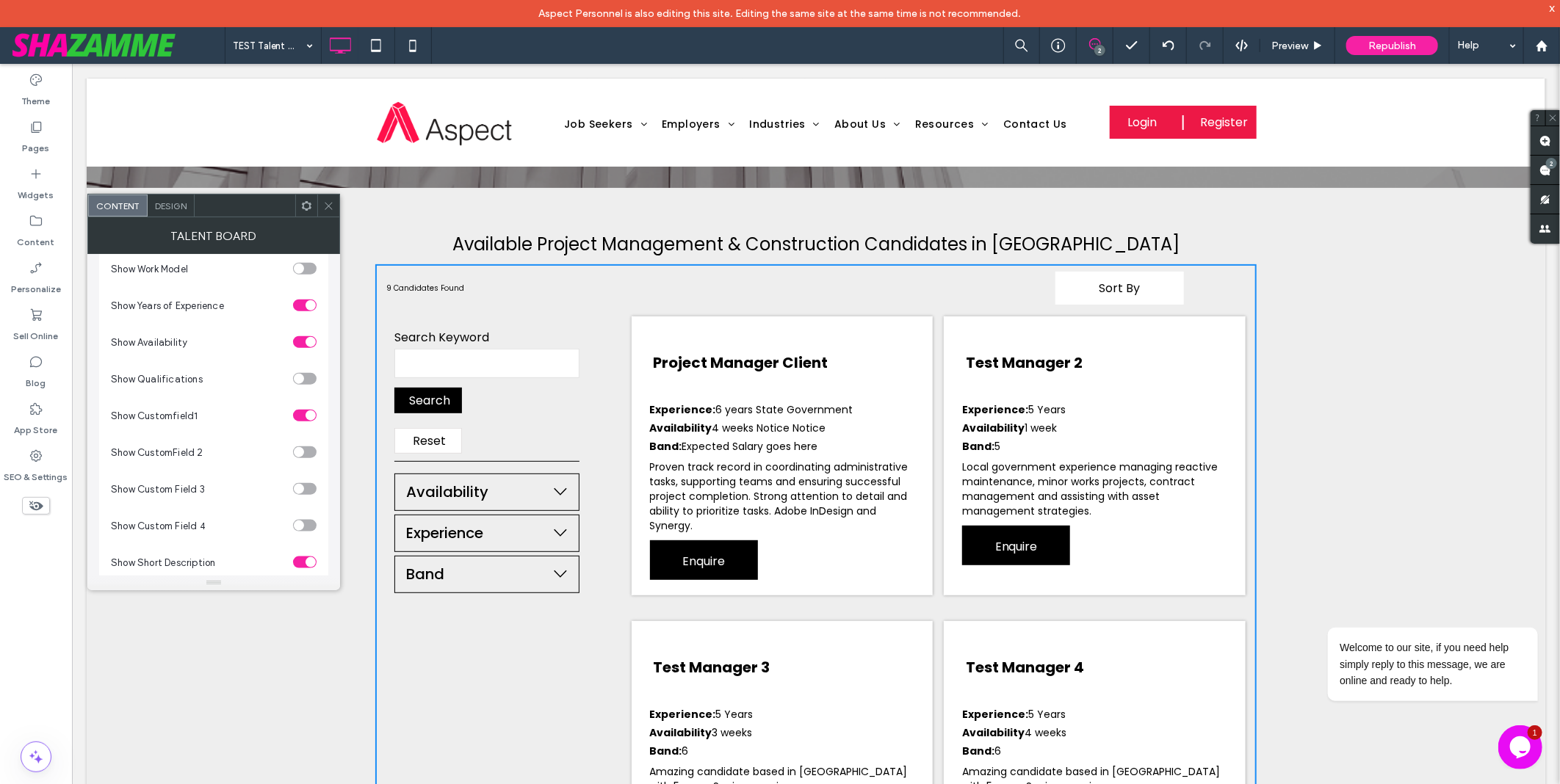
click at [311, 458] on div "toggle" at bounding box center [305, 452] width 24 height 12
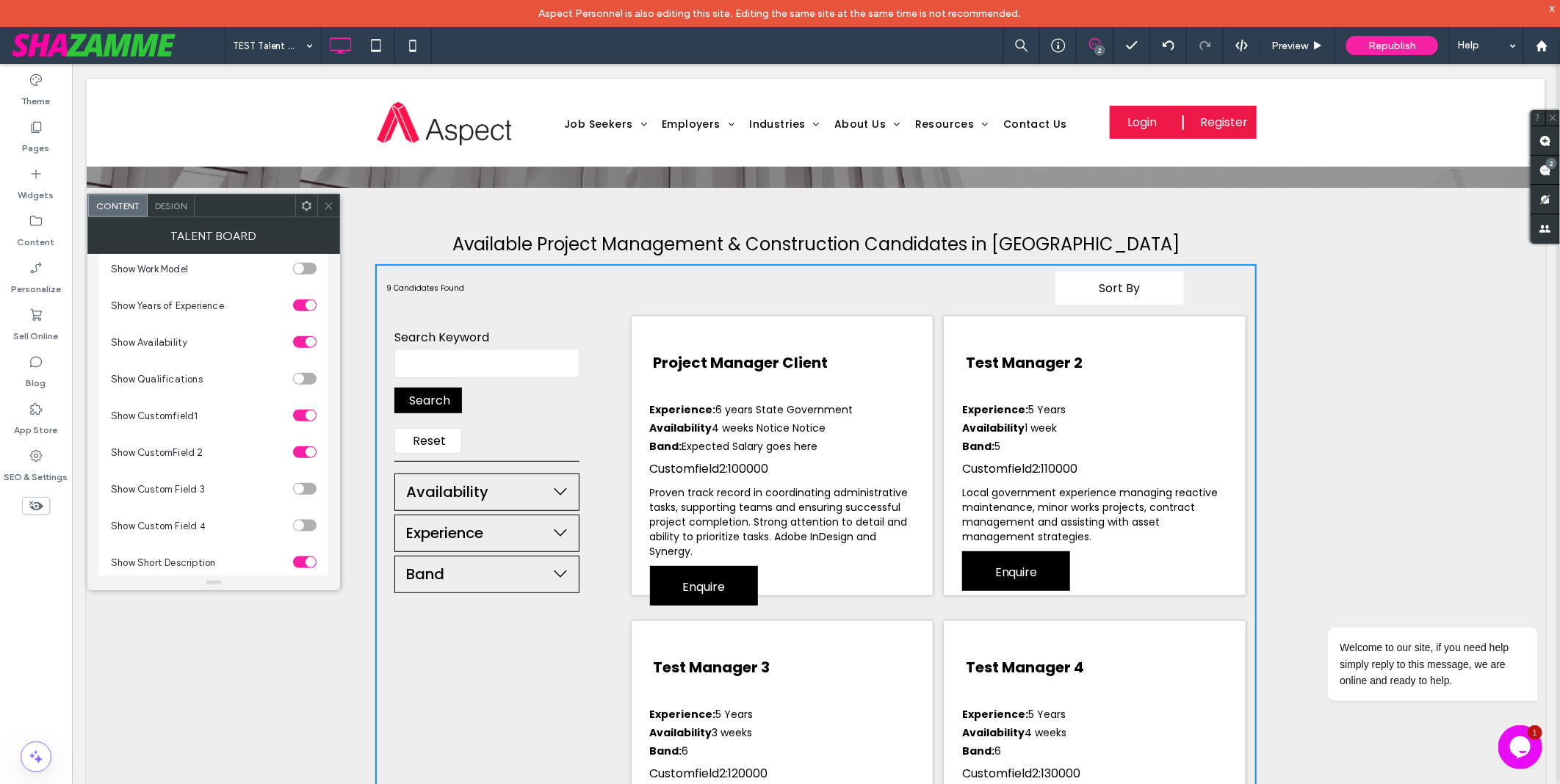
click at [311, 507] on section "Show Custom Field 3" at bounding box center [214, 489] width 206 height 37
click at [311, 495] on div "toggle" at bounding box center [305, 489] width 24 height 12
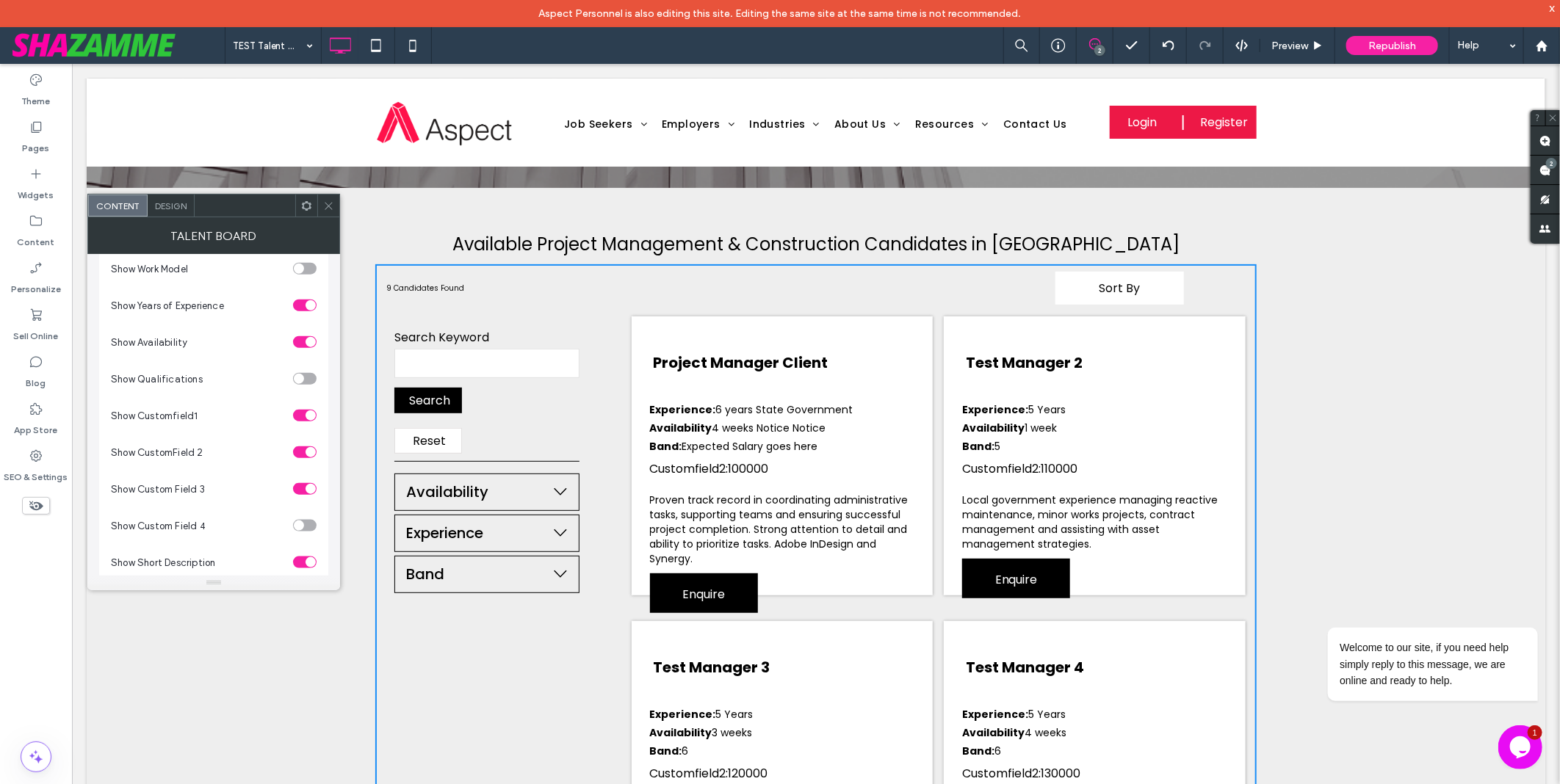
click at [311, 494] on div "toggle" at bounding box center [311, 489] width 10 height 10
click at [308, 532] on div "toggle" at bounding box center [305, 526] width 24 height 12
click at [308, 531] on div "toggle" at bounding box center [311, 526] width 10 height 10
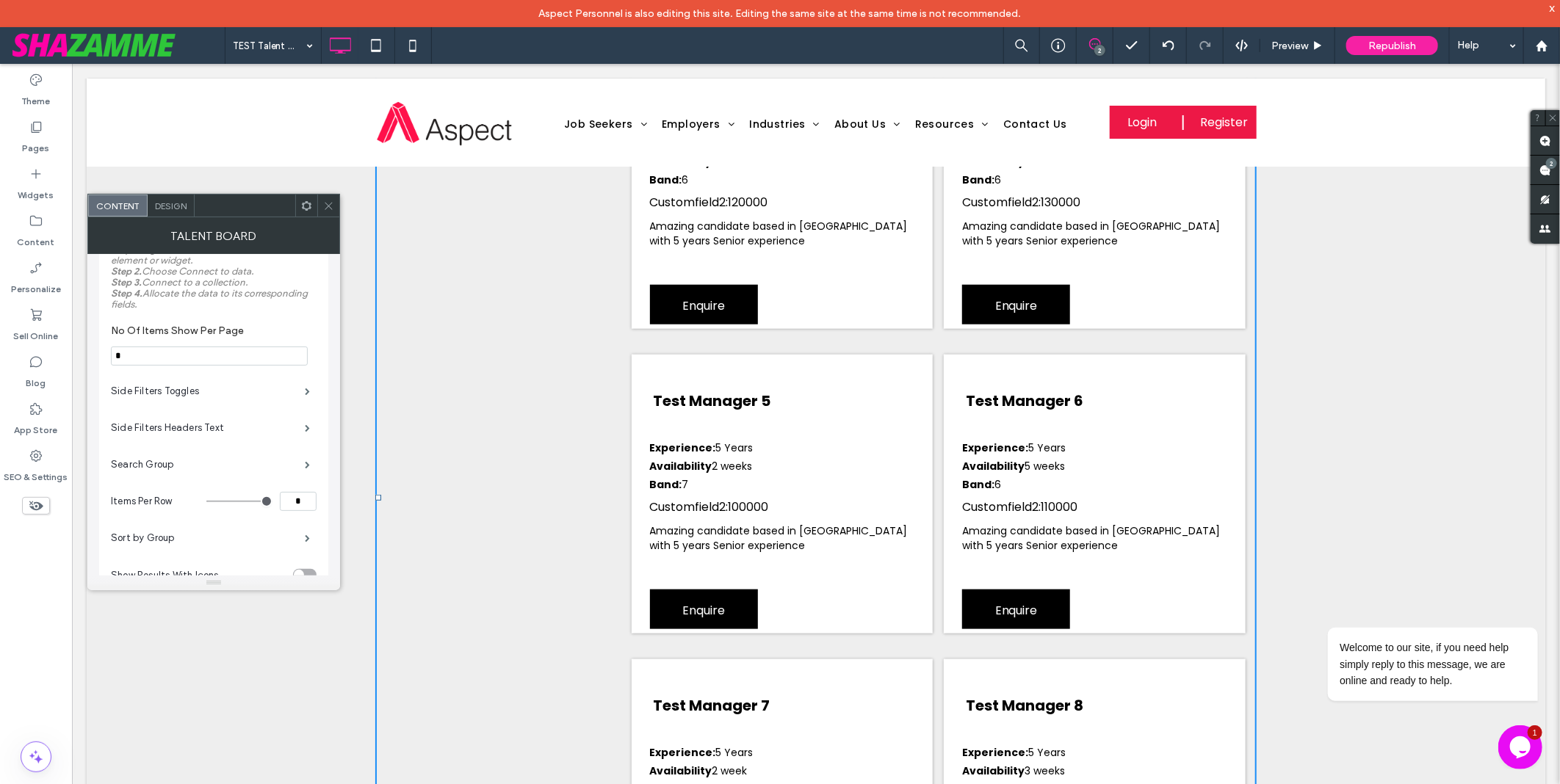
scroll to position [489, 0]
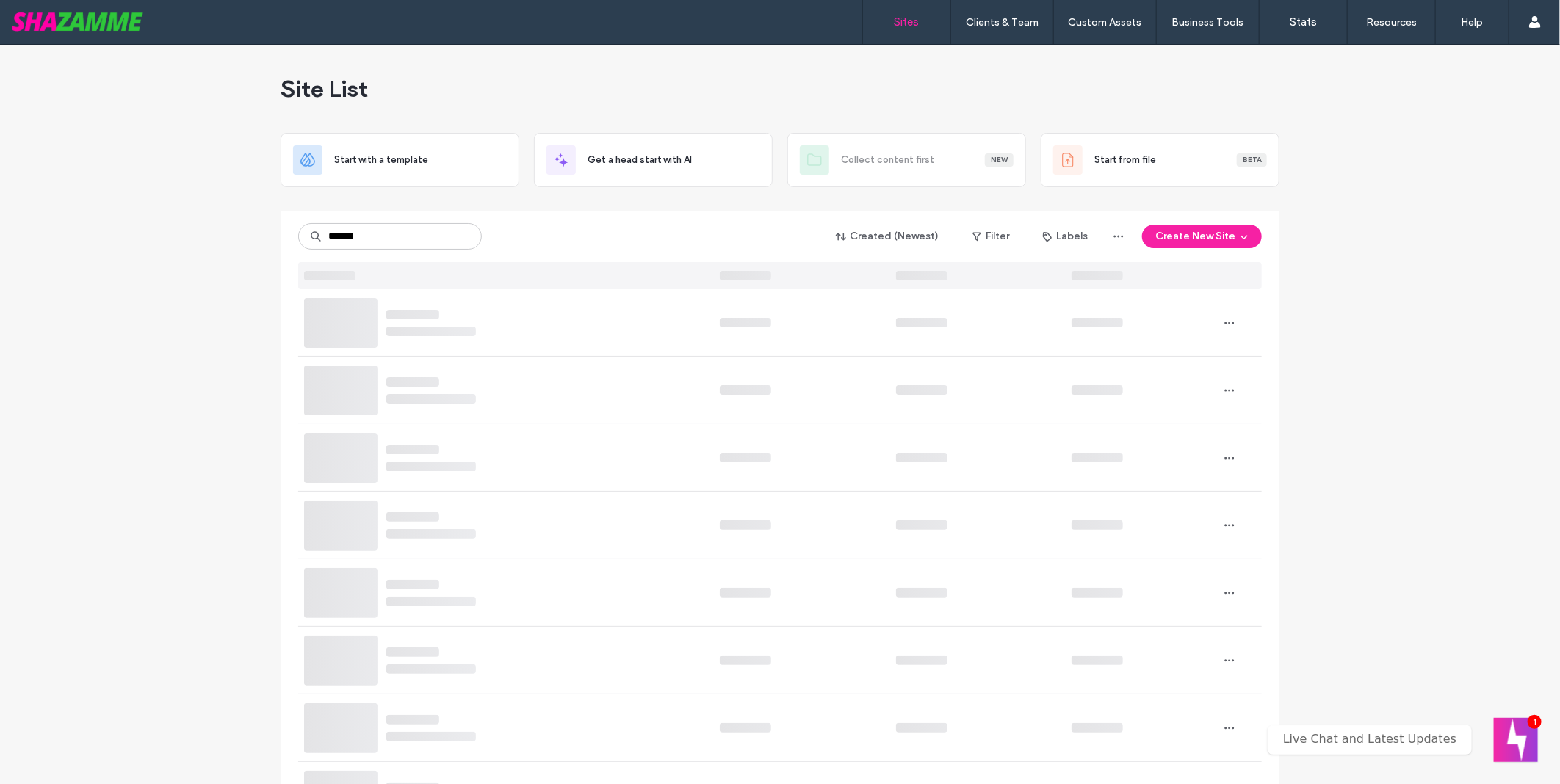
type input "*******"
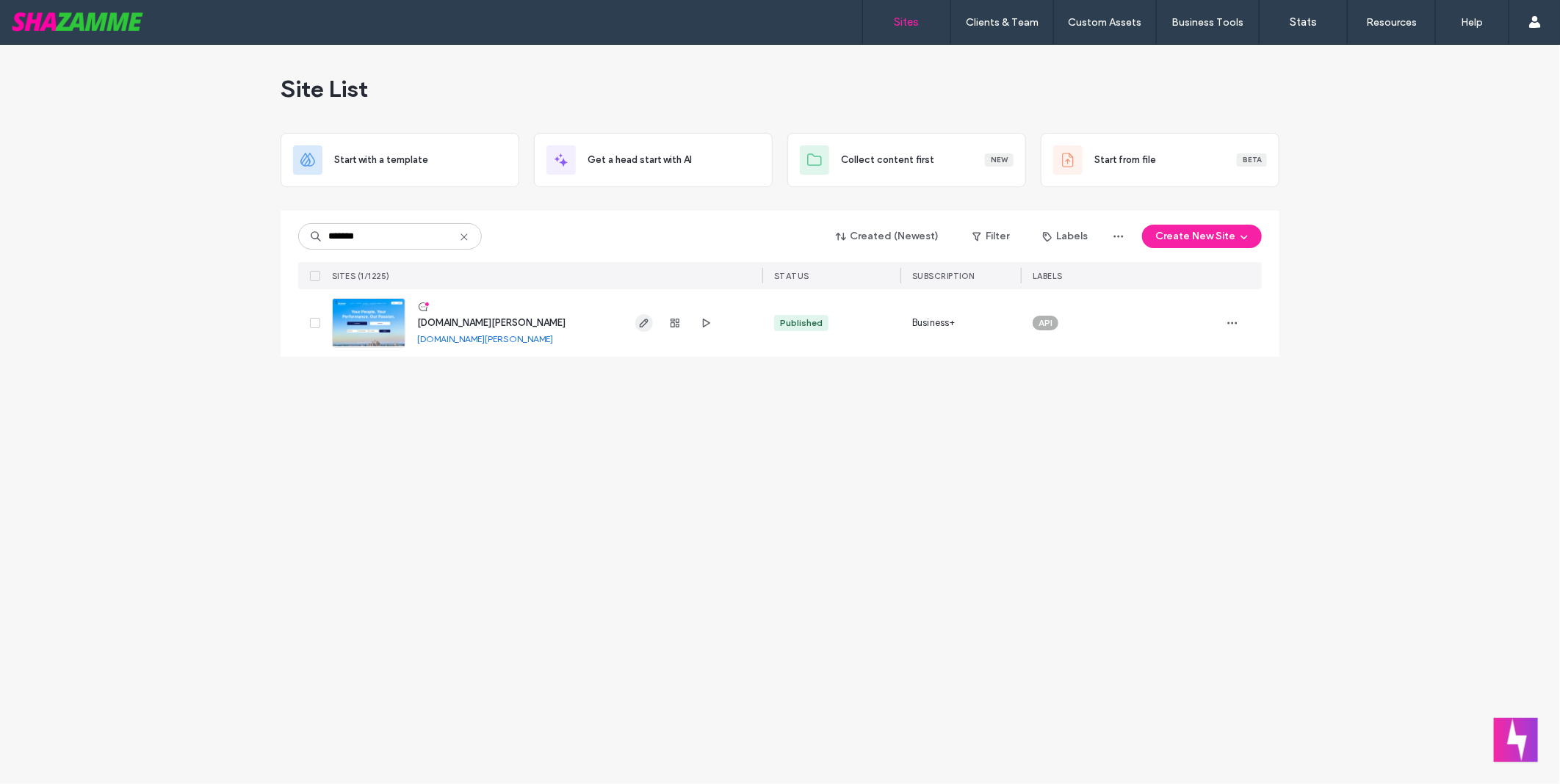
click at [645, 323] on icon "button" at bounding box center [644, 323] width 12 height 12
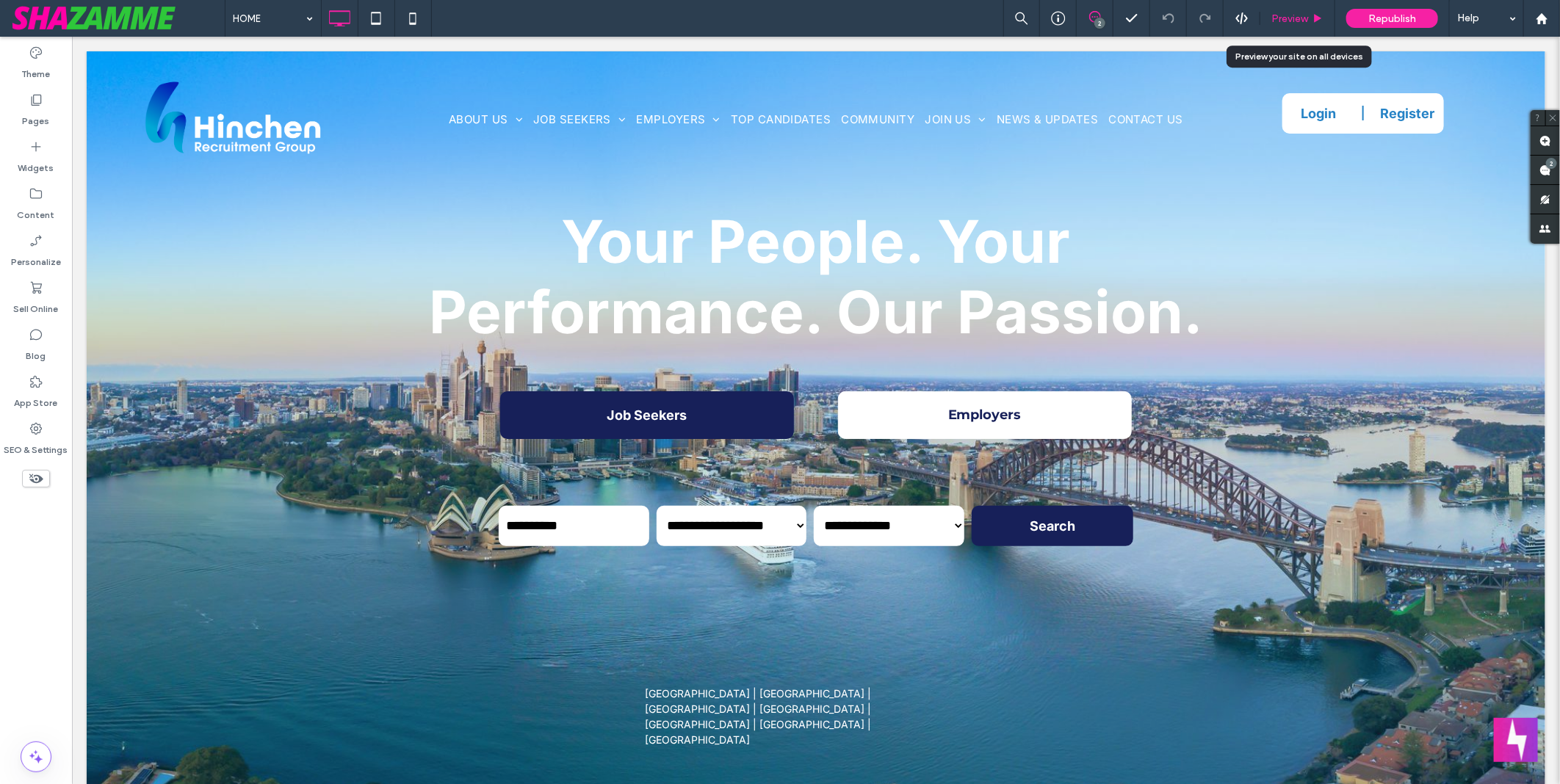
click at [1305, 16] on span "Preview" at bounding box center [1290, 18] width 37 height 13
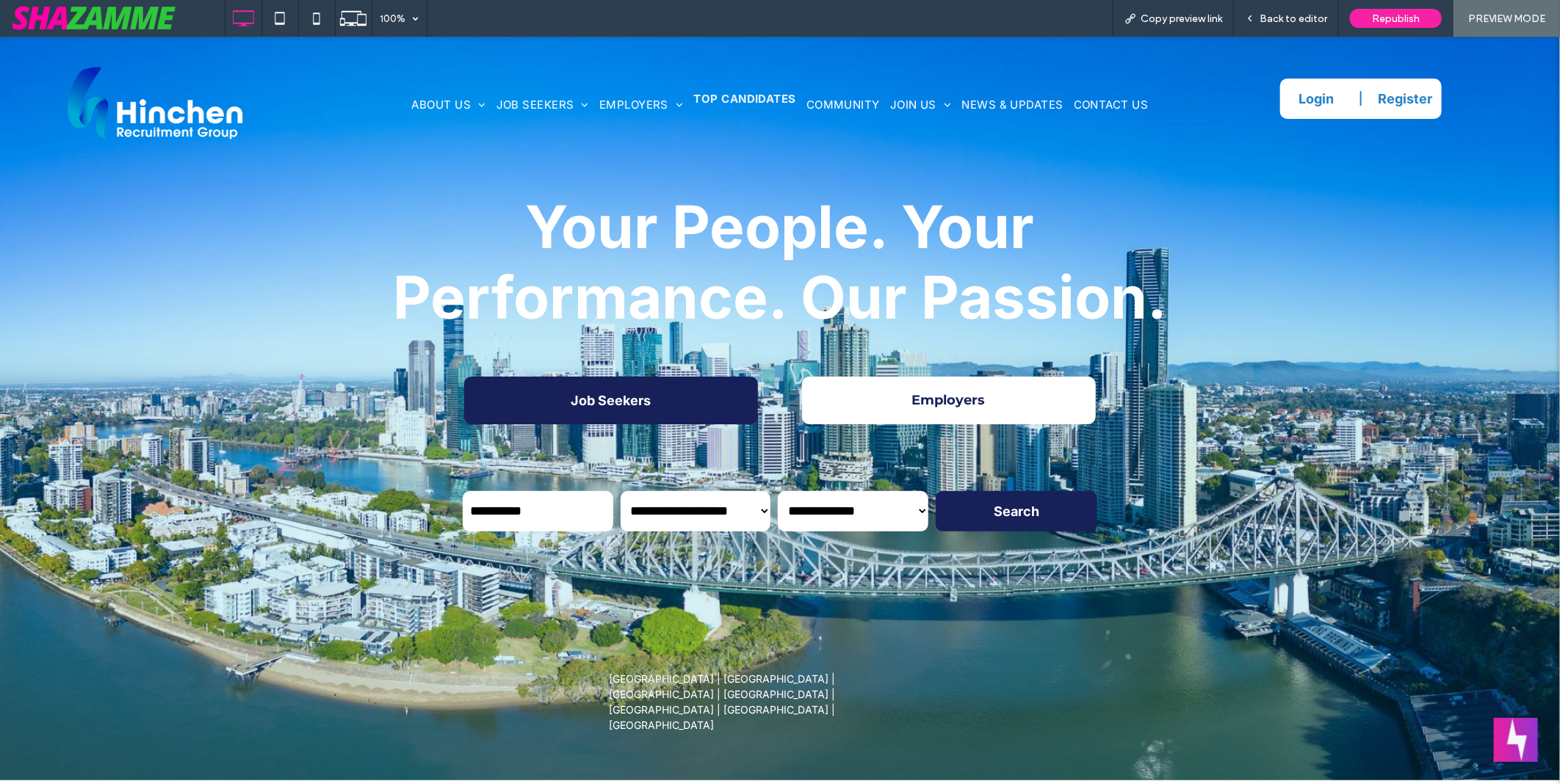
click at [731, 96] on span "TOP CANDIDATES" at bounding box center [745, 99] width 102 height 17
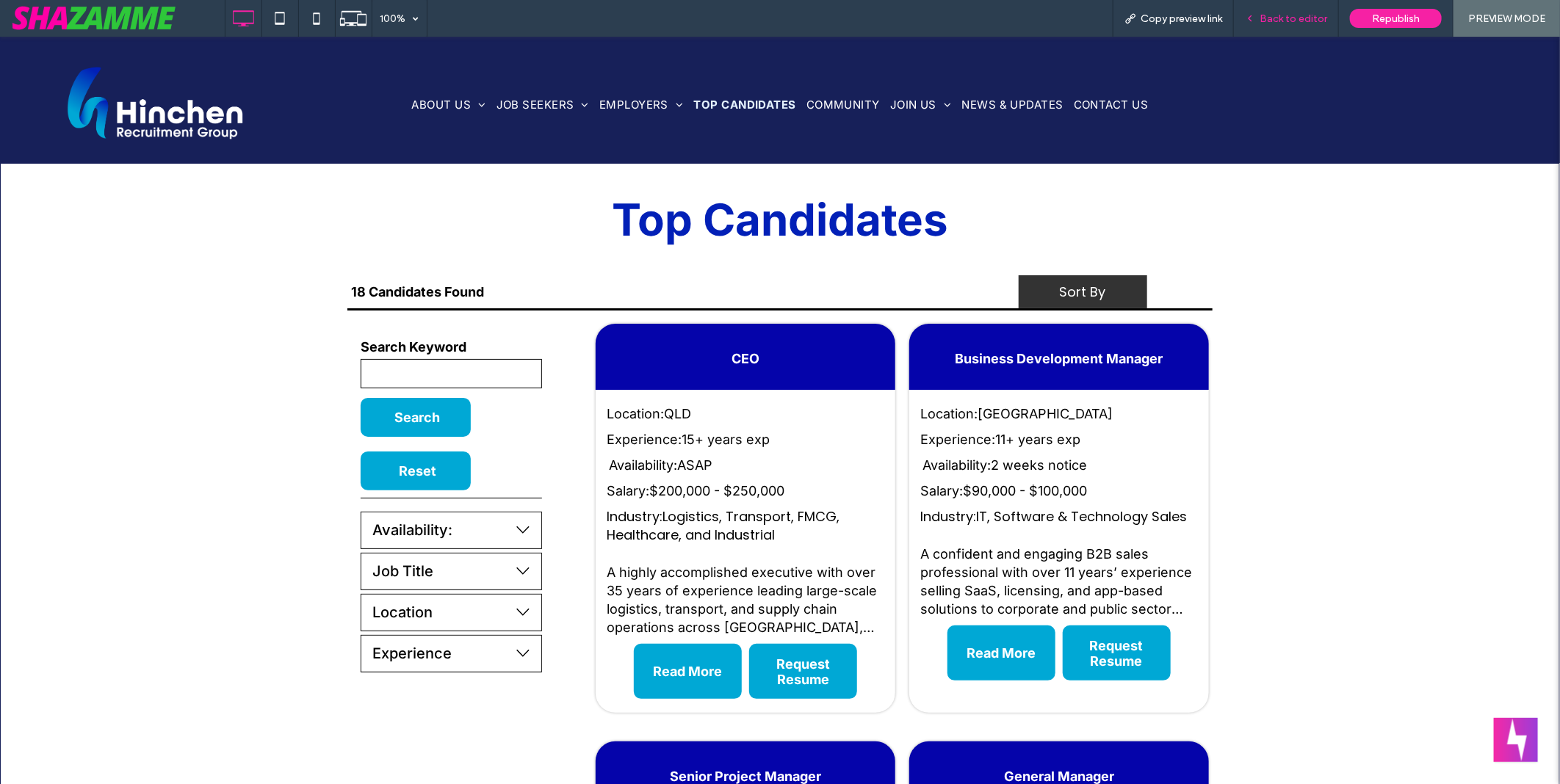
click at [1282, 23] on span "Back to editor" at bounding box center [1294, 18] width 68 height 13
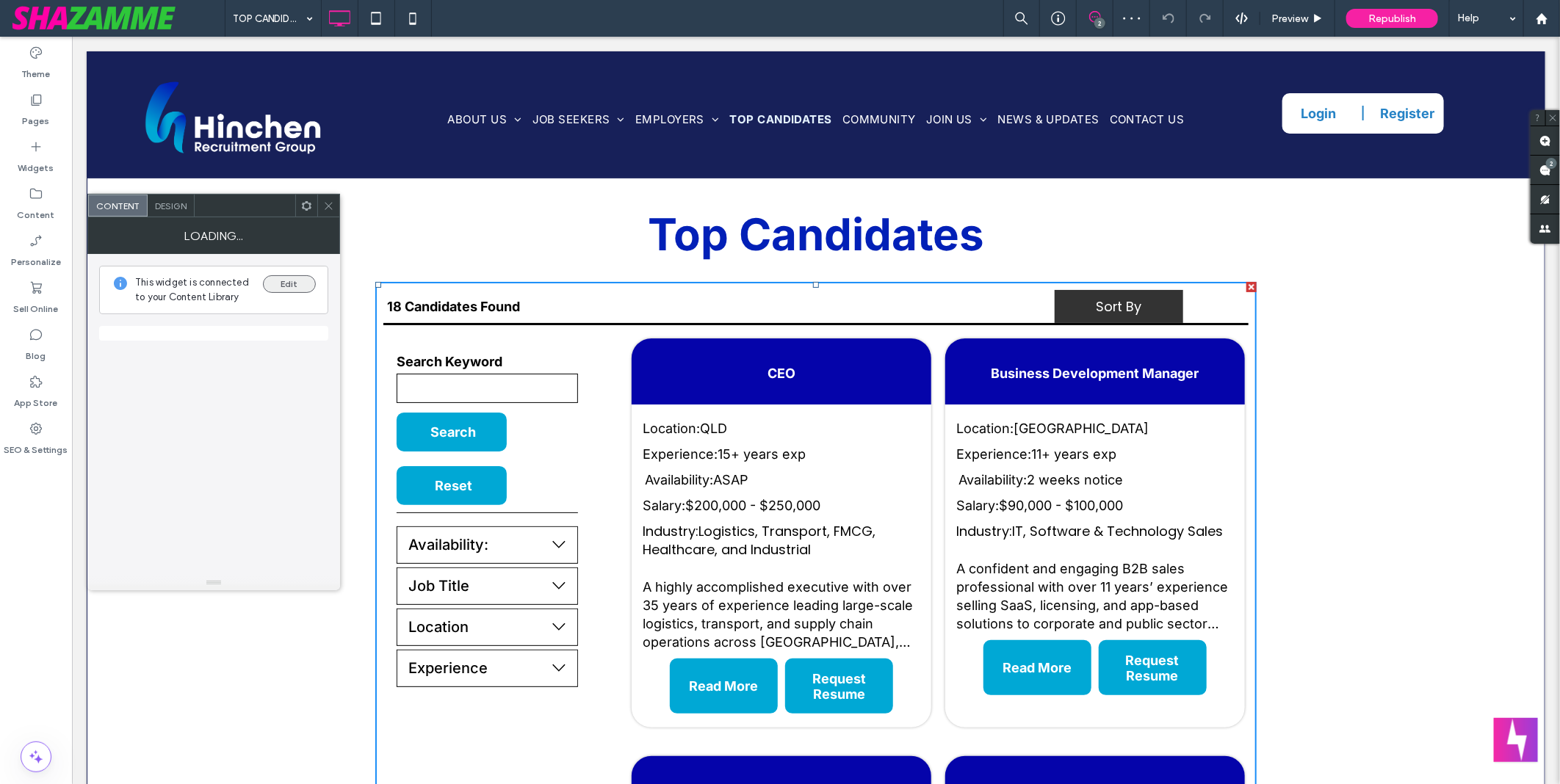
click at [288, 279] on button "Edit" at bounding box center [289, 284] width 53 height 18
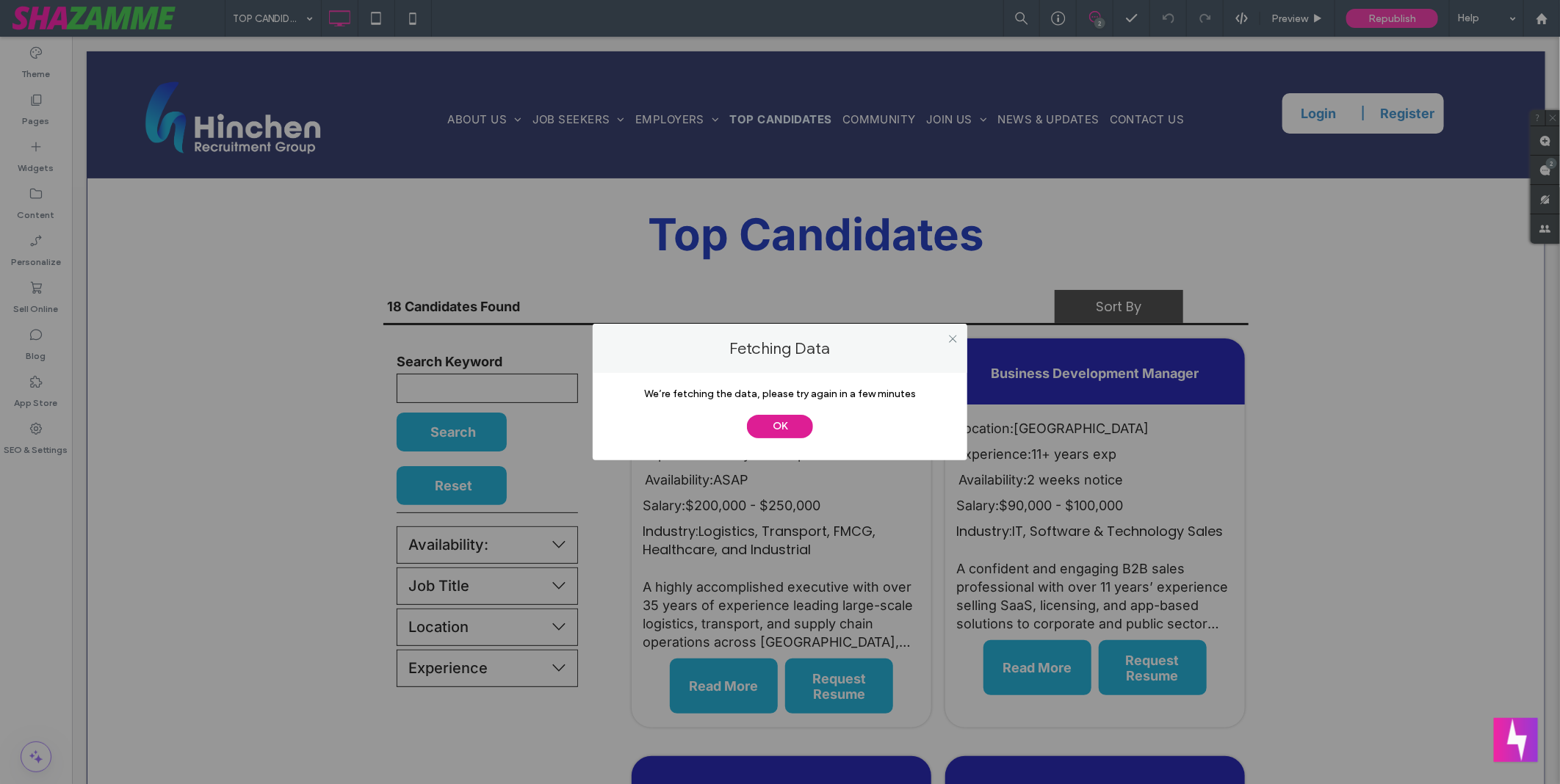
click at [798, 430] on button "OK" at bounding box center [780, 427] width 66 height 24
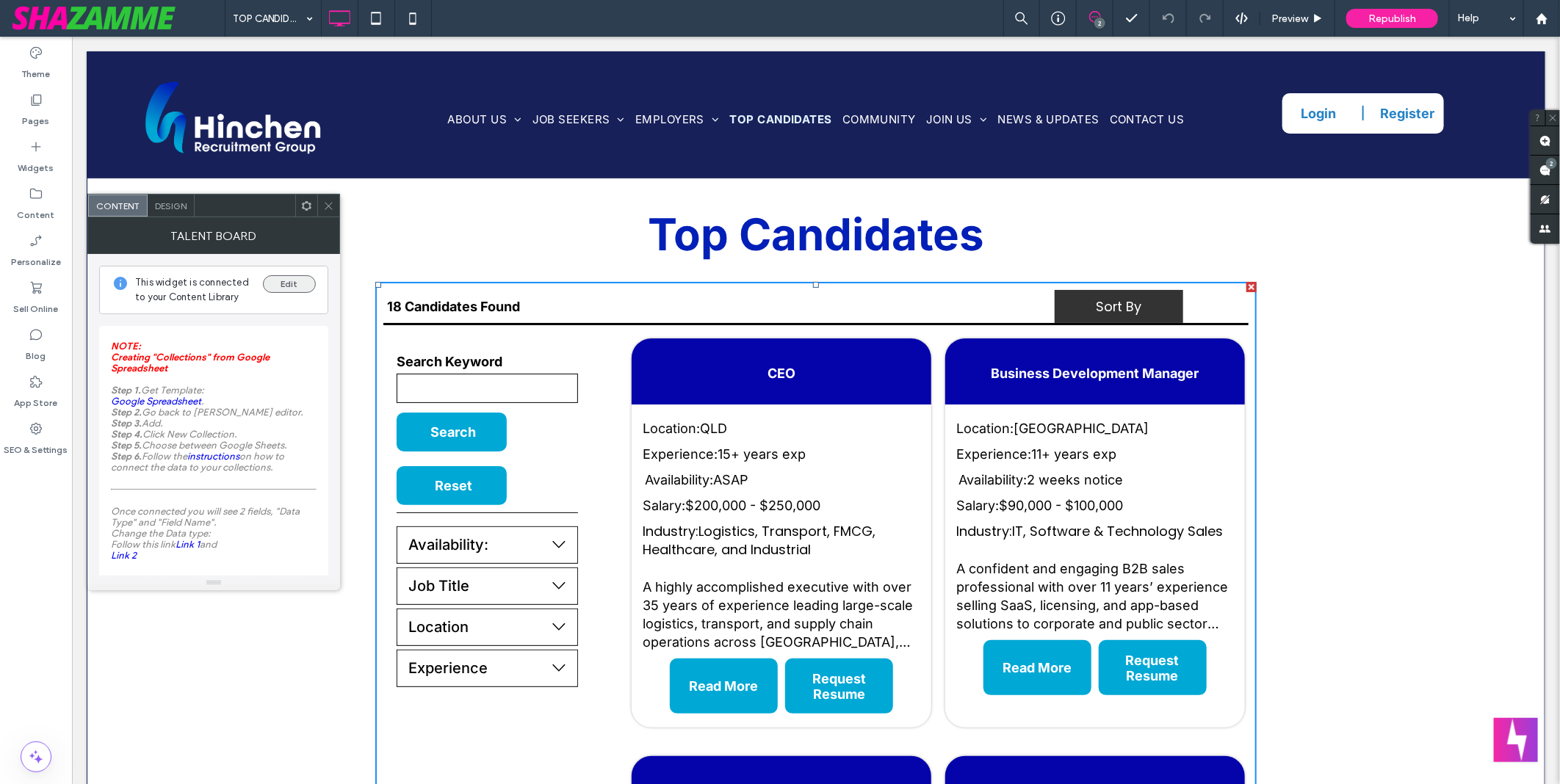
click at [294, 284] on button "Edit" at bounding box center [289, 284] width 53 height 18
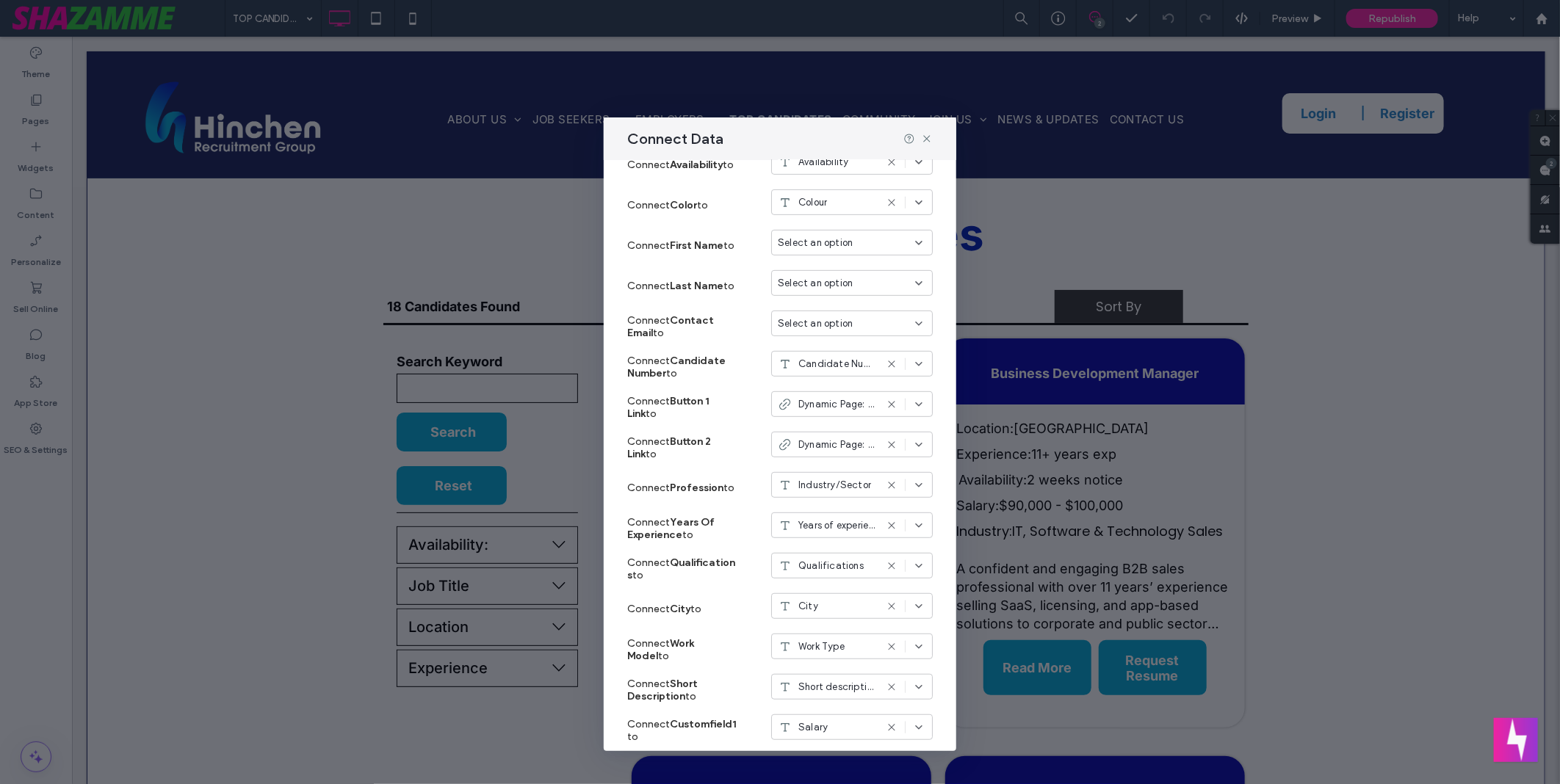
scroll to position [489, 0]
